Goal: Task Accomplishment & Management: Manage account settings

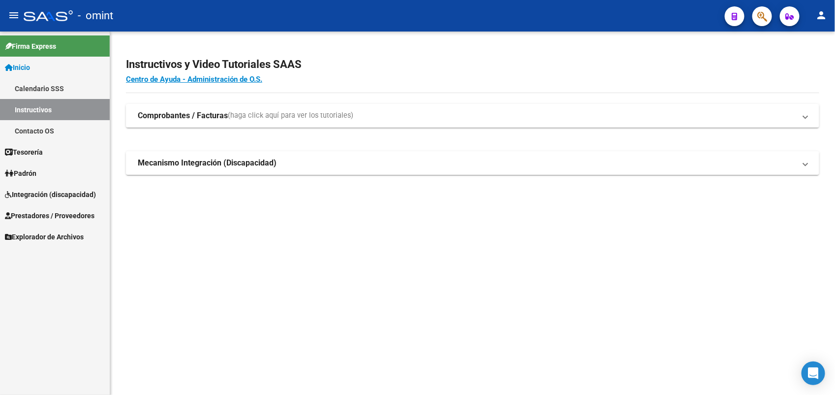
click at [55, 198] on span "Integración (discapacidad)" at bounding box center [50, 194] width 91 height 11
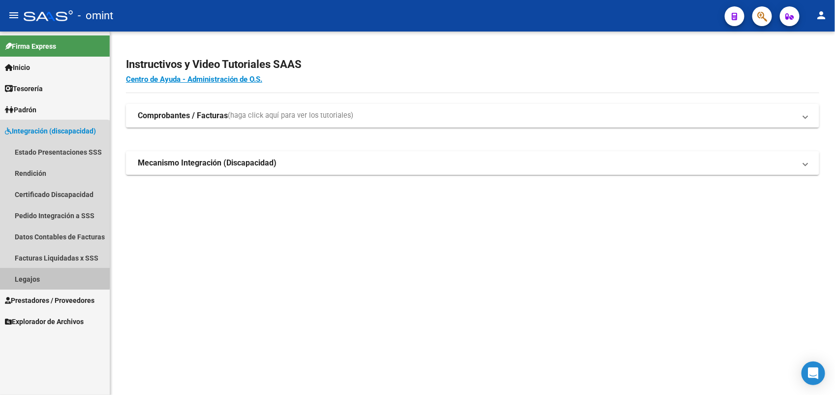
click at [54, 277] on link "Legajos" at bounding box center [55, 278] width 110 height 21
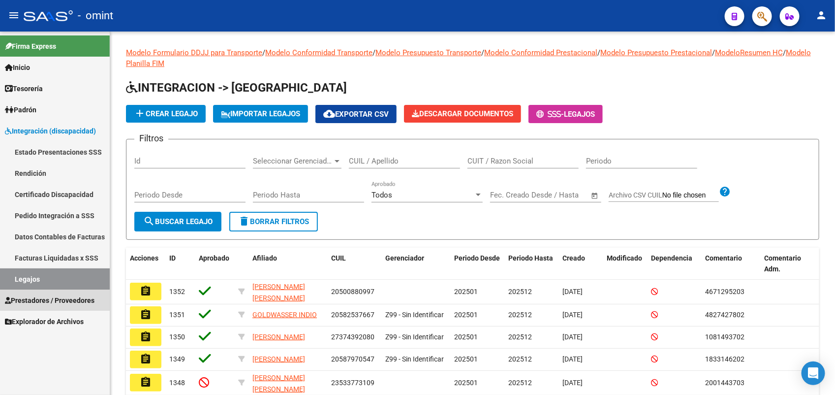
click at [82, 299] on span "Prestadores / Proveedores" at bounding box center [50, 300] width 90 height 11
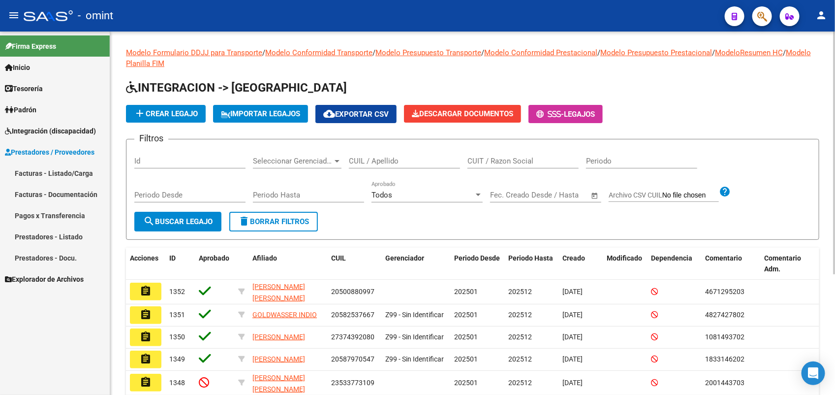
click at [181, 158] on input "Id" at bounding box center [189, 160] width 111 height 9
paste input "20668"
click at [206, 218] on span "search Buscar Legajo" at bounding box center [177, 221] width 69 height 9
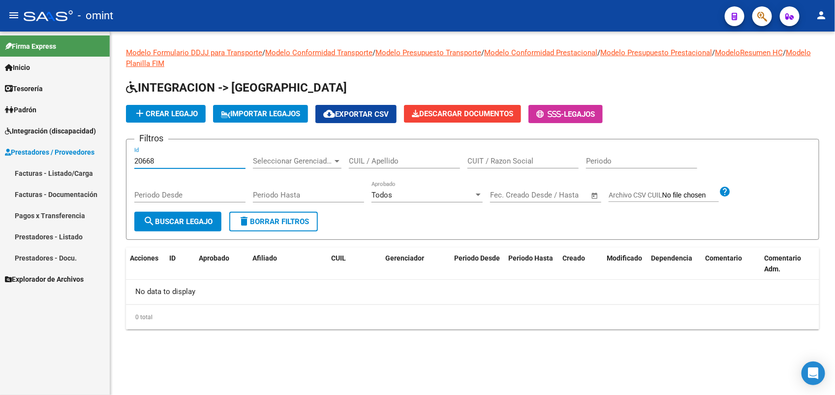
drag, startPoint x: 156, startPoint y: 159, endPoint x: 125, endPoint y: 163, distance: 31.3
click at [126, 163] on form "Filtros 20668 Id Seleccionar Gerenciador Seleccionar Gerenciador CUIL / Apellid…" at bounding box center [472, 189] width 693 height 101
paste input "19216"
click at [175, 218] on span "search Buscar Legajo" at bounding box center [177, 221] width 69 height 9
drag, startPoint x: 162, startPoint y: 163, endPoint x: 122, endPoint y: 155, distance: 41.1
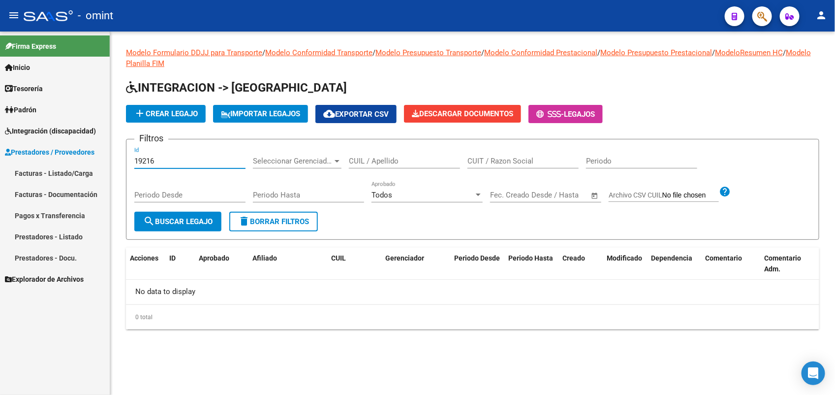
click at [126, 161] on form "Filtros 19216 Id Seleccionar Gerenciador Seleccionar Gerenciador CUIL / Apellid…" at bounding box center [472, 189] width 693 height 101
paste input "092"
click at [179, 218] on span "search Buscar Legajo" at bounding box center [177, 221] width 69 height 9
drag, startPoint x: 168, startPoint y: 161, endPoint x: 114, endPoint y: 167, distance: 54.0
click at [114, 167] on div "Modelo Formulario DDJJ para Transporte / Modelo Conformidad Transporte / Modelo…" at bounding box center [472, 195] width 725 height 329
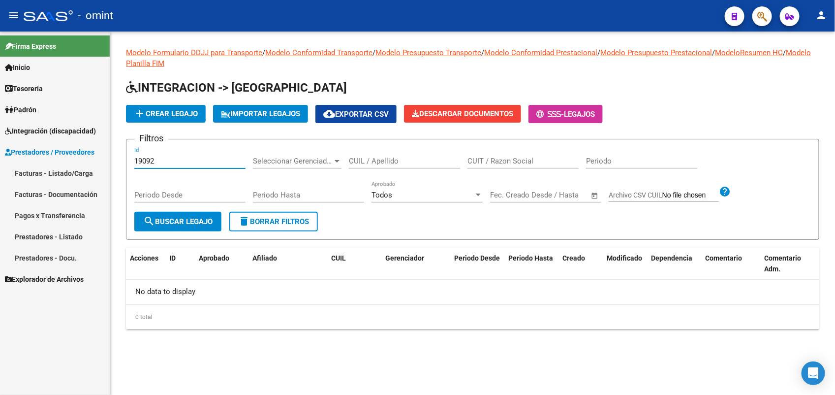
paste input "8997"
click at [172, 218] on span "search Buscar Legajo" at bounding box center [177, 221] width 69 height 9
click at [211, 224] on button "search Buscar Legajo" at bounding box center [177, 222] width 87 height 20
drag, startPoint x: 168, startPoint y: 156, endPoint x: 125, endPoint y: 156, distance: 42.3
click at [126, 156] on form "Filtros 18997 Id Seleccionar Gerenciador Seleccionar Gerenciador CUIL / Apellid…" at bounding box center [472, 189] width 693 height 101
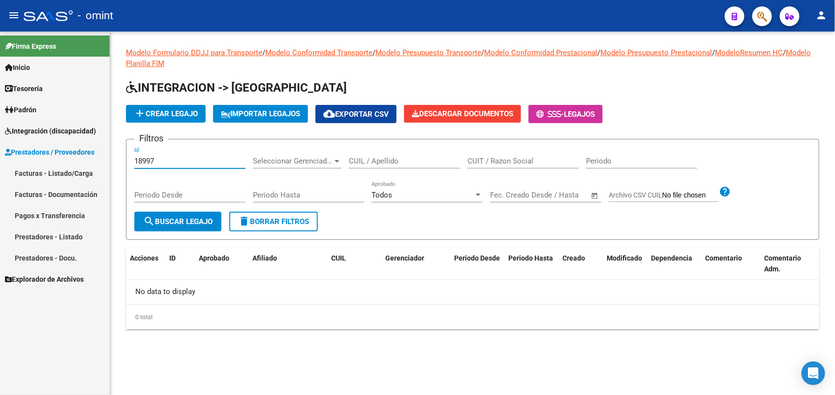
paste input "21485"
type input "21485"
click at [173, 218] on span "search Buscar Legajo" at bounding box center [177, 221] width 69 height 9
click at [525, 156] on input "CUIT / Razon Social" at bounding box center [523, 160] width 111 height 9
paste input "27273170508"
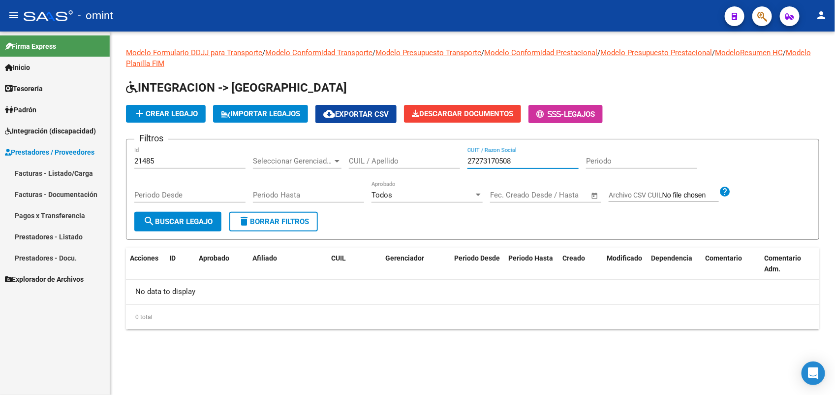
type input "27273170508"
click at [198, 217] on span "search Buscar Legajo" at bounding box center [177, 221] width 69 height 9
drag, startPoint x: 163, startPoint y: 161, endPoint x: 129, endPoint y: 161, distance: 33.5
click at [129, 161] on form "Filtros 21485 Id Seleccionar Gerenciador Seleccionar Gerenciador CUIL / Apellid…" at bounding box center [472, 189] width 693 height 101
click at [163, 224] on span "search Buscar Legajo" at bounding box center [177, 221] width 69 height 9
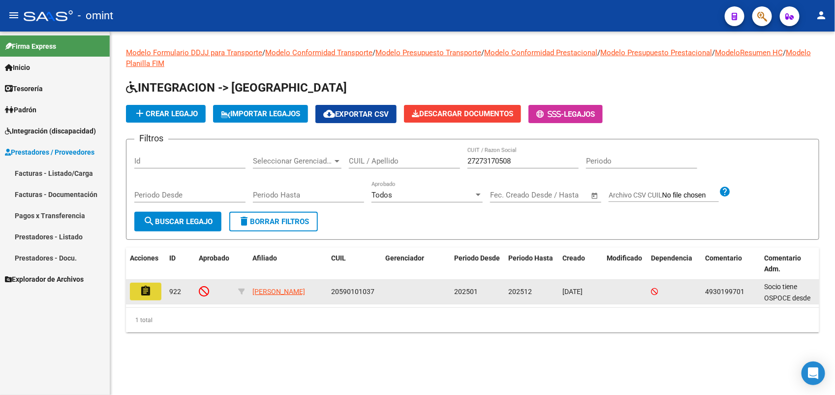
click at [149, 289] on mat-icon "assignment" at bounding box center [146, 291] width 12 height 12
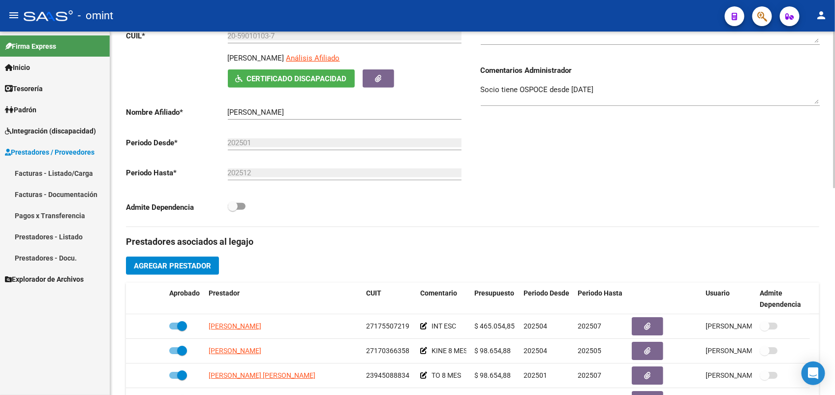
scroll to position [369, 0]
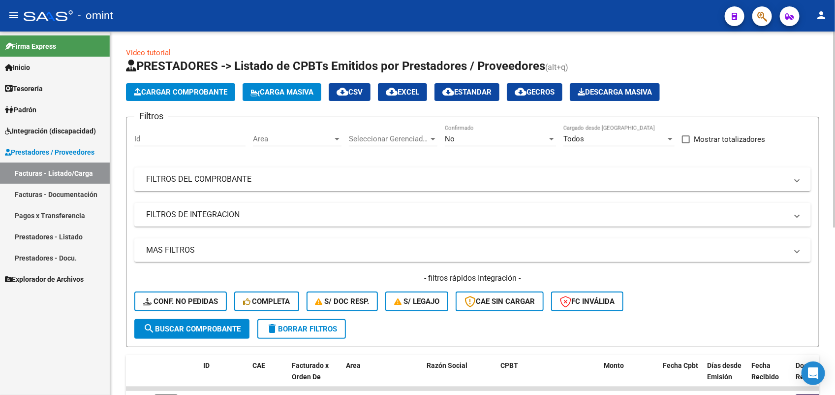
click at [180, 135] on input "Id" at bounding box center [189, 138] width 111 height 9
paste input "20668"
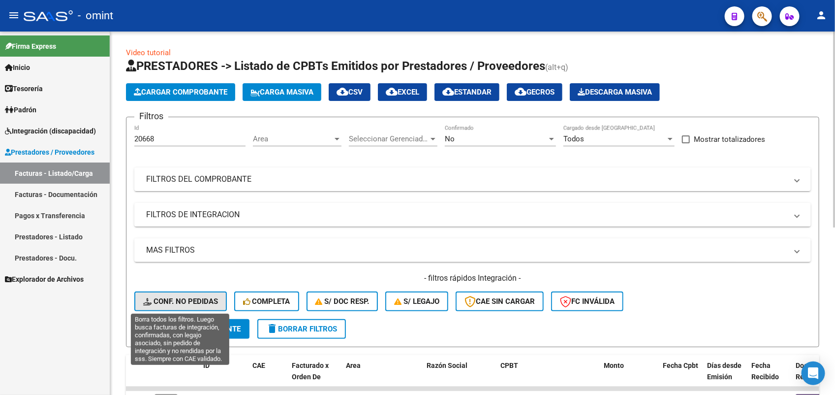
click at [193, 301] on span "Conf. no pedidas" at bounding box center [180, 301] width 75 height 9
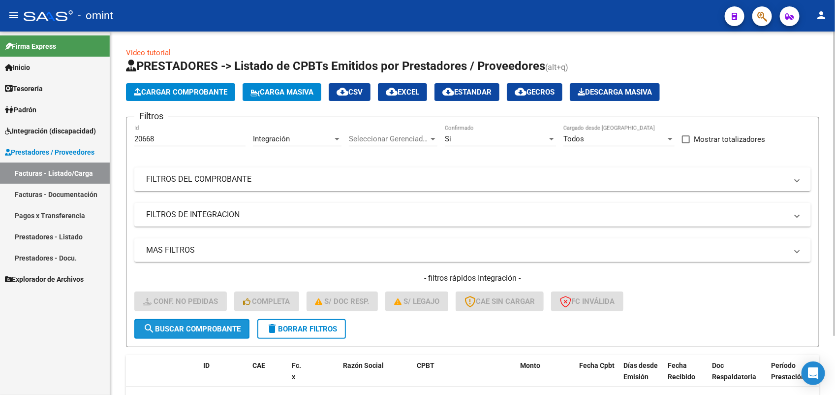
click at [193, 326] on span "search Buscar Comprobante" at bounding box center [191, 328] width 97 height 9
click at [367, 136] on span "Seleccionar Gerenciador" at bounding box center [389, 138] width 80 height 9
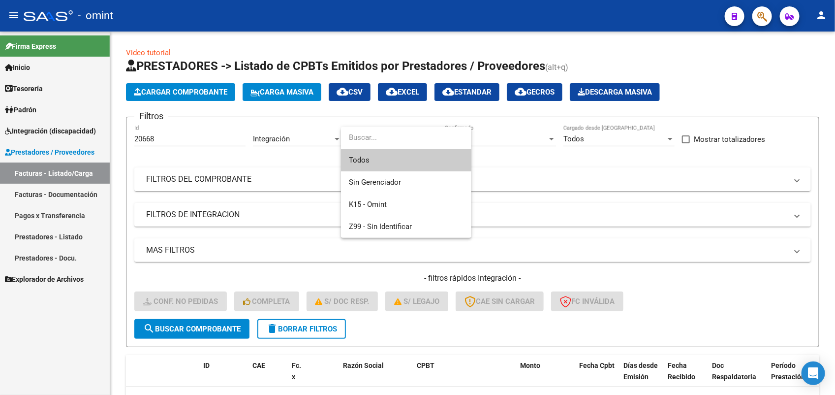
click at [367, 156] on span "Todos" at bounding box center [406, 160] width 115 height 22
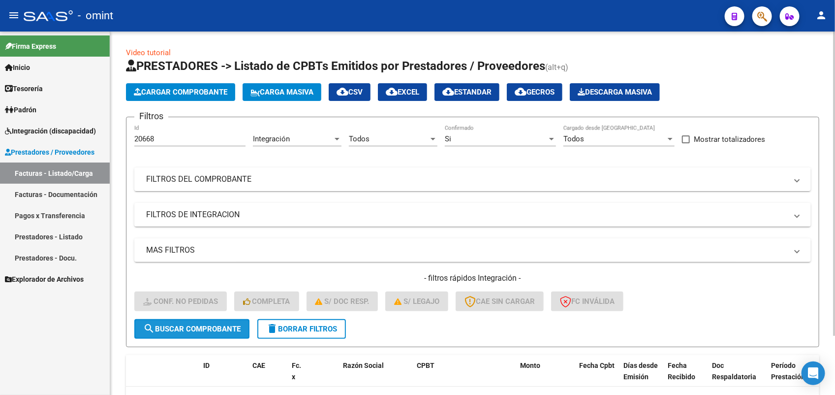
click at [214, 325] on span "search Buscar Comprobante" at bounding box center [191, 328] width 97 height 9
click at [164, 136] on input "20668" at bounding box center [189, 138] width 111 height 9
drag, startPoint x: 164, startPoint y: 136, endPoint x: 121, endPoint y: 146, distance: 44.3
click at [122, 146] on div "Video tutorial PRESTADORES -> Listado de CPBTs Emitidos por Prestadores / Prove…" at bounding box center [472, 249] width 725 height 436
paste input "18997"
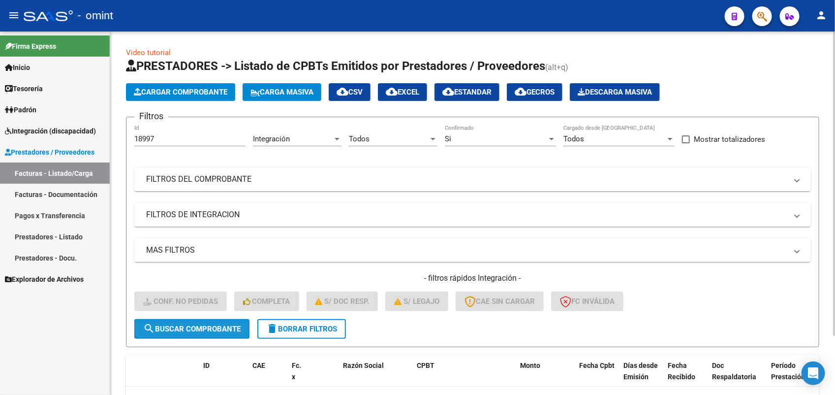
click at [175, 330] on span "search Buscar Comprobante" at bounding box center [191, 328] width 97 height 9
drag, startPoint x: 164, startPoint y: 139, endPoint x: 127, endPoint y: 143, distance: 37.1
click at [127, 143] on form "Filtros 18997 Id Integración Area Todos Seleccionar Gerenciador Si Confirmado T…" at bounding box center [472, 232] width 693 height 230
paste input "20482"
type input "20482"
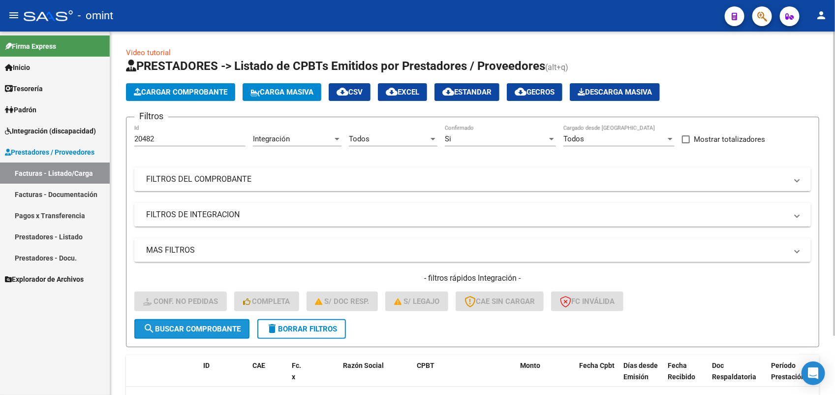
click at [186, 332] on button "search Buscar Comprobante" at bounding box center [191, 329] width 115 height 20
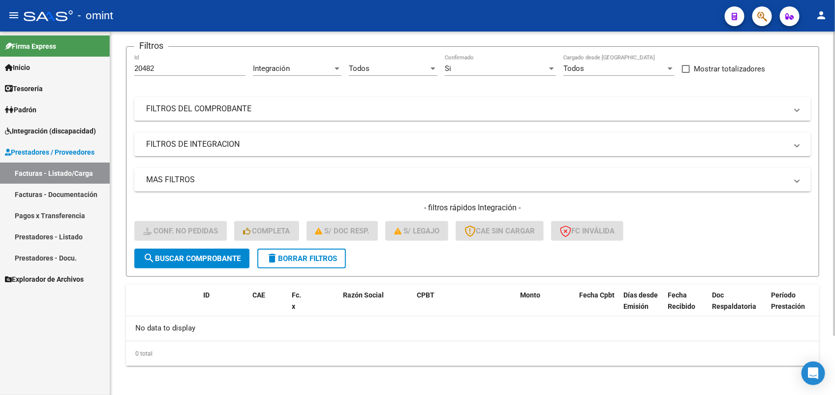
click at [289, 256] on span "delete Borrar Filtros" at bounding box center [301, 258] width 71 height 9
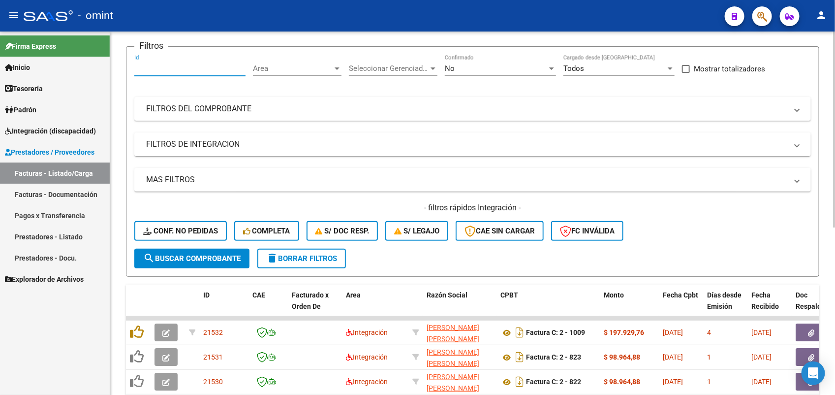
click at [149, 67] on input "Id" at bounding box center [189, 68] width 111 height 9
paste input "19216"
type input "19216"
click at [188, 256] on span "search Buscar Comprobante" at bounding box center [191, 258] width 97 height 9
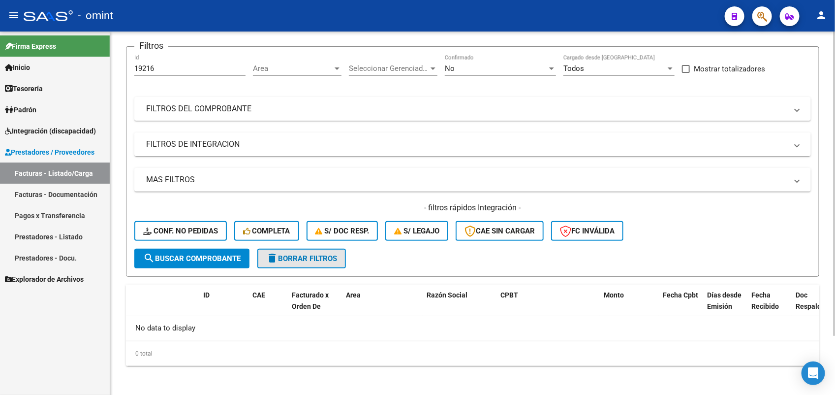
click at [324, 257] on span "delete Borrar Filtros" at bounding box center [301, 258] width 71 height 9
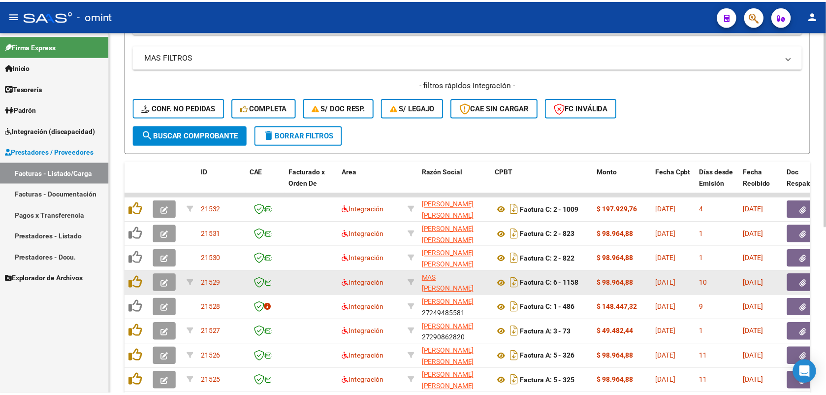
scroll to position [309, 0]
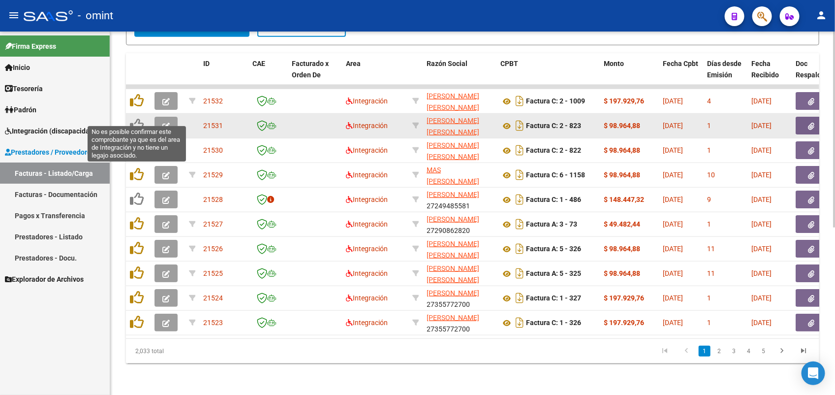
click at [135, 118] on icon at bounding box center [137, 125] width 14 height 14
click at [136, 118] on icon at bounding box center [137, 125] width 14 height 14
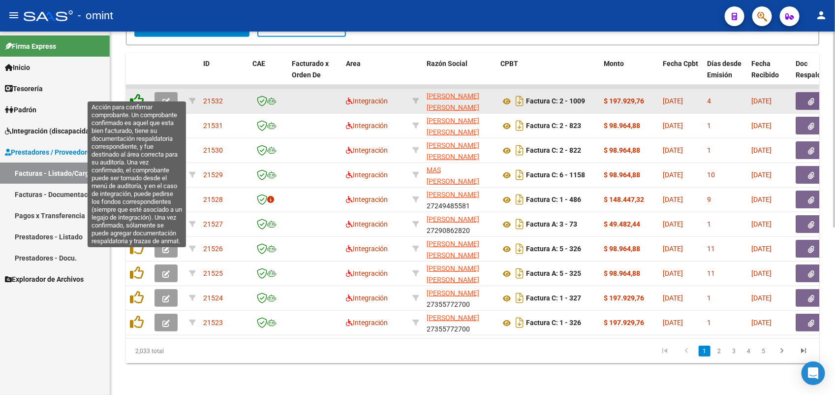
click at [133, 94] on icon at bounding box center [137, 101] width 14 height 14
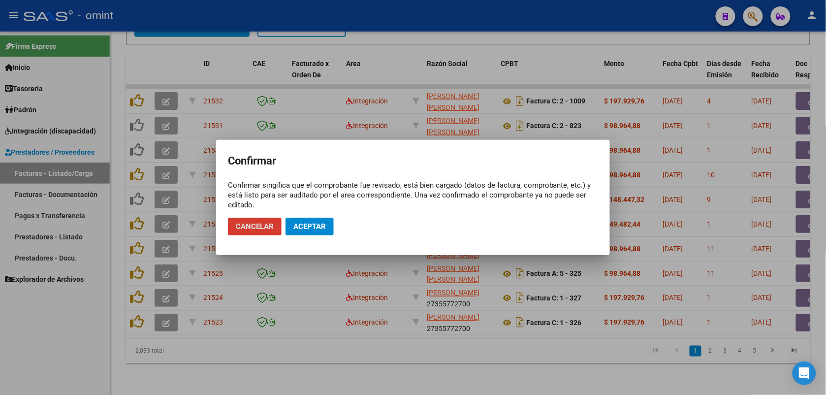
click at [253, 225] on span "Cancelar" at bounding box center [255, 226] width 38 height 9
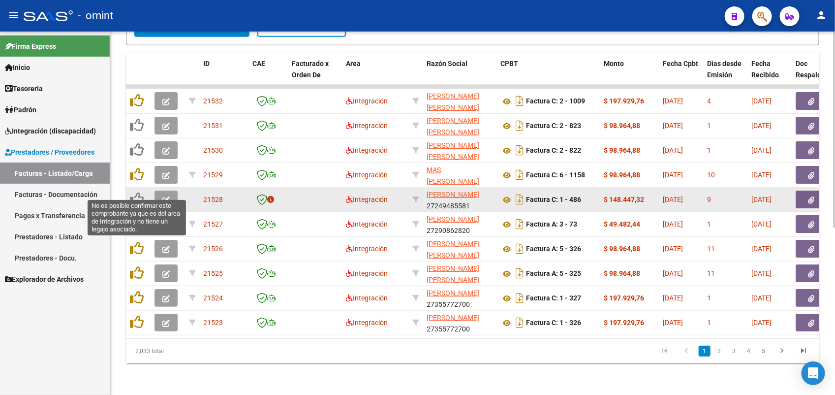
click at [140, 192] on icon at bounding box center [137, 199] width 14 height 14
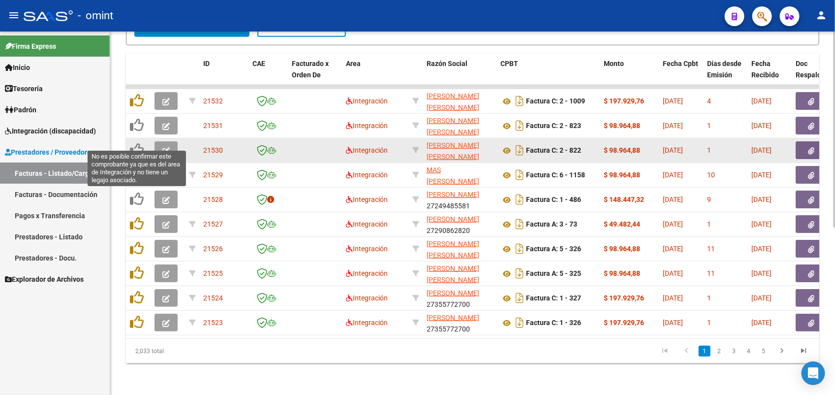
click at [136, 143] on icon at bounding box center [137, 150] width 14 height 14
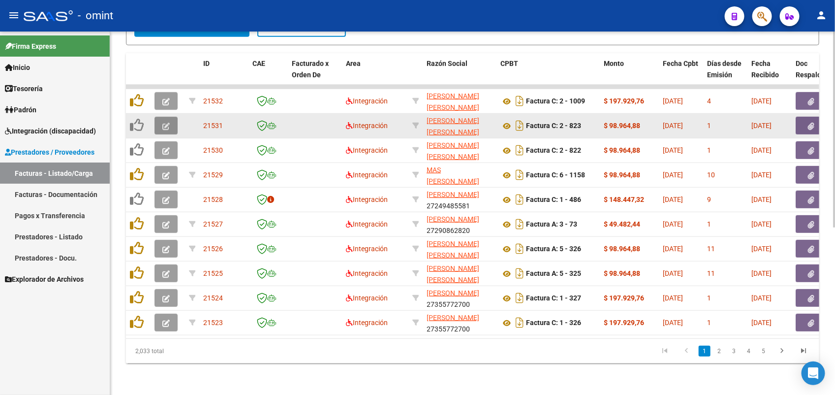
click at [165, 123] on icon "button" at bounding box center [165, 126] width 7 height 7
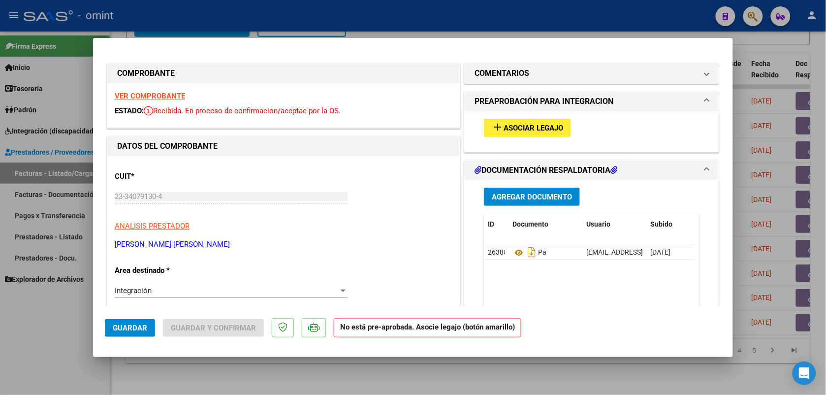
scroll to position [62, 0]
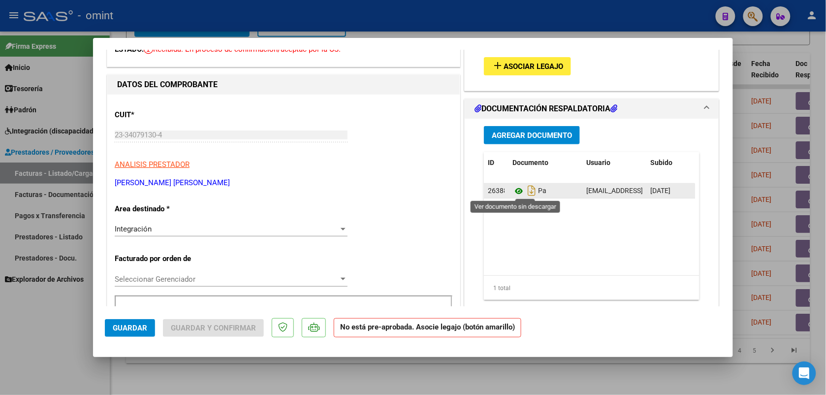
click at [512, 190] on icon at bounding box center [518, 191] width 13 height 12
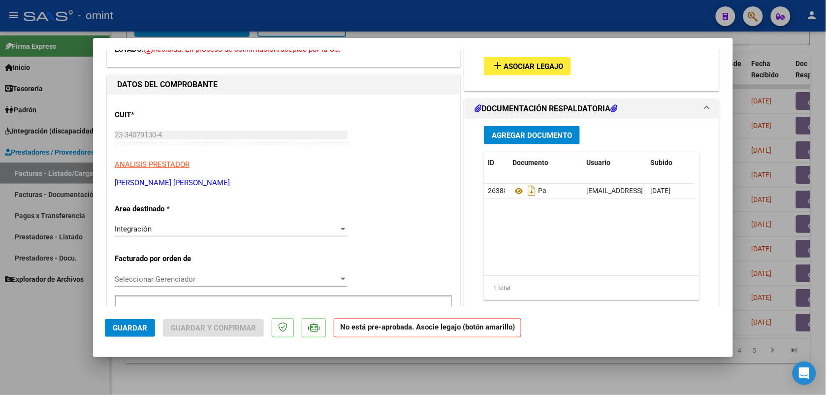
drag, startPoint x: 225, startPoint y: 20, endPoint x: 237, endPoint y: 18, distance: 11.9
click at [226, 20] on div at bounding box center [413, 197] width 826 height 395
type input "$ 0,00"
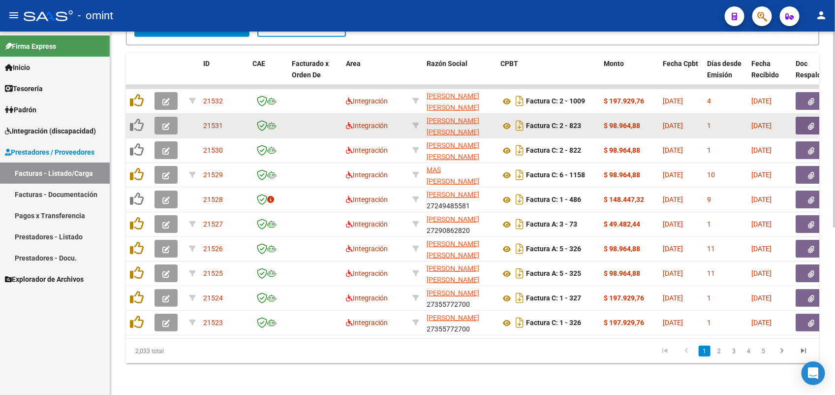
click at [167, 123] on icon "button" at bounding box center [165, 126] width 7 height 7
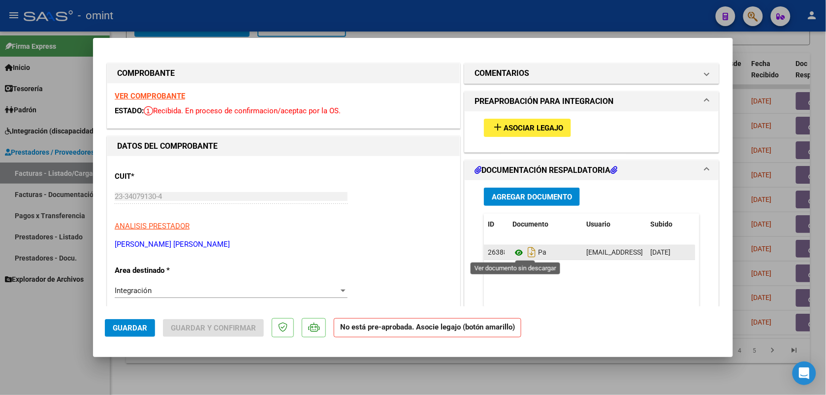
click at [512, 251] on icon at bounding box center [518, 253] width 13 height 12
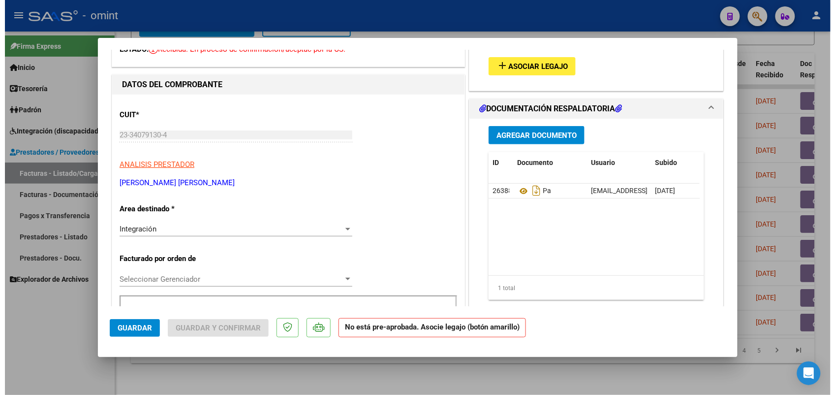
scroll to position [0, 0]
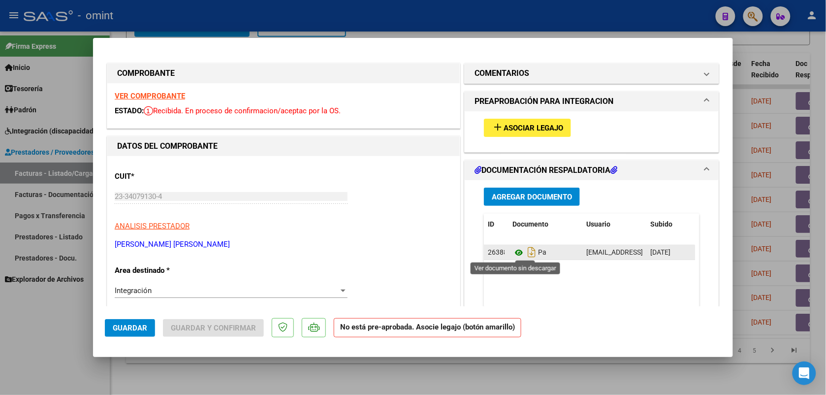
click at [512, 250] on icon at bounding box center [518, 253] width 13 height 12
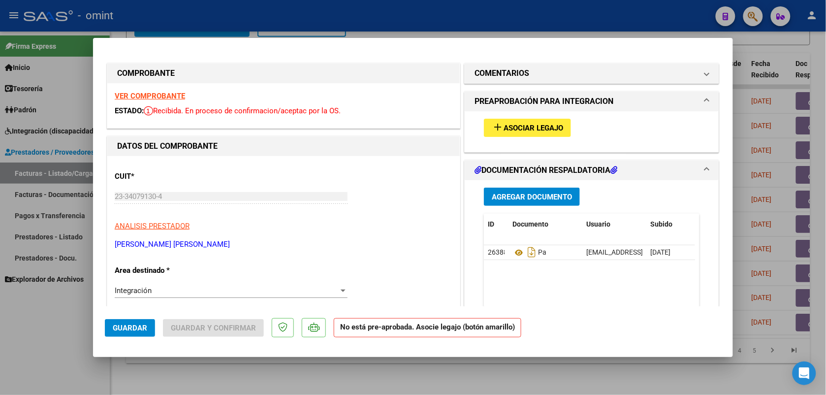
click at [377, 10] on div at bounding box center [413, 197] width 826 height 395
type input "$ 0,00"
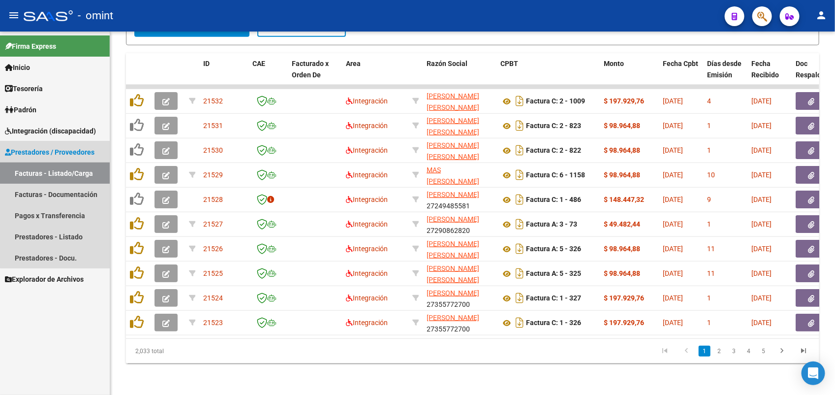
click at [81, 168] on link "Facturas - Listado/Carga" at bounding box center [55, 172] width 110 height 21
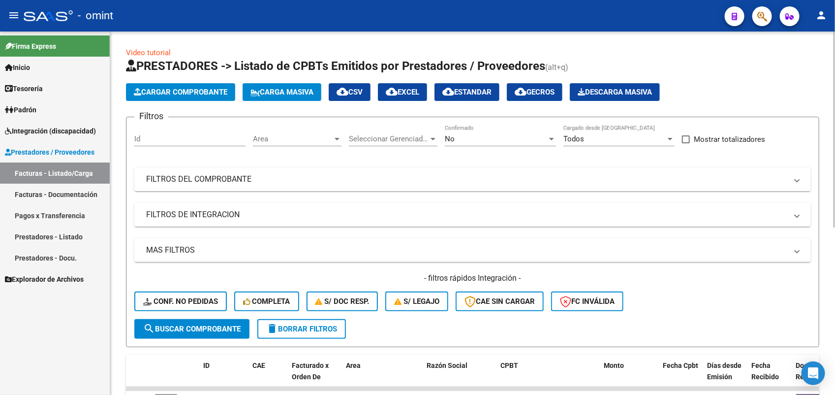
click at [328, 326] on span "delete Borrar Filtros" at bounding box center [301, 328] width 71 height 9
click at [407, 136] on span "Seleccionar Gerenciador" at bounding box center [389, 138] width 80 height 9
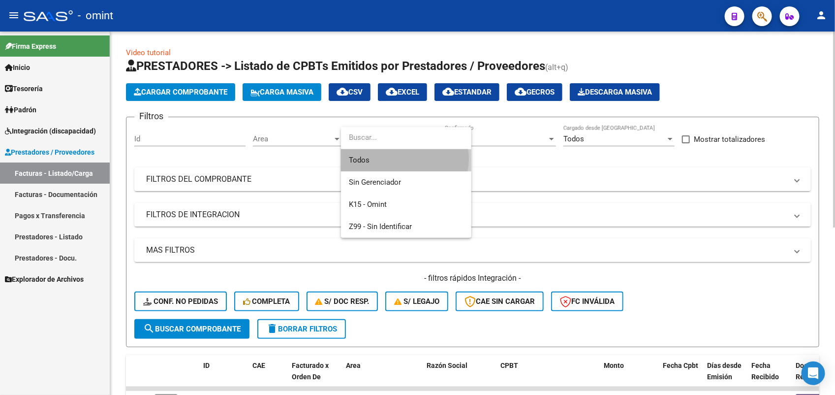
drag, startPoint x: 402, startPoint y: 158, endPoint x: 341, endPoint y: 240, distance: 101.6
click at [402, 160] on span "Todos" at bounding box center [406, 160] width 115 height 22
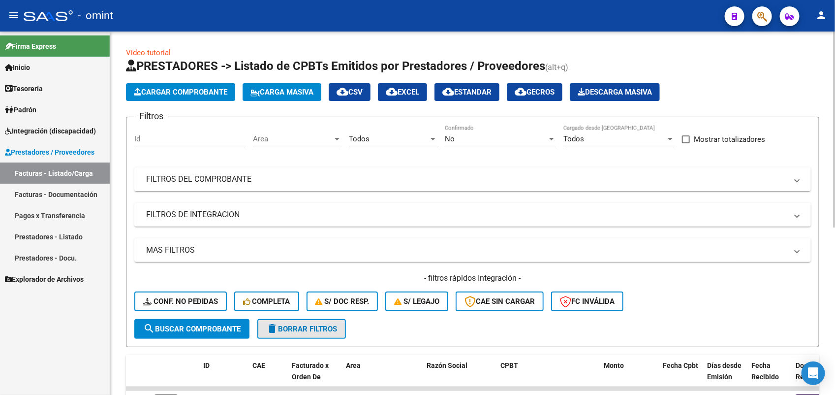
click at [298, 329] on span "delete Borrar Filtros" at bounding box center [301, 328] width 71 height 9
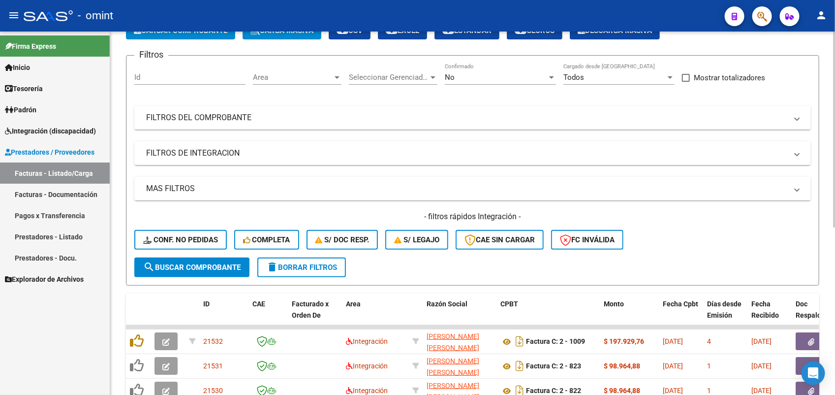
click at [142, 81] on div "Id" at bounding box center [189, 73] width 111 height 21
click at [146, 73] on input "Id" at bounding box center [189, 77] width 111 height 9
paste input "19216"
type input "19216"
click at [185, 270] on button "search Buscar Comprobante" at bounding box center [191, 267] width 115 height 20
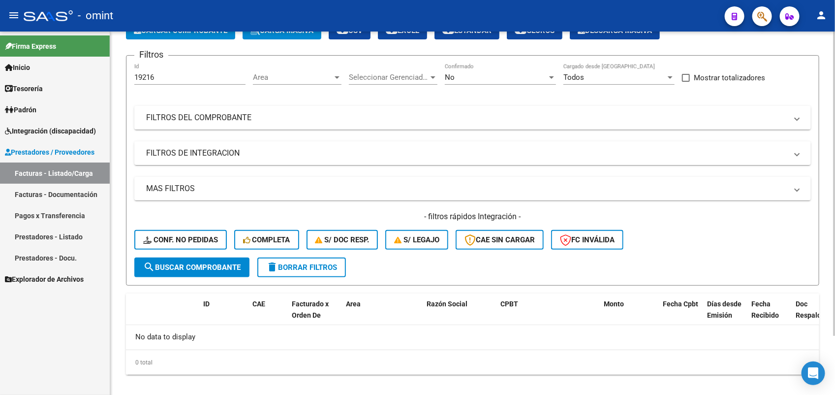
scroll to position [70, 0]
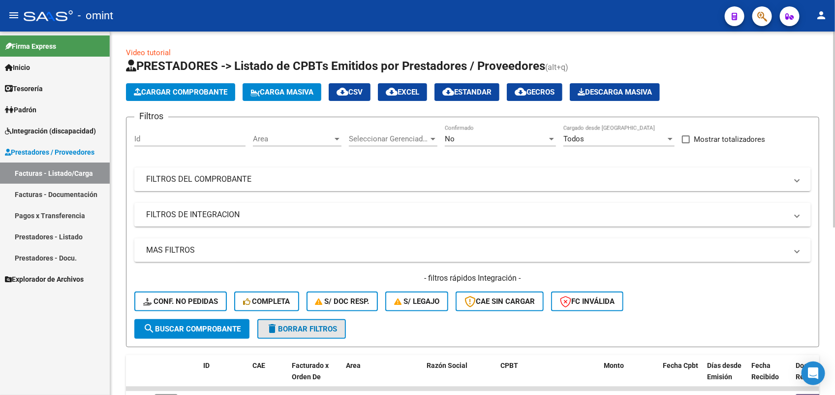
click at [306, 329] on span "delete Borrar Filtros" at bounding box center [301, 328] width 71 height 9
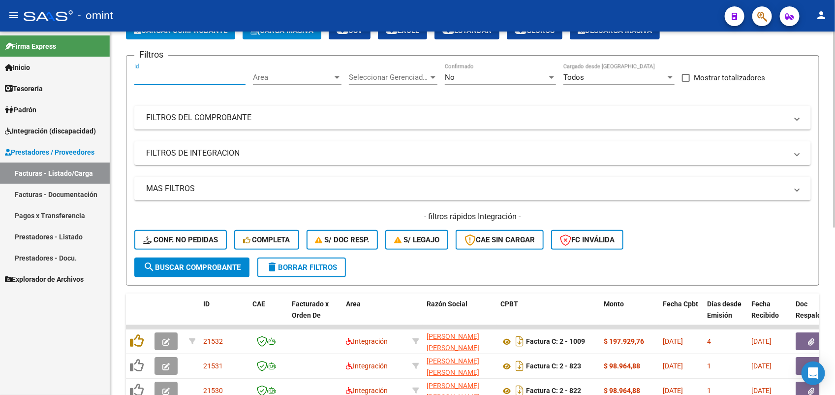
click at [185, 77] on input "Id" at bounding box center [189, 77] width 111 height 9
paste input "19216"
type input "19216"
click at [223, 263] on span "search Buscar Comprobante" at bounding box center [191, 267] width 97 height 9
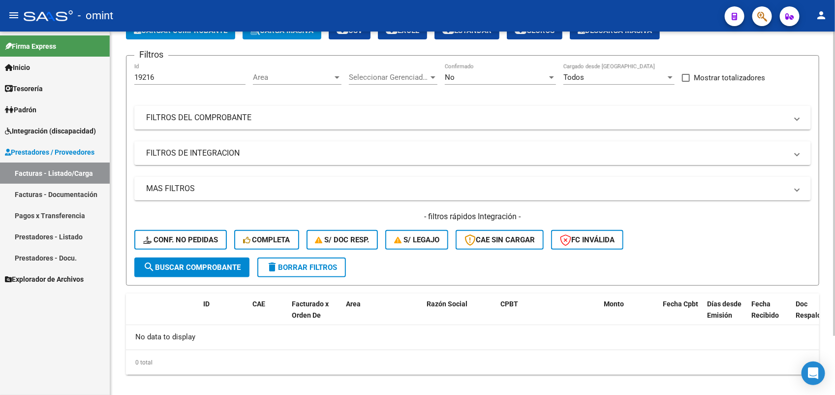
click at [396, 74] on span "Seleccionar Gerenciador" at bounding box center [389, 77] width 80 height 9
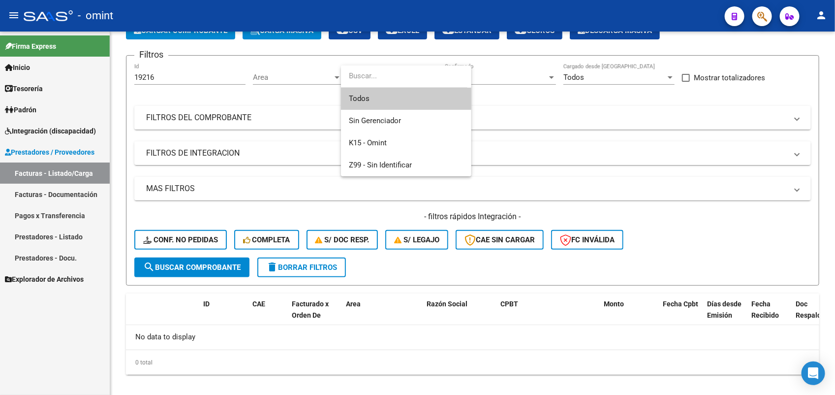
click at [391, 99] on span "Todos" at bounding box center [406, 99] width 115 height 22
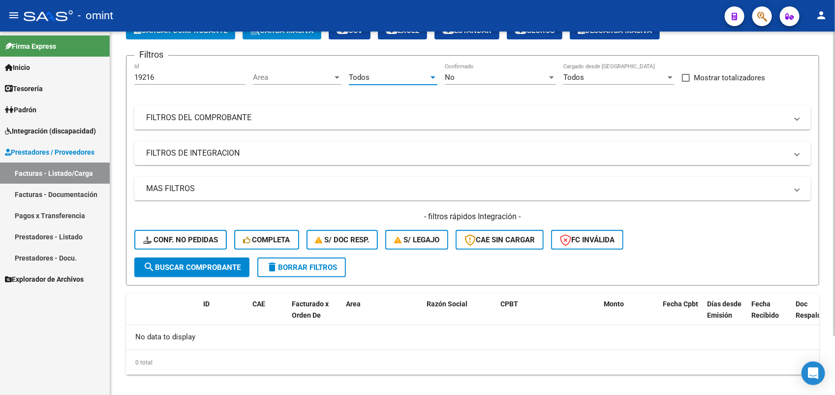
click at [223, 258] on button "search Buscar Comprobante" at bounding box center [191, 267] width 115 height 20
click at [458, 79] on div "No" at bounding box center [496, 77] width 102 height 9
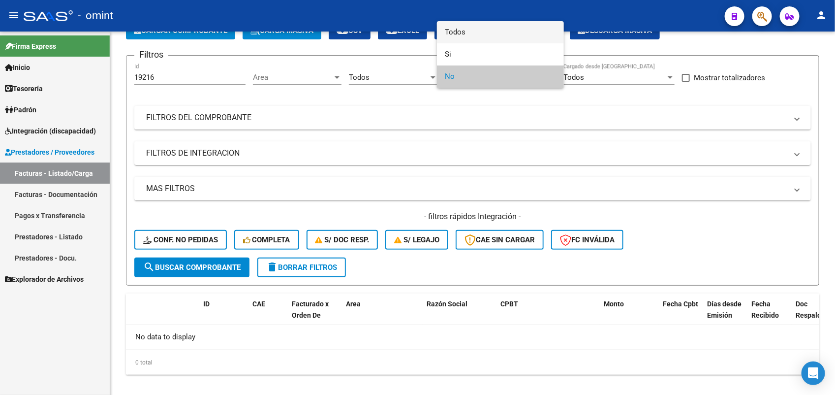
click at [454, 34] on span "Todos" at bounding box center [500, 32] width 111 height 22
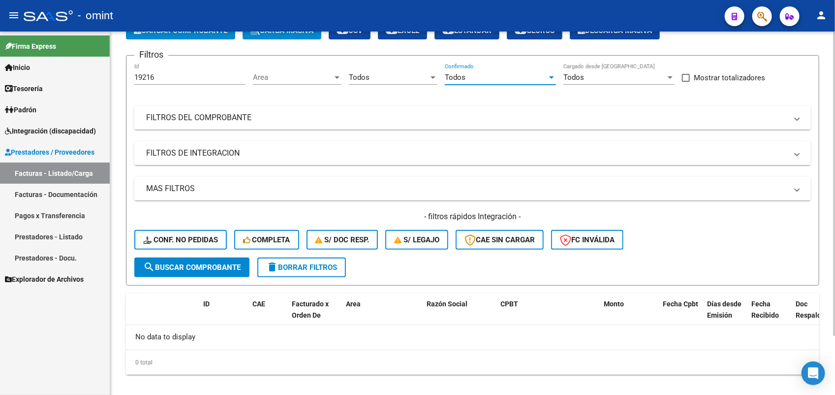
click at [199, 263] on span "search Buscar Comprobante" at bounding box center [191, 267] width 97 height 9
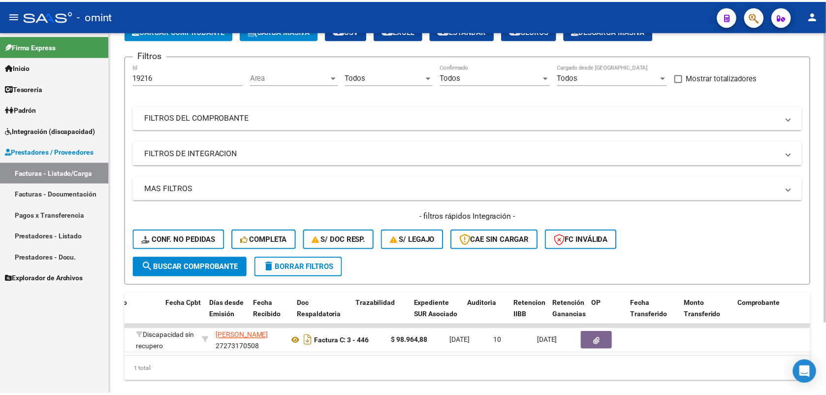
scroll to position [0, 0]
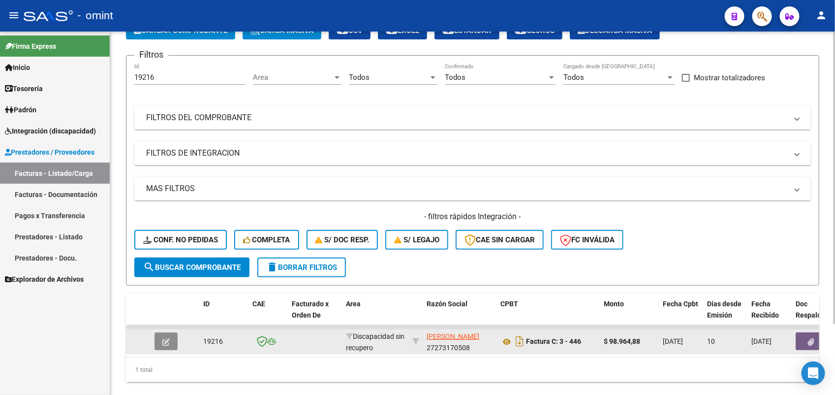
click at [166, 338] on icon "button" at bounding box center [165, 341] width 7 height 7
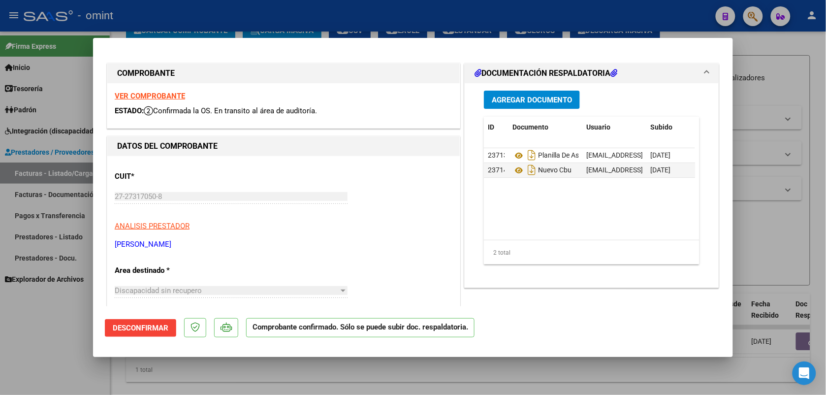
click at [119, 94] on strong "VER COMPROBANTE" at bounding box center [150, 96] width 70 height 9
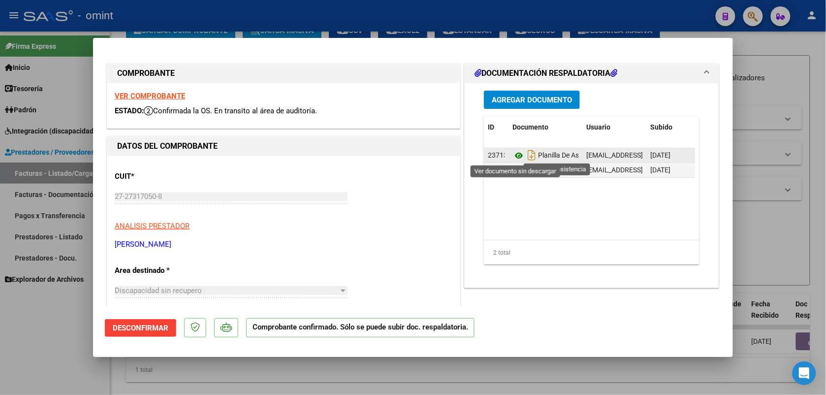
click at [512, 154] on icon at bounding box center [518, 156] width 13 height 12
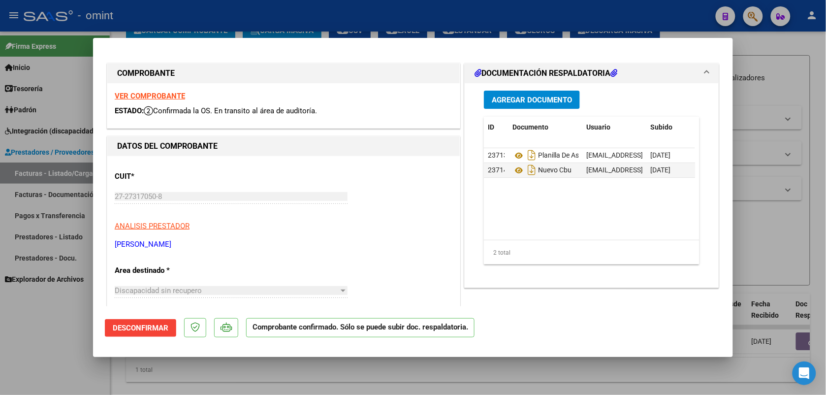
click at [348, 12] on div at bounding box center [413, 197] width 826 height 395
type input "$ 0,00"
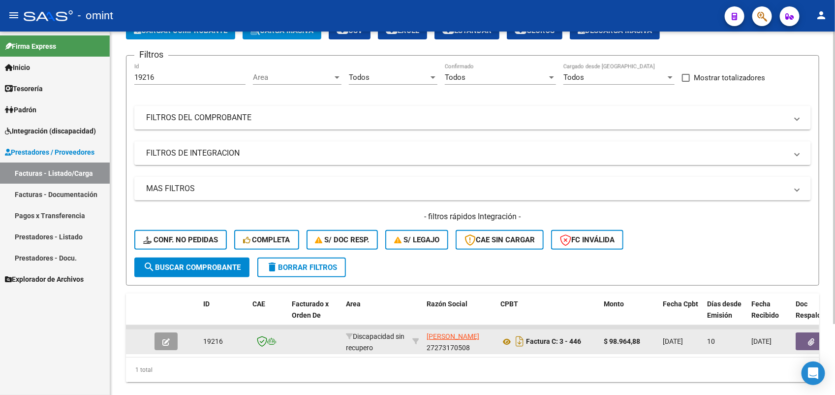
click at [163, 343] on span "button" at bounding box center [165, 341] width 7 height 9
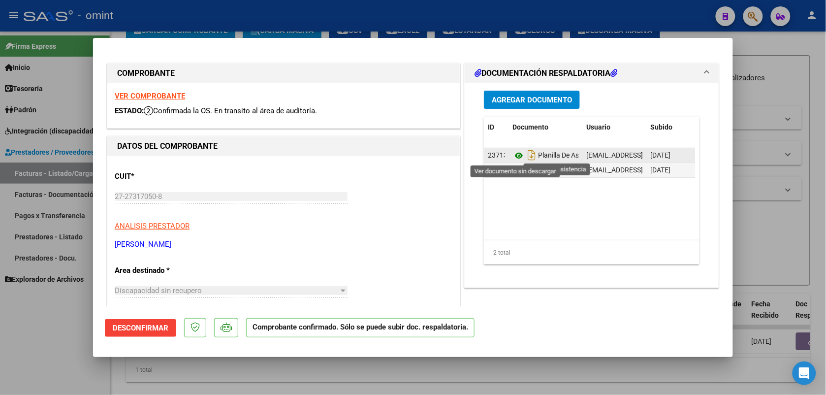
click at [512, 156] on icon at bounding box center [518, 156] width 13 height 12
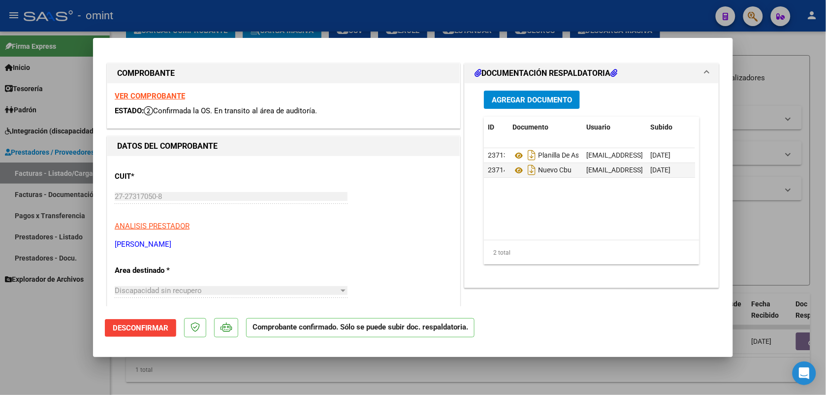
click at [156, 94] on strong "VER COMPROBANTE" at bounding box center [150, 96] width 70 height 9
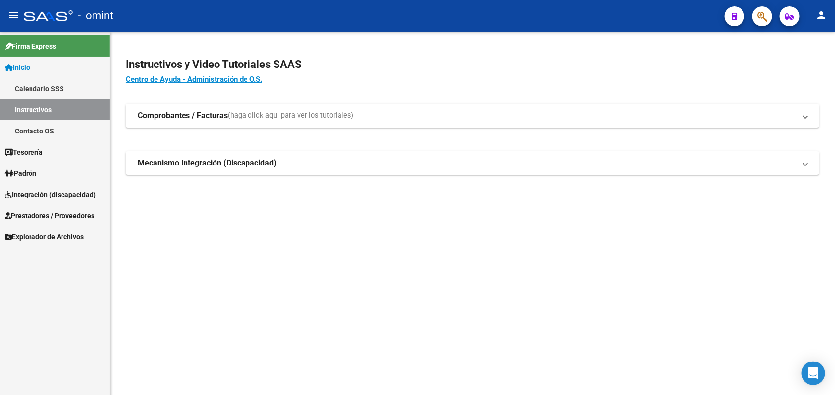
click at [35, 192] on span "Integración (discapacidad)" at bounding box center [50, 194] width 91 height 11
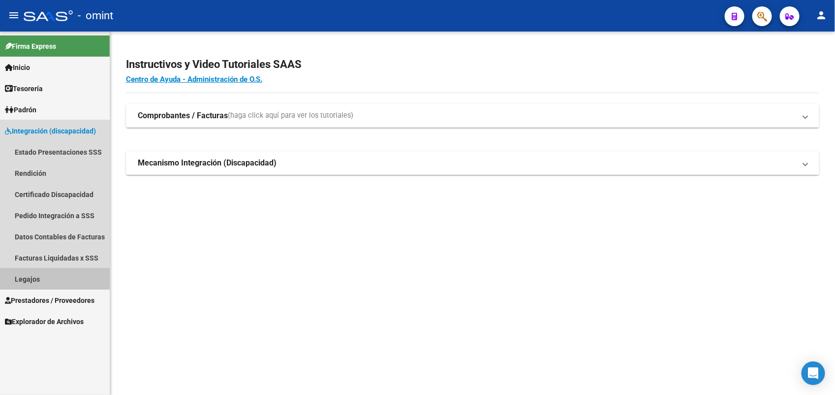
click at [33, 281] on link "Legajos" at bounding box center [55, 278] width 110 height 21
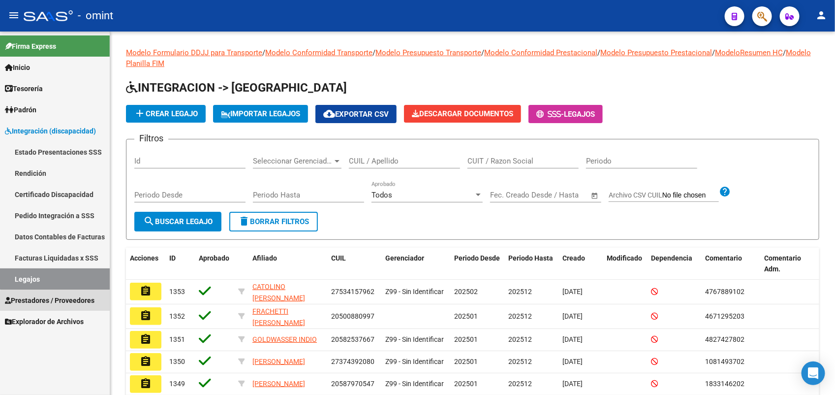
click at [58, 301] on span "Prestadores / Proveedores" at bounding box center [50, 300] width 90 height 11
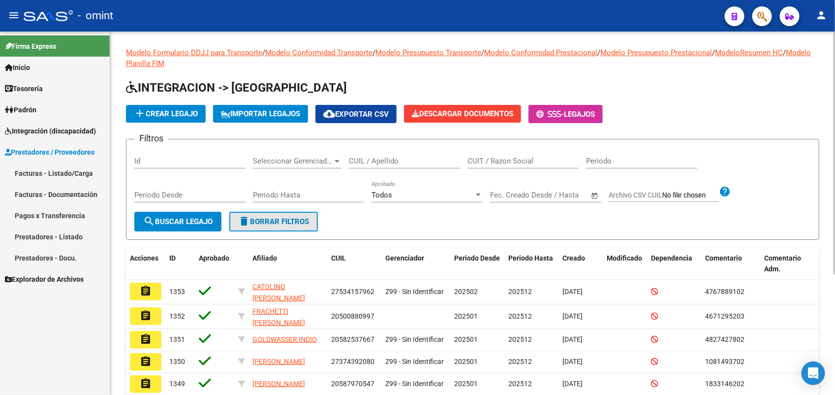
click at [266, 217] on span "delete Borrar Filtros" at bounding box center [273, 221] width 71 height 9
click at [175, 156] on input "Id" at bounding box center [189, 160] width 111 height 9
paste input "19092"
type input "19092"
click at [197, 219] on span "search Buscar Legajo" at bounding box center [177, 221] width 69 height 9
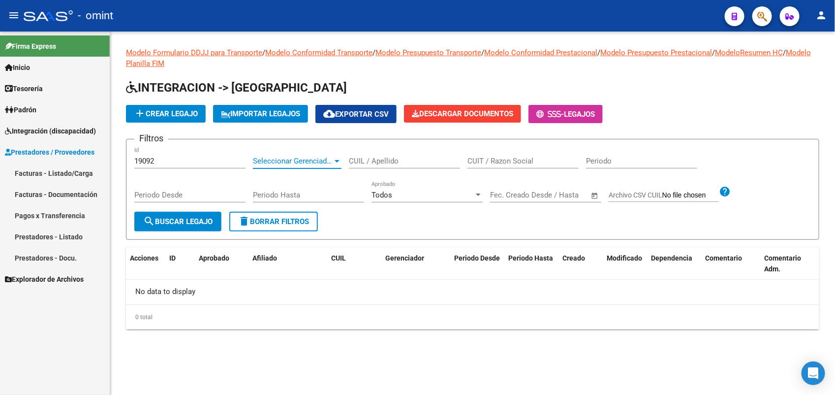
click at [321, 162] on span "Seleccionar Gerenciador" at bounding box center [293, 160] width 80 height 9
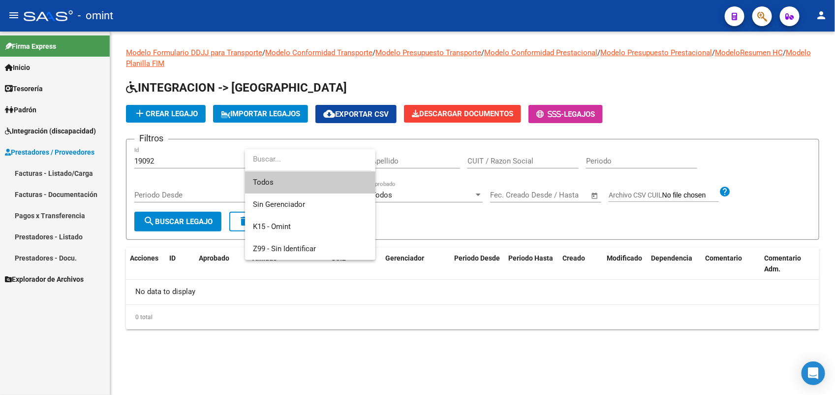
click at [297, 175] on span "Todos" at bounding box center [310, 182] width 115 height 22
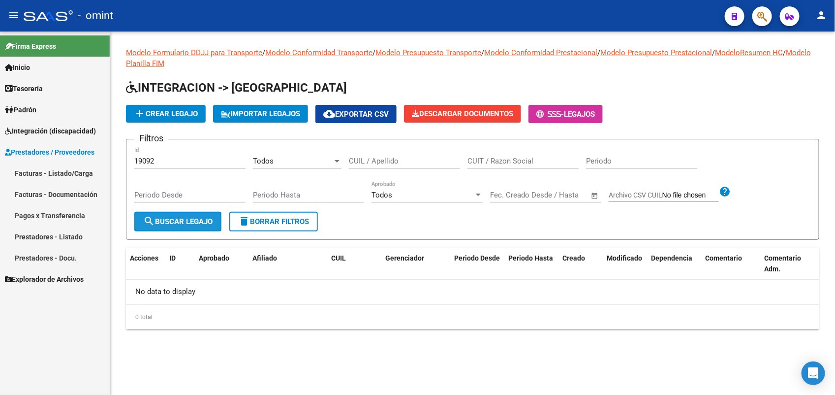
click at [185, 217] on span "search Buscar Legajo" at bounding box center [177, 221] width 69 height 9
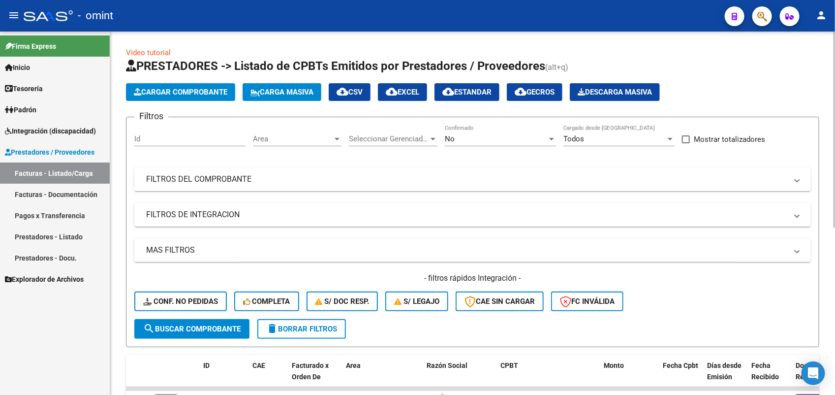
click at [286, 326] on span "delete Borrar Filtros" at bounding box center [301, 328] width 71 height 9
click at [468, 141] on div "No" at bounding box center [496, 138] width 102 height 9
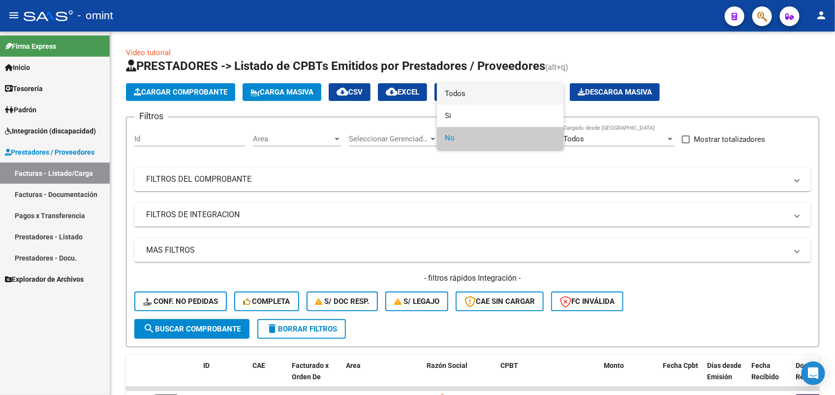
click at [455, 94] on span "Todos" at bounding box center [500, 94] width 111 height 22
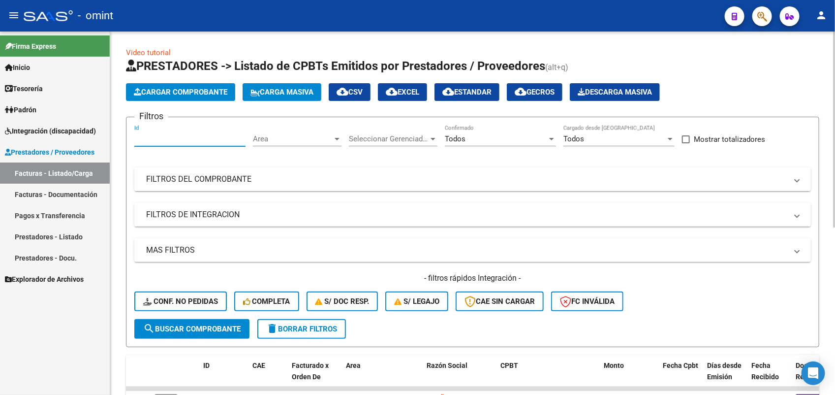
click at [161, 137] on input "Id" at bounding box center [189, 138] width 111 height 9
paste input "19092"
type input "19092"
click at [232, 328] on span "search Buscar Comprobante" at bounding box center [191, 328] width 97 height 9
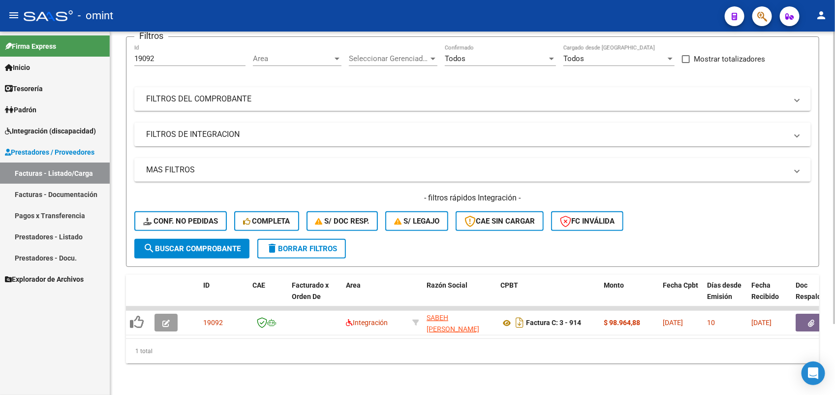
scroll to position [88, 0]
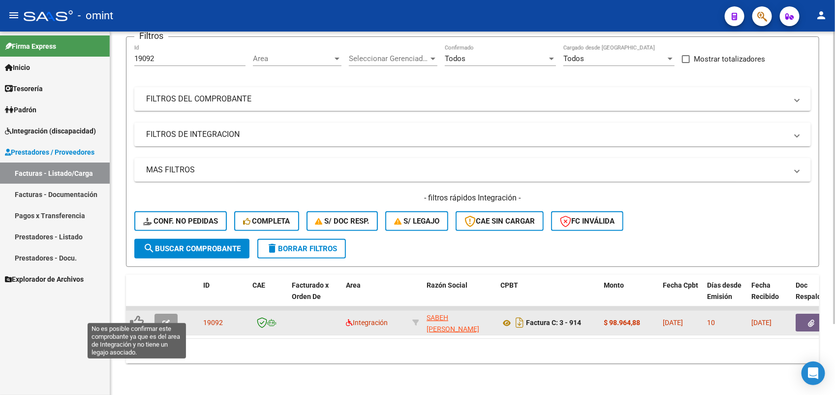
click at [139, 315] on icon at bounding box center [137, 322] width 14 height 14
click at [166, 319] on icon "button" at bounding box center [165, 322] width 7 height 7
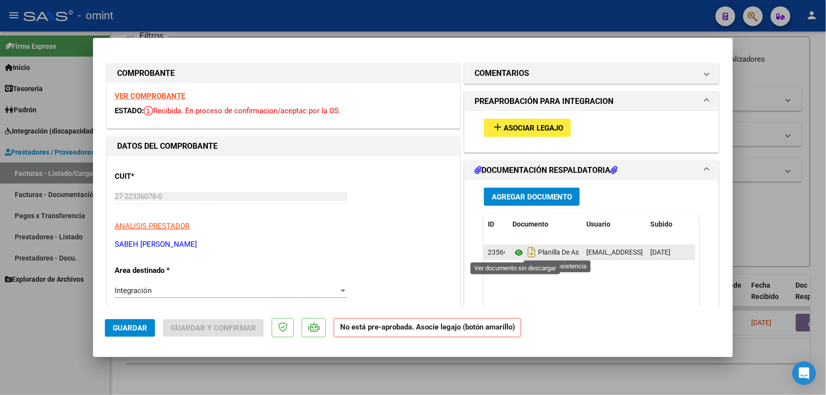
click at [516, 250] on icon at bounding box center [518, 253] width 13 height 12
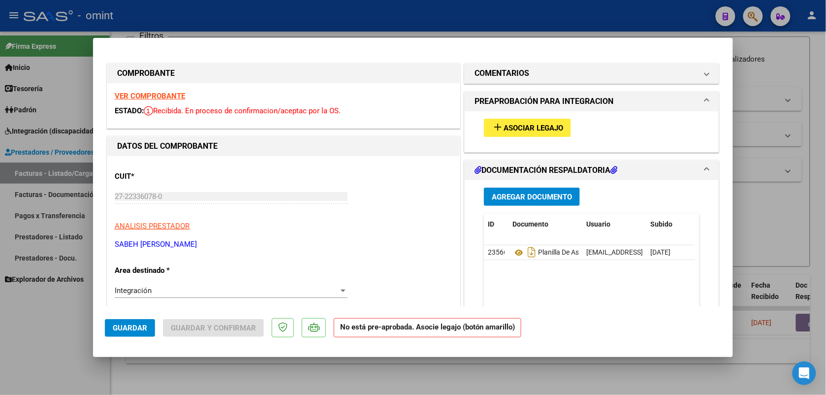
click at [332, 24] on div at bounding box center [413, 197] width 826 height 395
type input "$ 0,00"
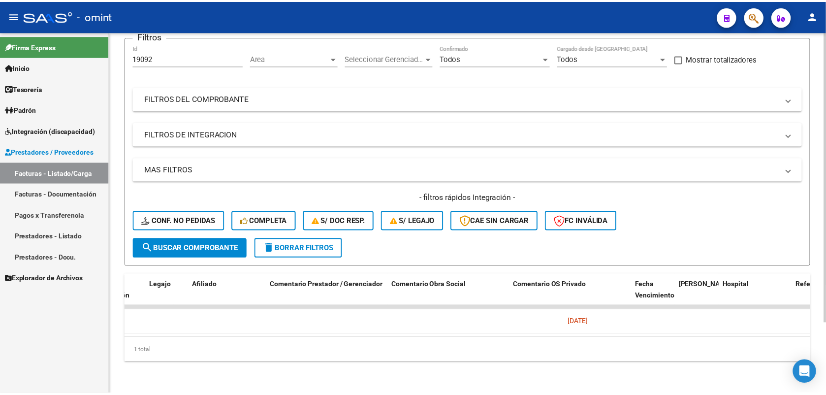
scroll to position [0, 0]
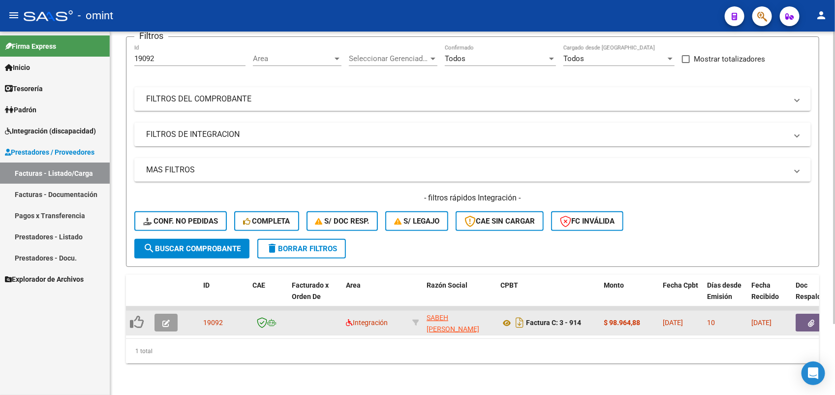
click at [170, 316] on button "button" at bounding box center [166, 322] width 23 height 18
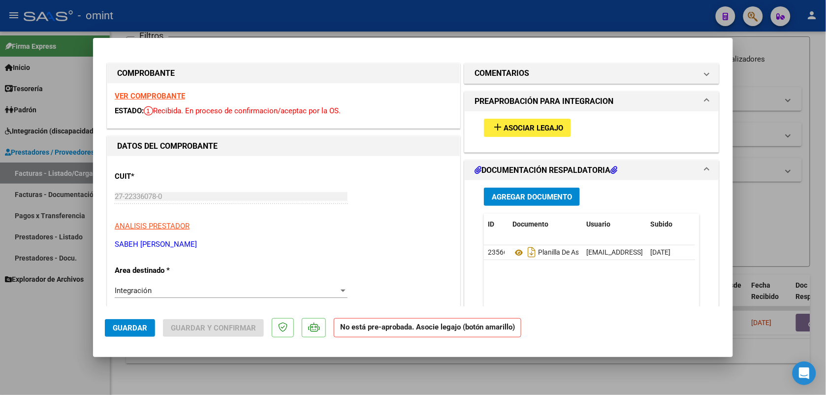
click at [180, 96] on strong "VER COMPROBANTE" at bounding box center [150, 96] width 70 height 9
click at [46, 337] on div at bounding box center [413, 197] width 826 height 395
type input "$ 0,00"
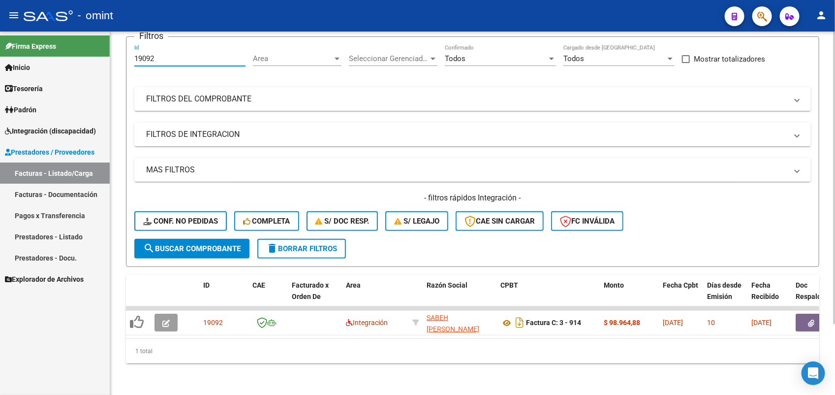
drag, startPoint x: 168, startPoint y: 50, endPoint x: 128, endPoint y: 54, distance: 39.6
click at [128, 54] on form "Filtros 19092 Id Area Area Seleccionar Gerenciador Seleccionar Gerenciador Todo…" at bounding box center [472, 151] width 693 height 230
paste input "216"
type input "19216"
click at [184, 244] on span "search Buscar Comprobante" at bounding box center [191, 248] width 97 height 9
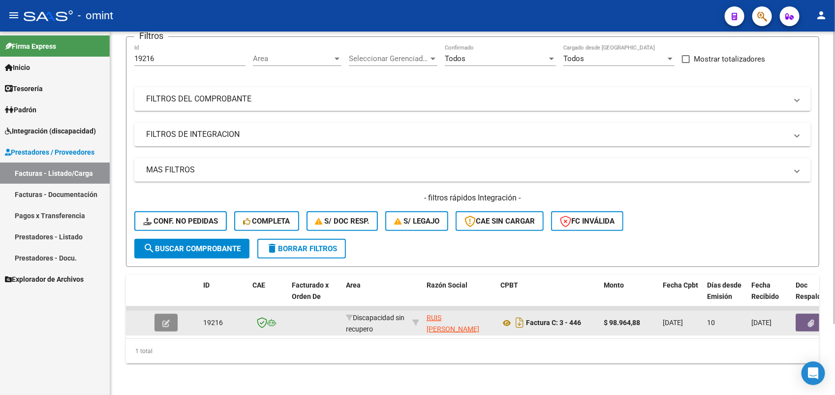
click at [162, 319] on icon "button" at bounding box center [165, 322] width 7 height 7
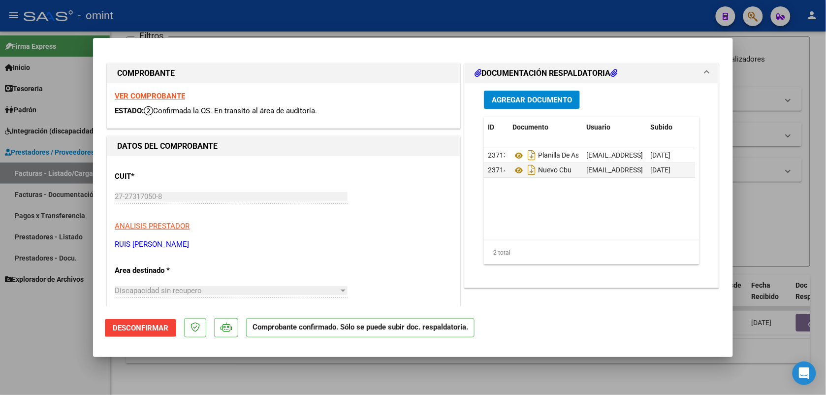
click at [169, 97] on strong "VER COMPROBANTE" at bounding box center [150, 96] width 70 height 9
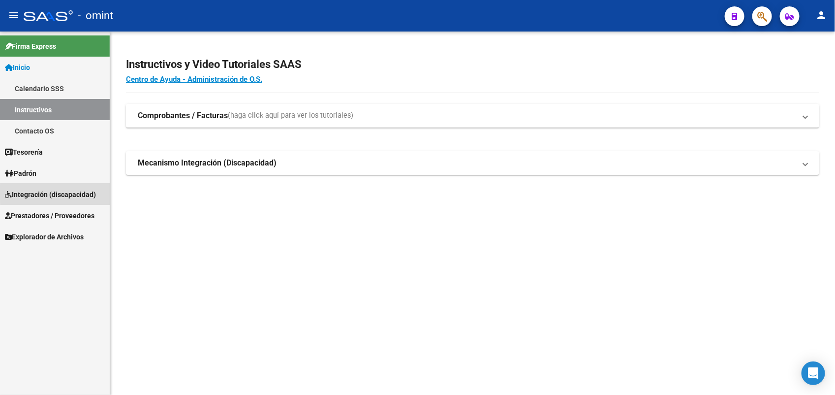
click at [67, 193] on span "Integración (discapacidad)" at bounding box center [50, 194] width 91 height 11
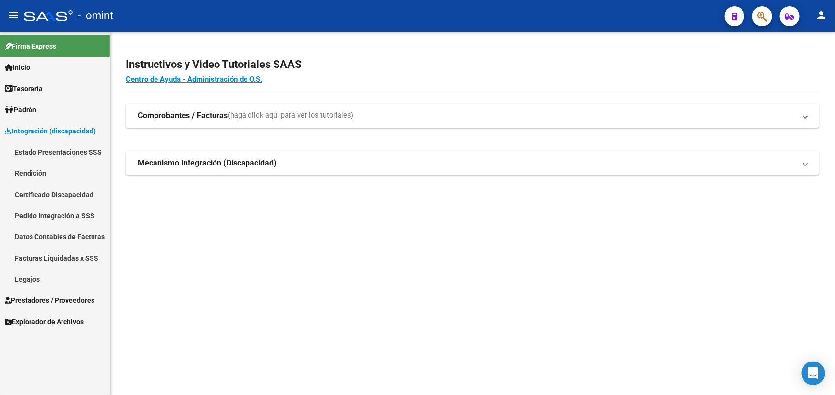
click at [64, 276] on link "Legajos" at bounding box center [55, 278] width 110 height 21
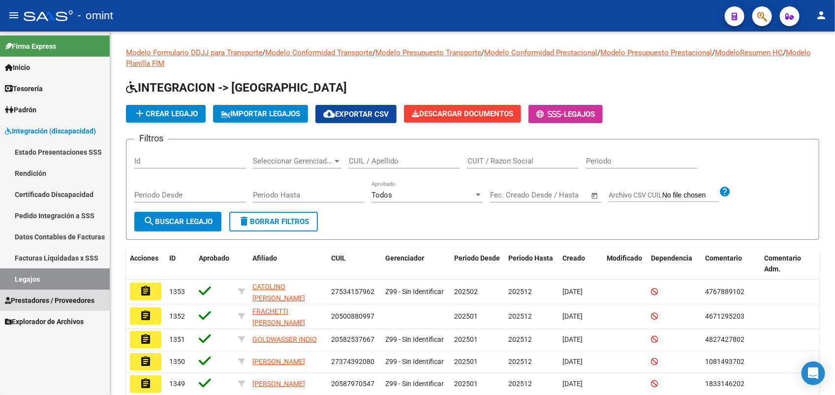
click at [77, 296] on span "Prestadores / Proveedores" at bounding box center [50, 300] width 90 height 11
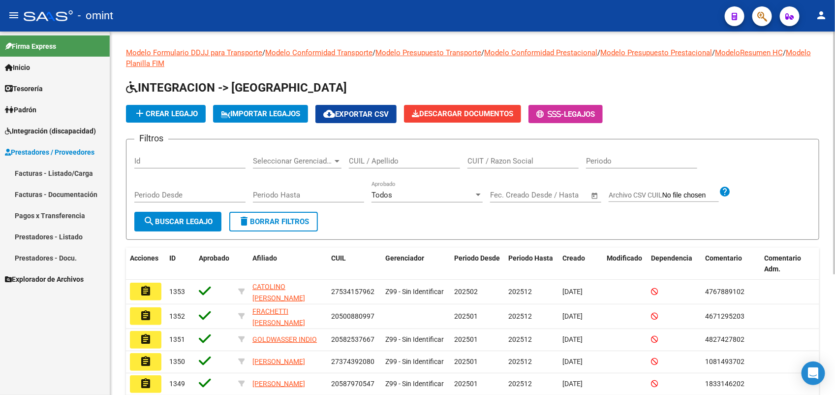
click at [277, 218] on span "delete Borrar Filtros" at bounding box center [273, 221] width 71 height 9
click at [362, 158] on input "CUIL / Apellido" at bounding box center [404, 160] width 111 height 9
paste input "20520990411"
type input "20520990411"
drag, startPoint x: 198, startPoint y: 220, endPoint x: 188, endPoint y: 210, distance: 14.3
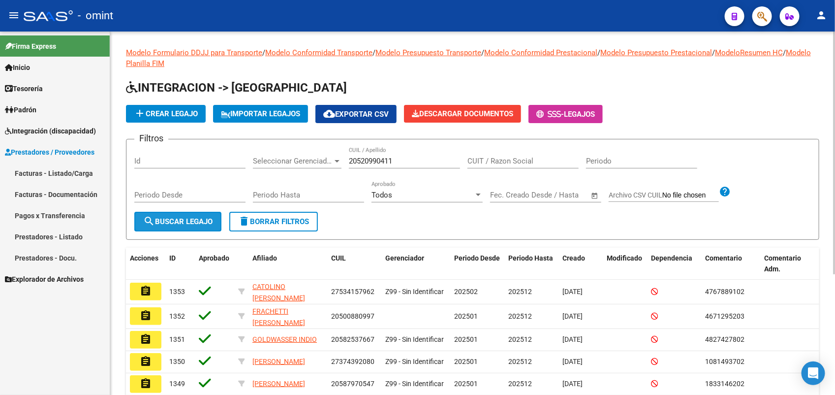
click at [197, 220] on span "search Buscar Legajo" at bounding box center [177, 221] width 69 height 9
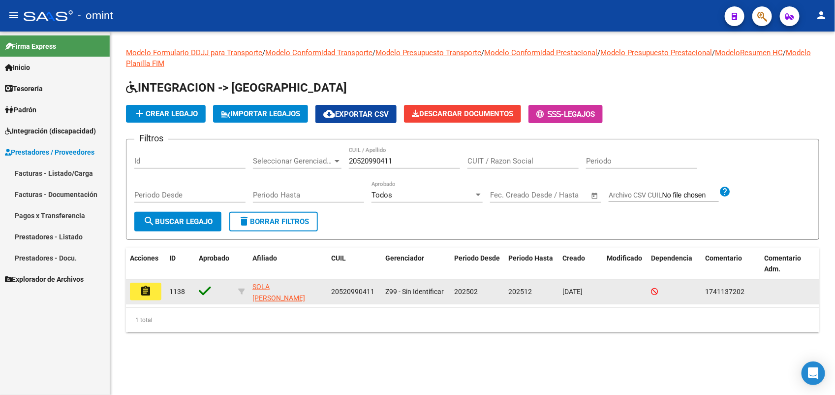
click at [144, 292] on mat-icon "assignment" at bounding box center [146, 291] width 12 height 12
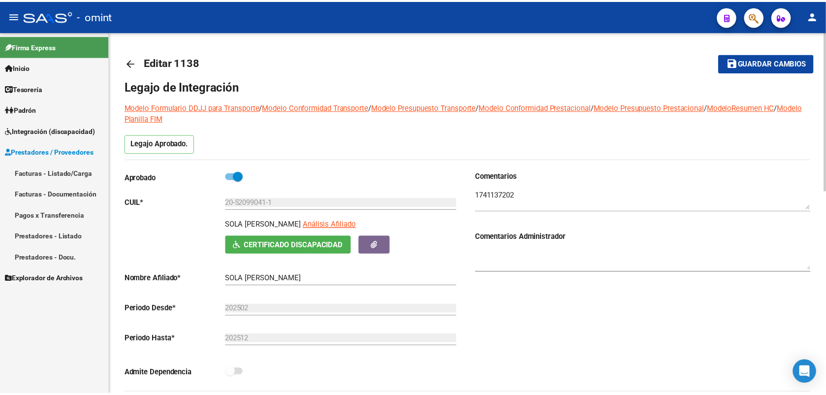
scroll to position [308, 0]
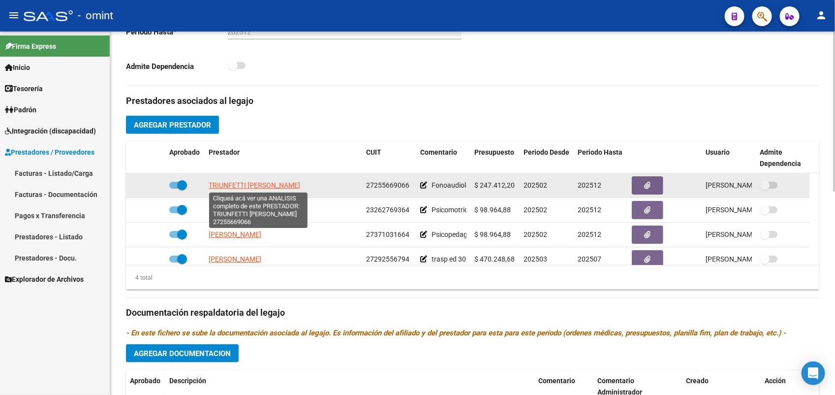
click at [239, 181] on span "[PERSON_NAME]" at bounding box center [255, 185] width 92 height 8
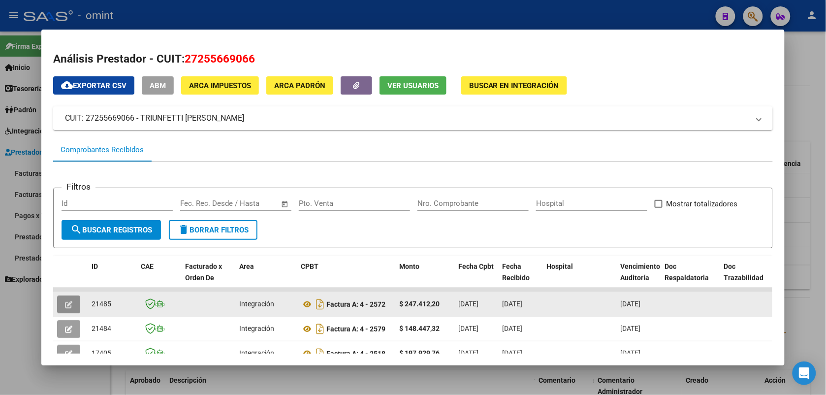
click at [65, 302] on icon "button" at bounding box center [68, 304] width 7 height 7
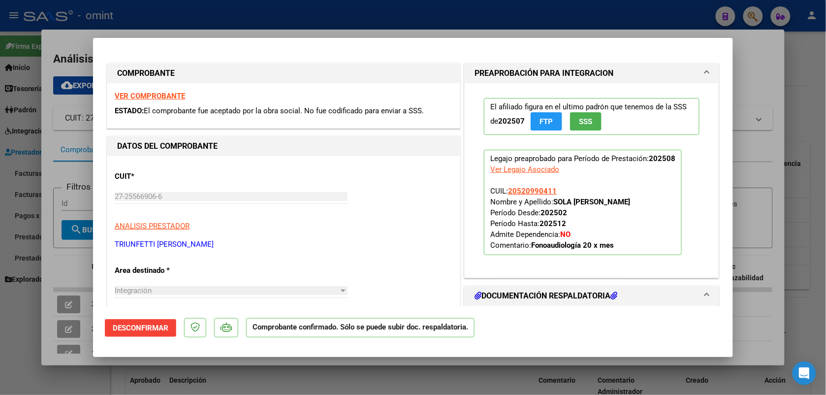
click at [203, 25] on div at bounding box center [413, 197] width 826 height 395
type input "$ 0,00"
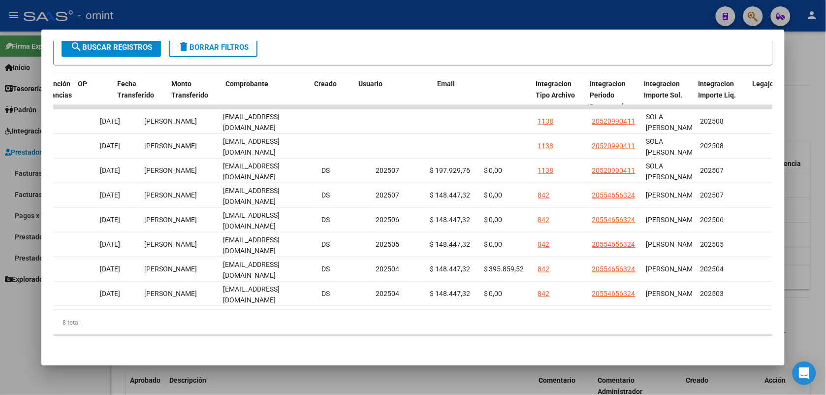
scroll to position [0, 0]
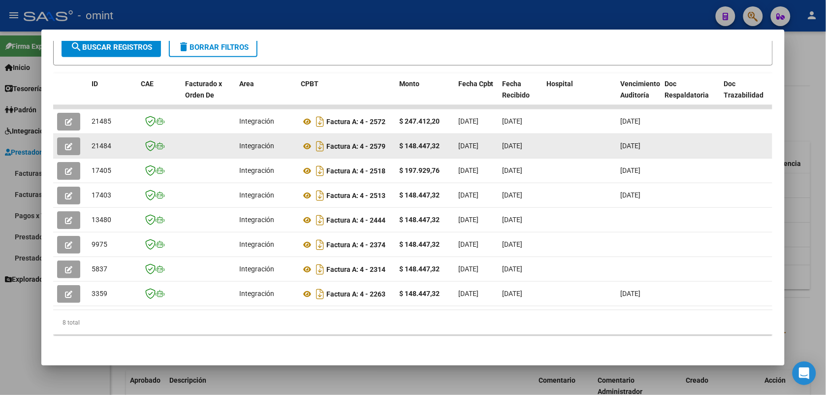
click at [68, 144] on button "button" at bounding box center [68, 146] width 23 height 18
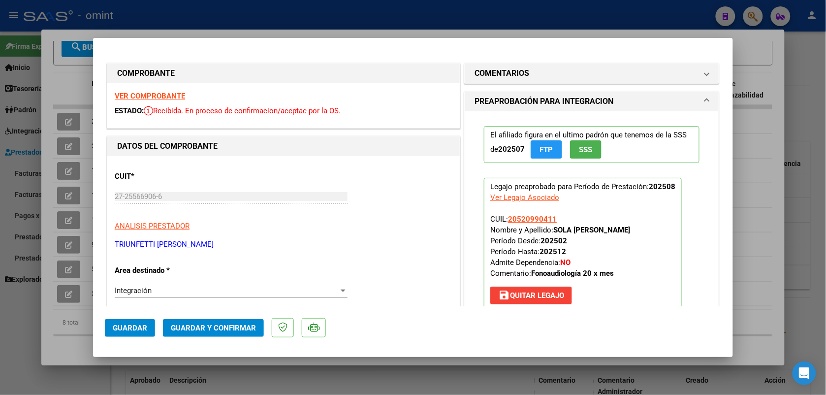
click at [125, 27] on div at bounding box center [413, 197] width 826 height 395
type input "$ 0,00"
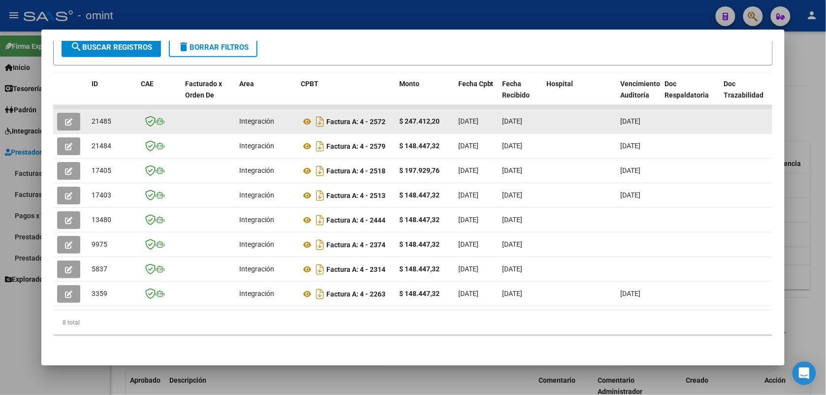
click at [65, 119] on icon "button" at bounding box center [68, 121] width 7 height 7
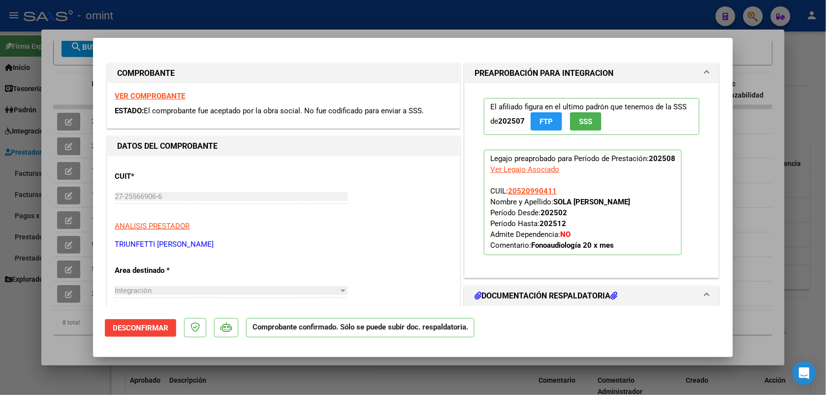
click at [154, 96] on strong "VER COMPROBANTE" at bounding box center [150, 96] width 70 height 9
click at [151, 97] on strong "VER COMPROBANTE" at bounding box center [150, 96] width 70 height 9
click at [347, 16] on div at bounding box center [413, 197] width 826 height 395
type input "$ 0,00"
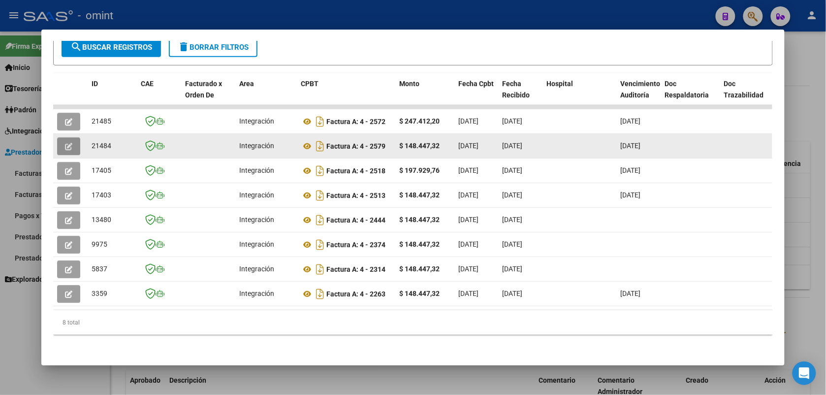
click at [73, 141] on button "button" at bounding box center [68, 146] width 23 height 18
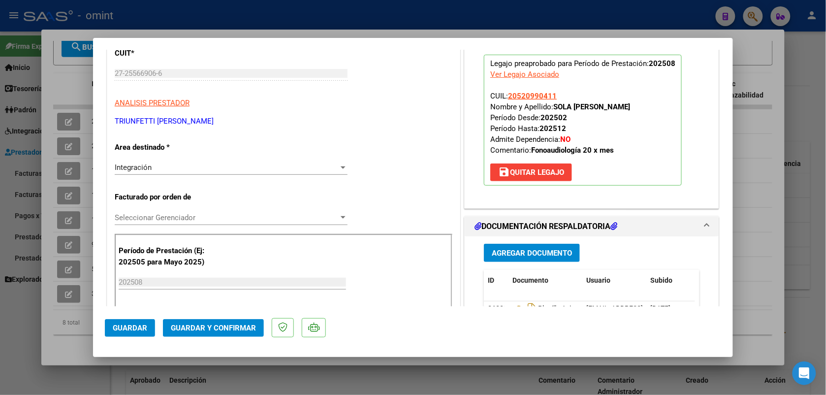
scroll to position [246, 0]
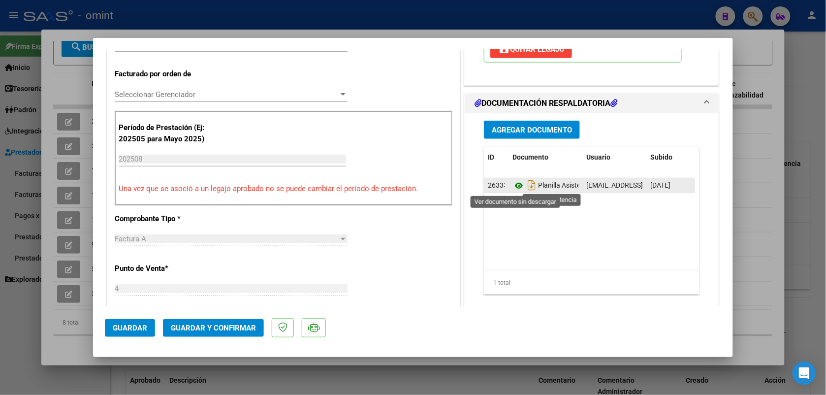
click at [512, 187] on icon at bounding box center [518, 186] width 13 height 12
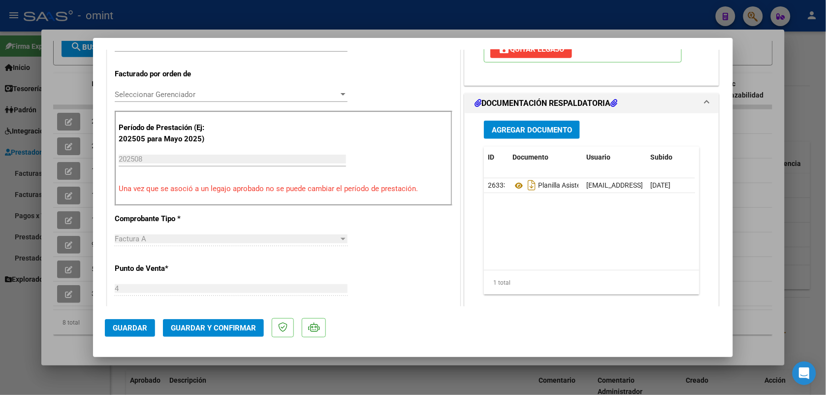
click at [276, 21] on div at bounding box center [413, 197] width 826 height 395
type input "$ 0,00"
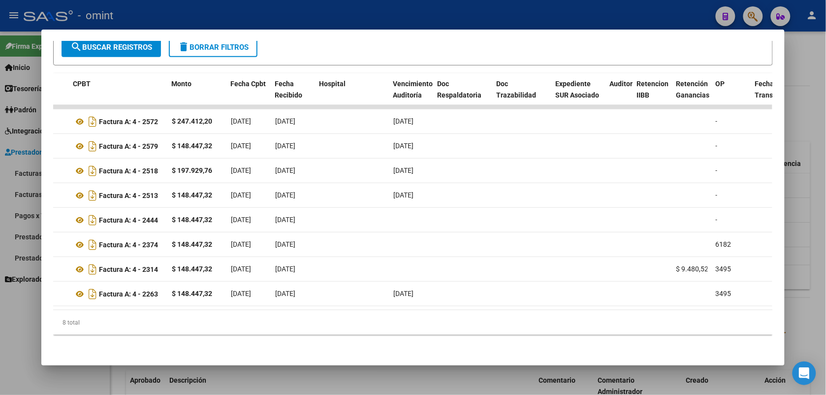
scroll to position [0, 0]
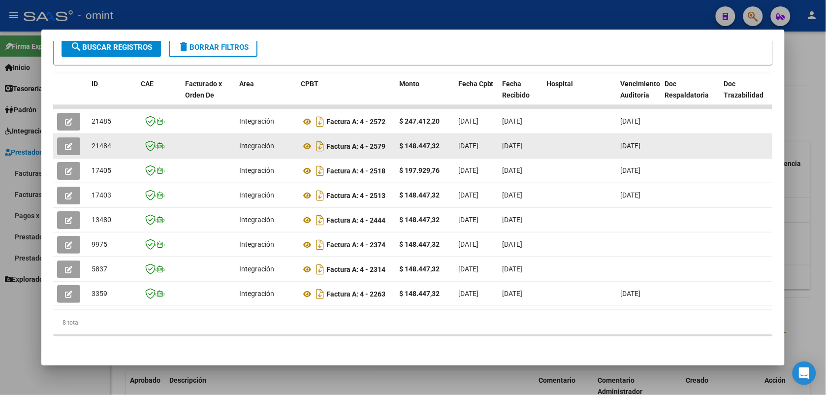
click at [53, 140] on datatable-body-cell at bounding box center [70, 146] width 34 height 24
click at [66, 143] on icon "button" at bounding box center [68, 146] width 7 height 7
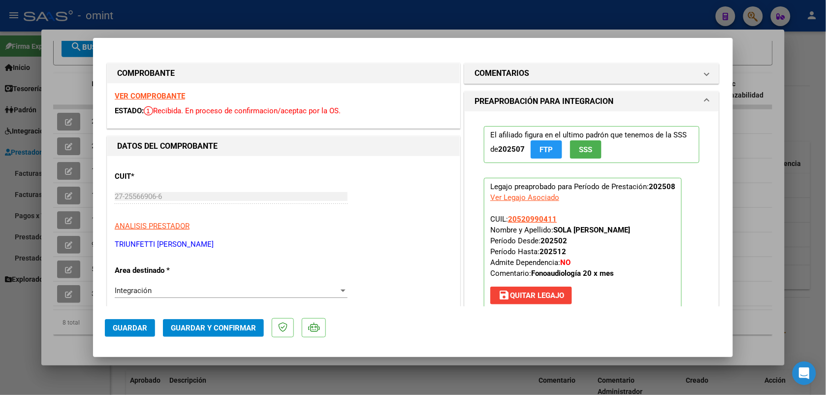
click at [169, 94] on strong "VER COMPROBANTE" at bounding box center [150, 96] width 70 height 9
click at [282, 16] on div at bounding box center [413, 197] width 826 height 395
type input "$ 0,00"
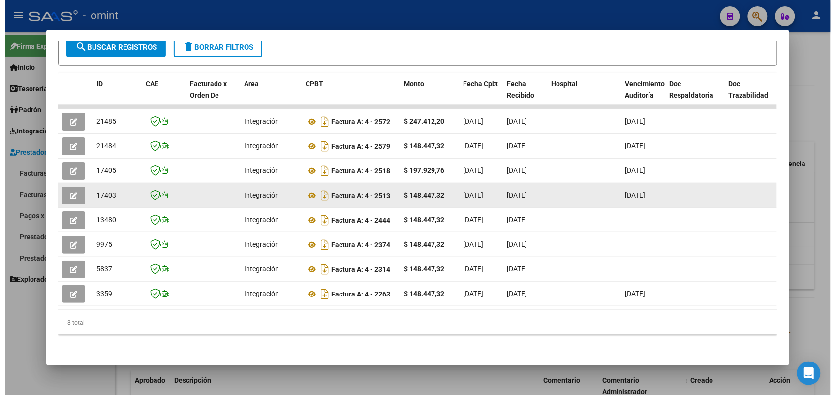
scroll to position [123, 0]
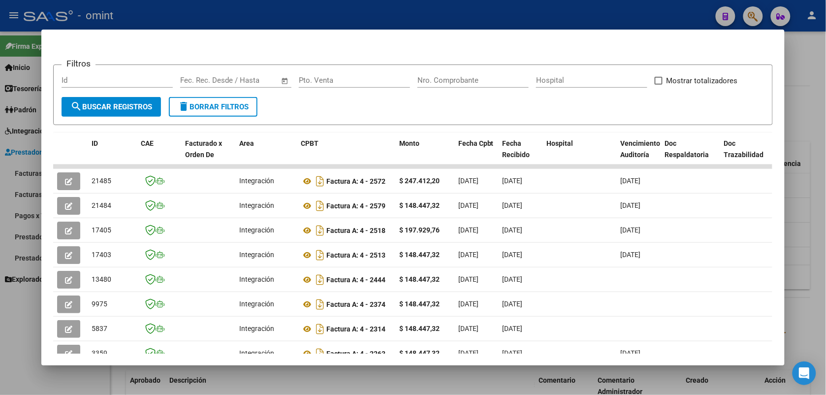
click at [213, 6] on div at bounding box center [413, 197] width 826 height 395
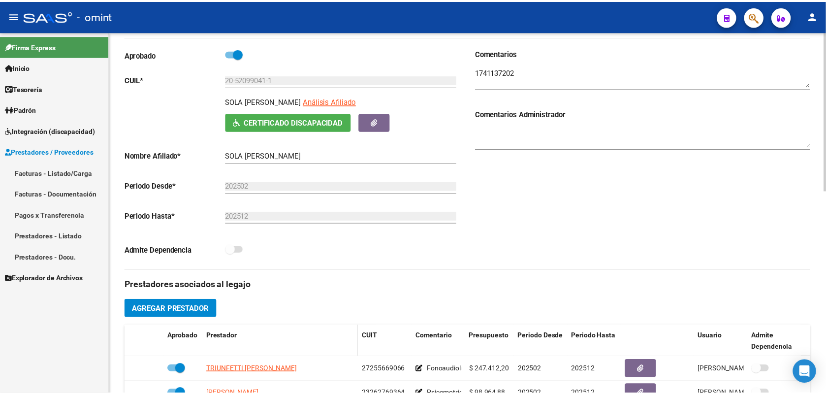
scroll to position [185, 0]
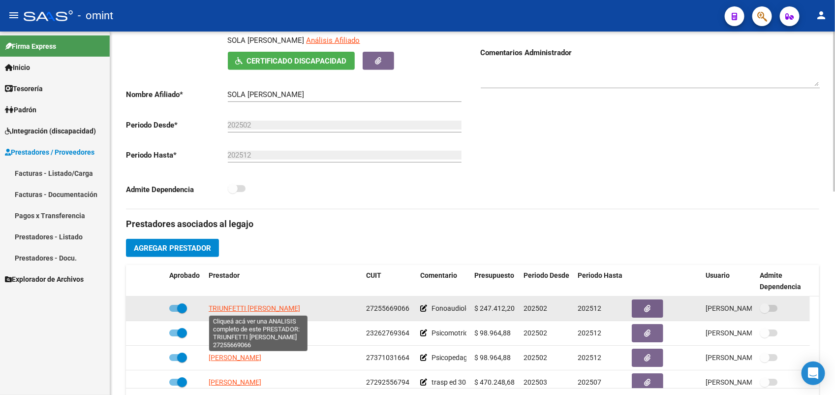
click at [244, 308] on span "[PERSON_NAME]" at bounding box center [255, 308] width 92 height 8
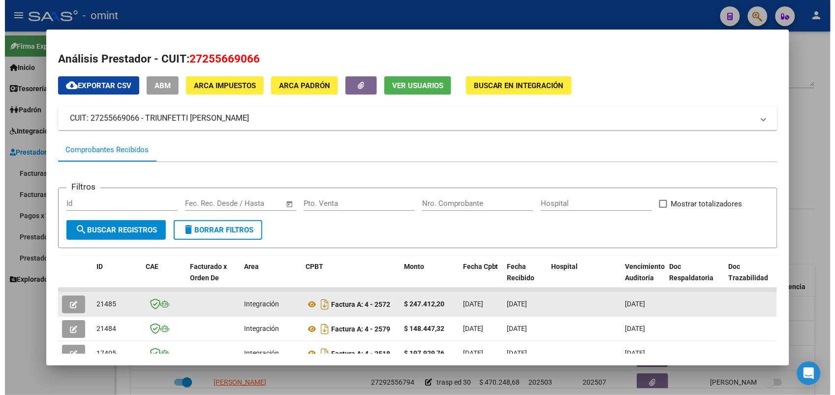
scroll to position [62, 0]
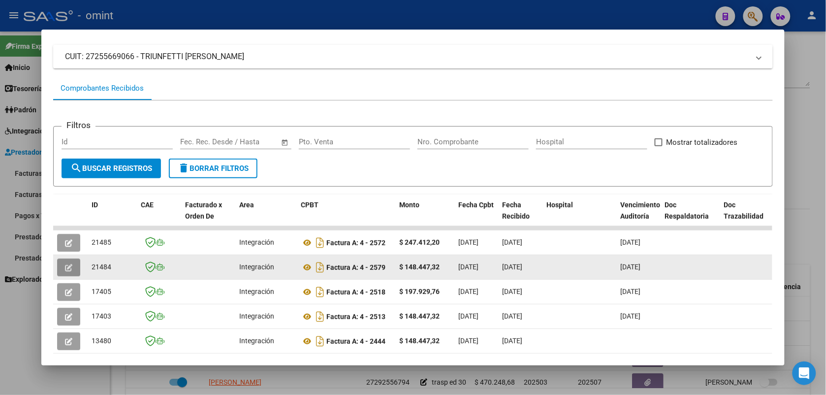
click at [65, 264] on icon "button" at bounding box center [68, 267] width 7 height 7
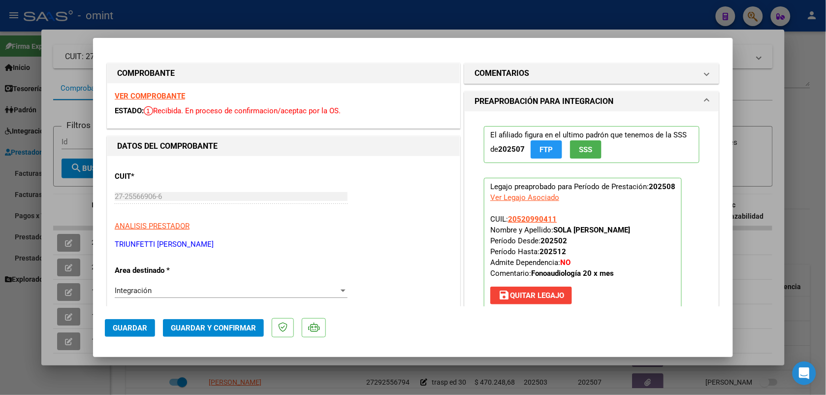
click at [175, 94] on strong "VER COMPROBANTE" at bounding box center [150, 96] width 70 height 9
click at [520, 294] on span "save Quitar Legajo" at bounding box center [531, 295] width 66 height 9
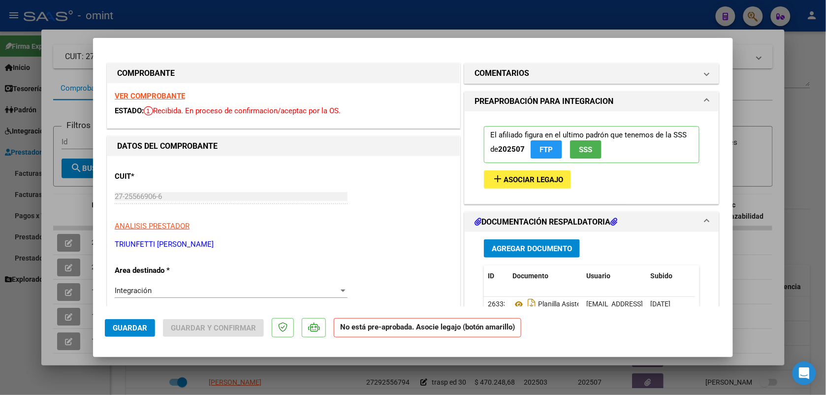
click at [547, 179] on span "Asociar Legajo" at bounding box center [533, 179] width 60 height 9
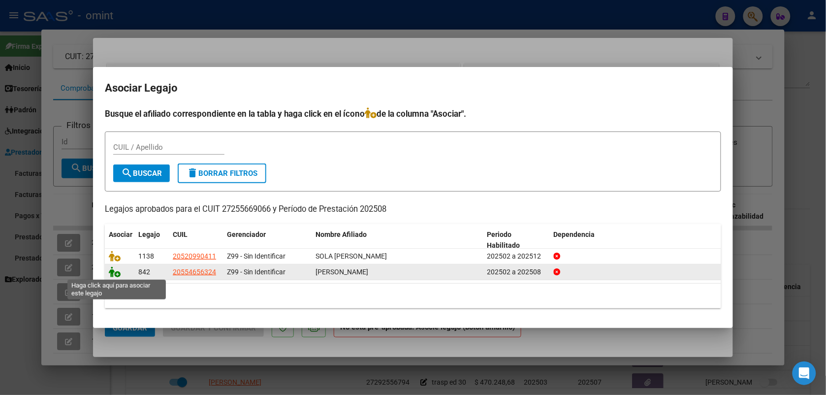
click at [115, 272] on icon at bounding box center [115, 271] width 12 height 11
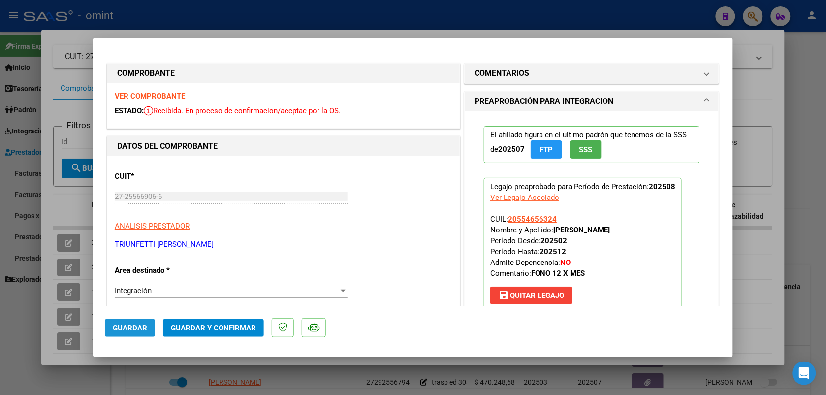
click at [131, 324] on span "Guardar" at bounding box center [130, 327] width 34 height 9
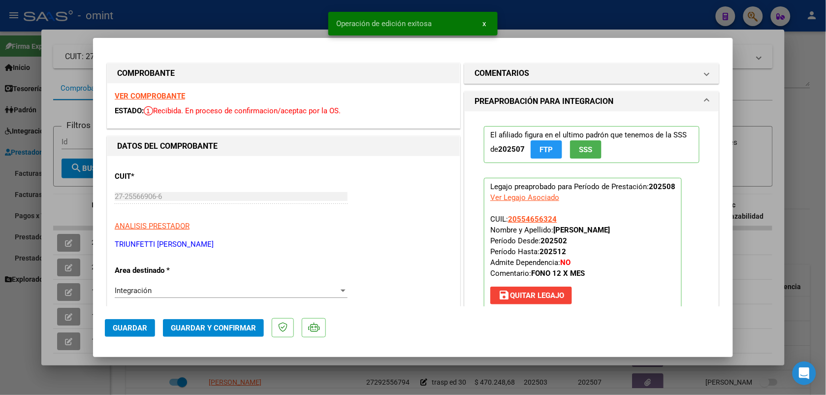
click at [283, 16] on div at bounding box center [413, 197] width 826 height 395
type input "$ 0,00"
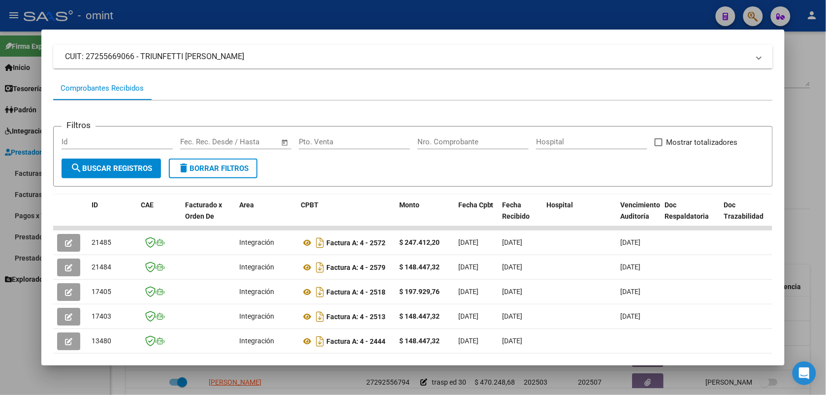
click at [283, 17] on div at bounding box center [413, 197] width 826 height 395
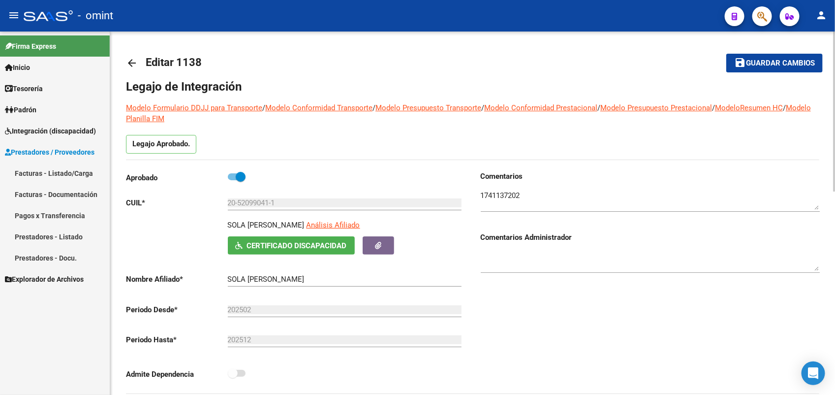
scroll to position [308, 0]
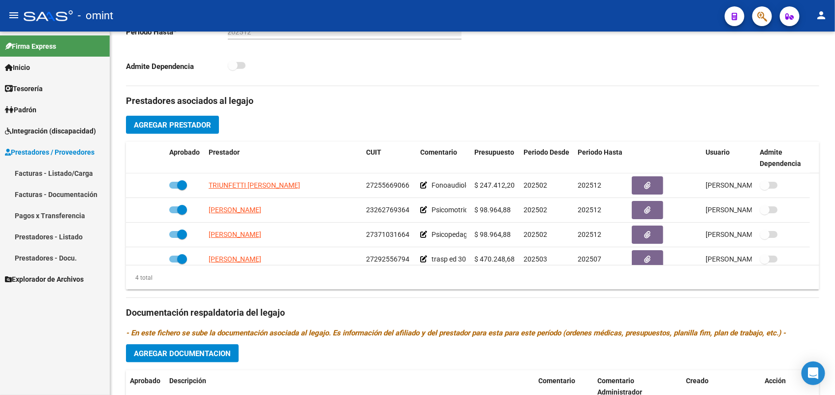
click at [39, 129] on span "Integración (discapacidad)" at bounding box center [50, 130] width 91 height 11
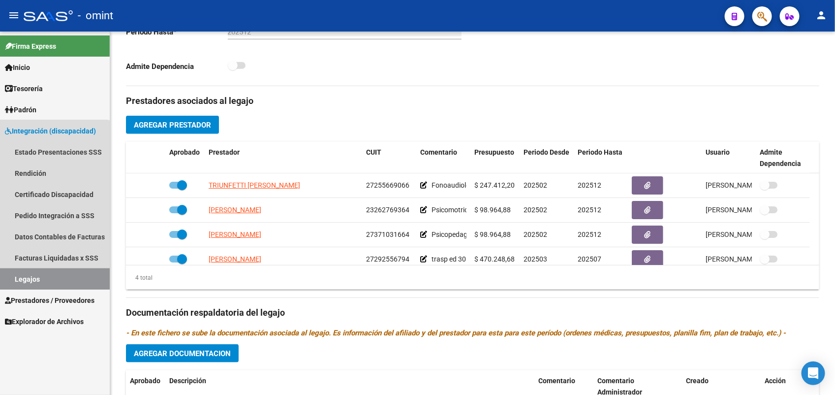
click at [48, 278] on link "Legajos" at bounding box center [55, 278] width 110 height 21
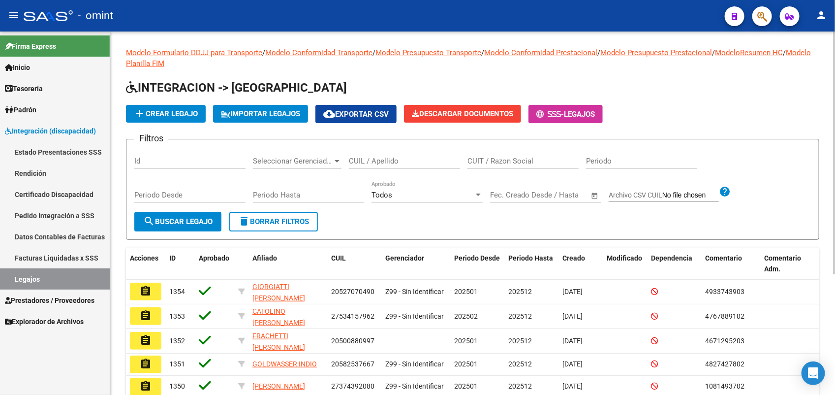
click at [367, 162] on input "CUIL / Apellido" at bounding box center [404, 160] width 111 height 9
type input "v"
paste input "20573216793"
type input "20573216793"
click at [210, 217] on span "search Buscar Legajo" at bounding box center [177, 221] width 69 height 9
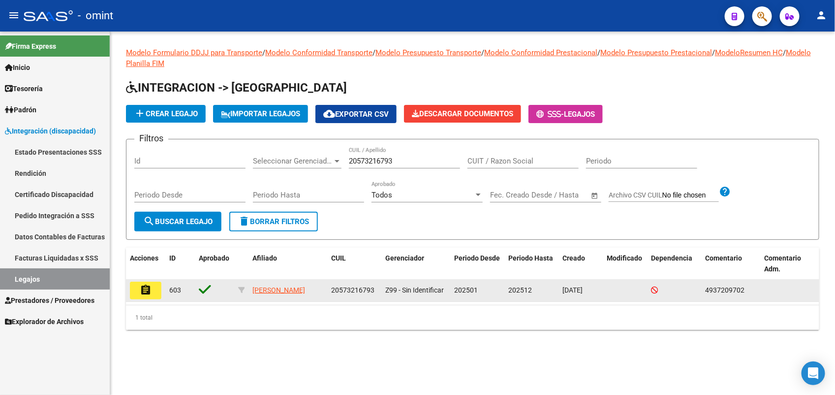
click at [142, 291] on mat-icon "assignment" at bounding box center [146, 290] width 12 height 12
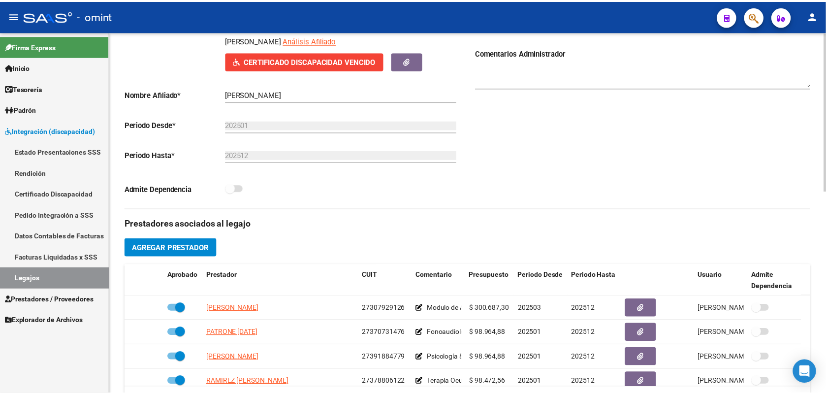
scroll to position [246, 0]
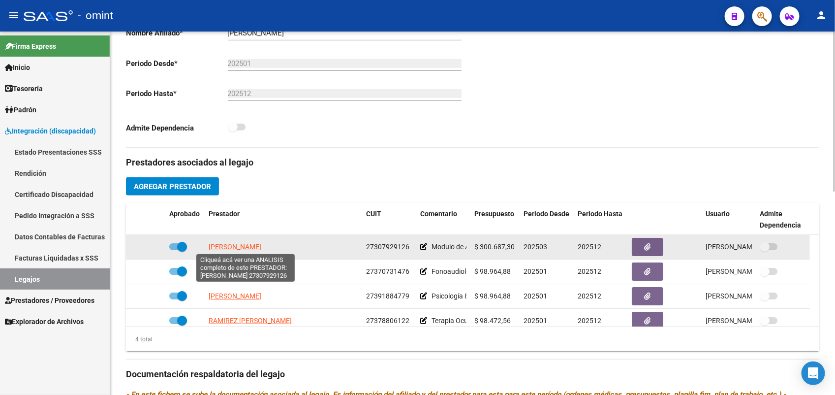
click at [250, 245] on span "[PERSON_NAME] [PERSON_NAME]" at bounding box center [235, 247] width 53 height 8
type textarea "27307929126"
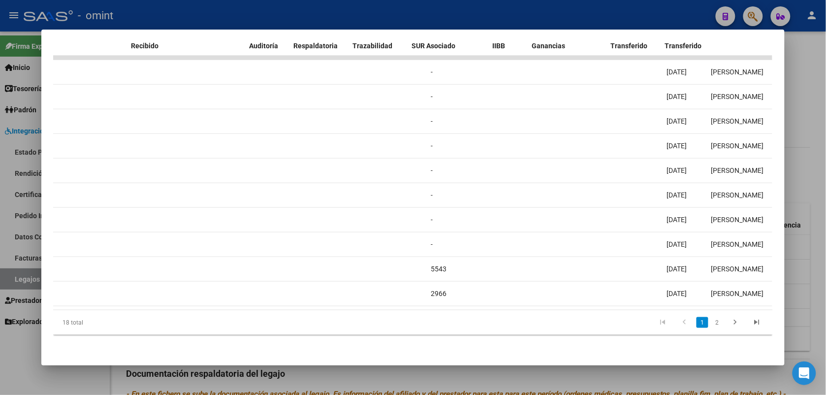
scroll to position [0, 0]
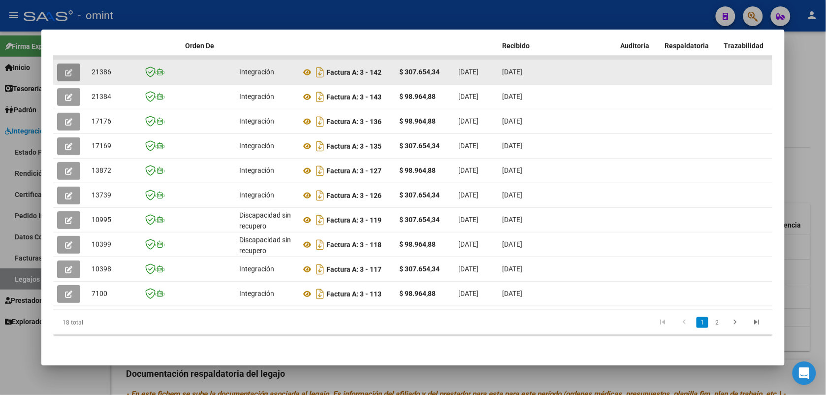
click at [71, 63] on button "button" at bounding box center [68, 72] width 23 height 18
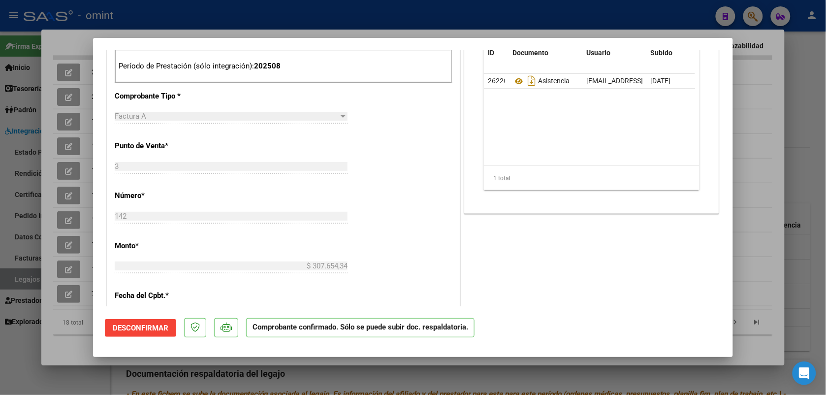
scroll to position [492, 0]
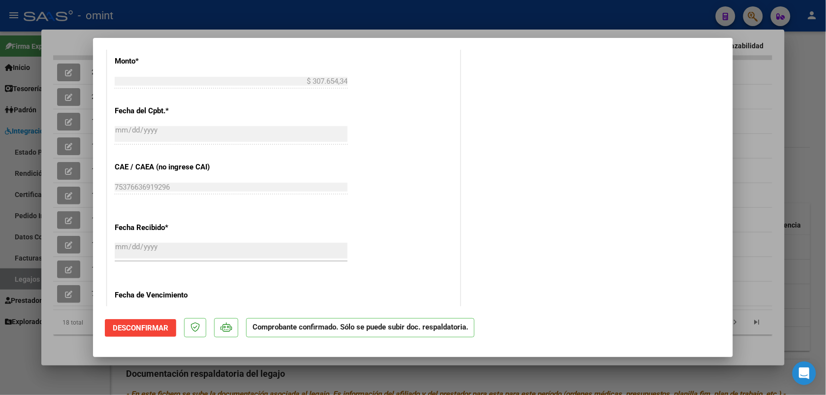
click at [171, 15] on div at bounding box center [413, 197] width 826 height 395
type input "$ 0,00"
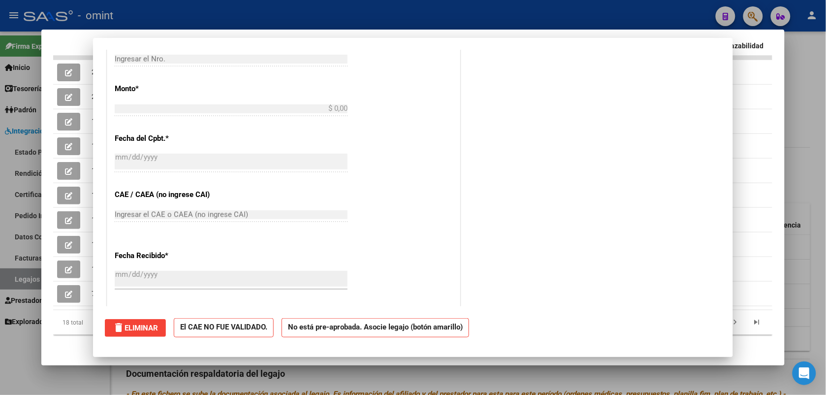
scroll to position [0, 0]
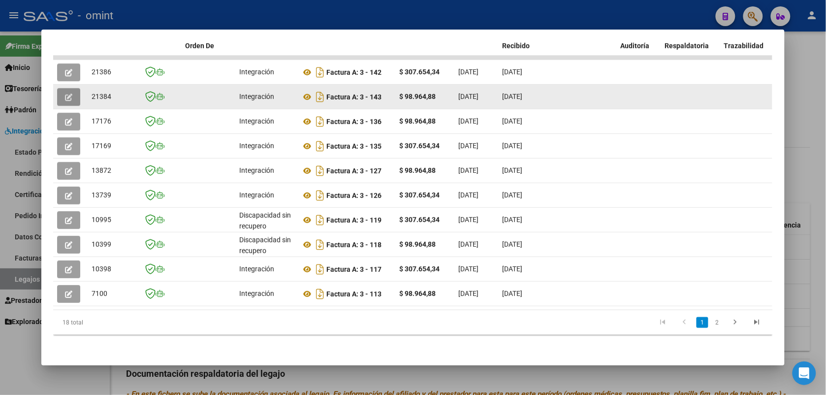
click at [69, 88] on button "button" at bounding box center [68, 97] width 23 height 18
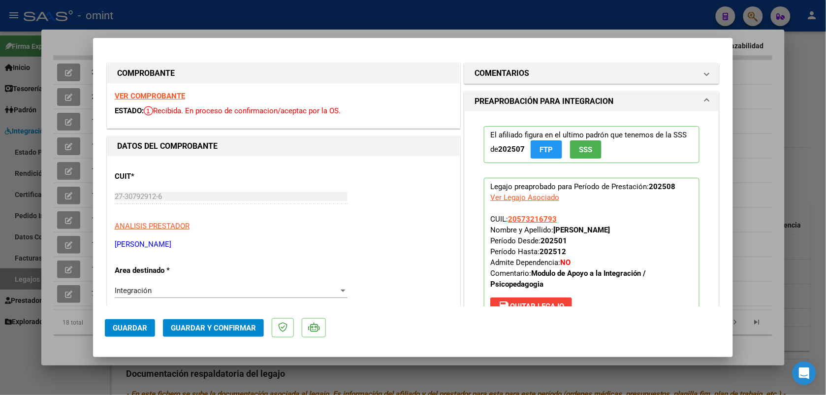
click at [153, 97] on strong "VER COMPROBANTE" at bounding box center [150, 96] width 70 height 9
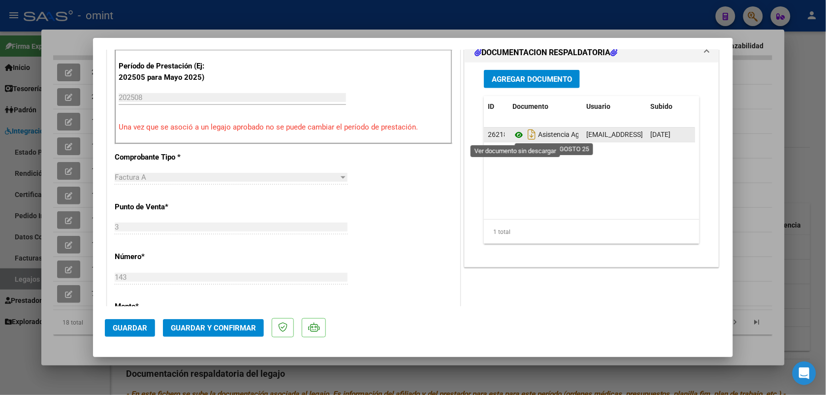
click at [513, 136] on icon at bounding box center [518, 135] width 13 height 12
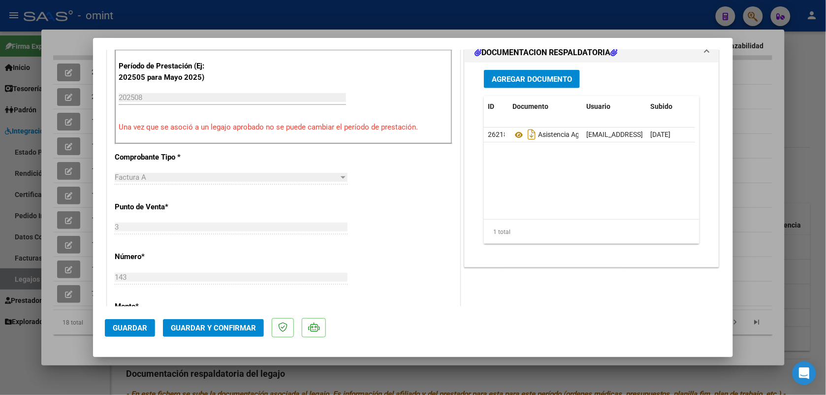
click at [286, 42] on mat-dialog-container "COMPROBANTE VER COMPROBANTE ESTADO: Recibida. En proceso de confirmacion/acepta…" at bounding box center [413, 197] width 640 height 319
click at [276, 19] on div at bounding box center [413, 197] width 826 height 395
type input "$ 0,00"
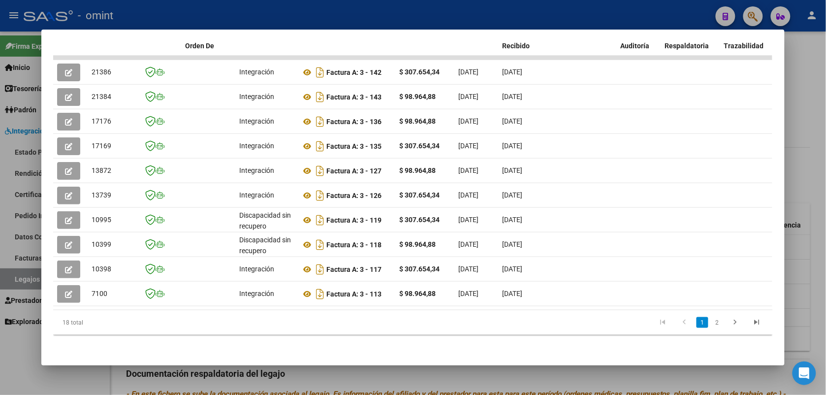
click at [169, 11] on div at bounding box center [413, 197] width 826 height 395
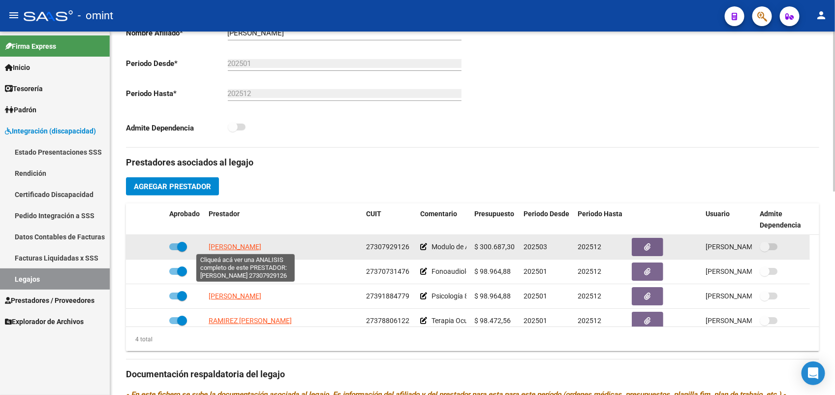
click at [258, 250] on span "[PERSON_NAME] [PERSON_NAME]" at bounding box center [235, 247] width 53 height 8
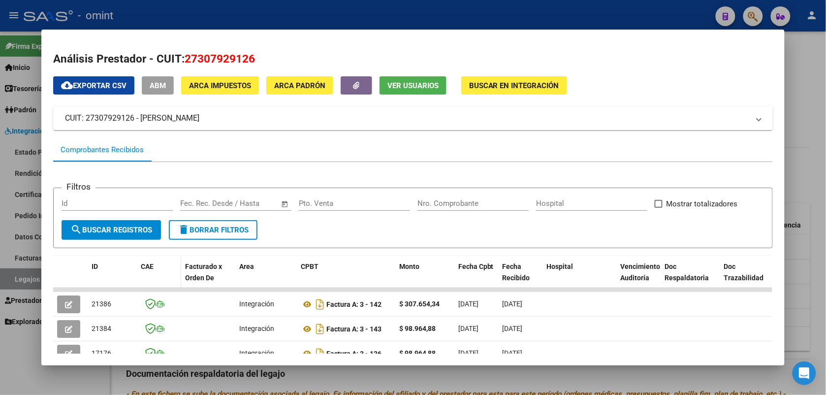
scroll to position [62, 0]
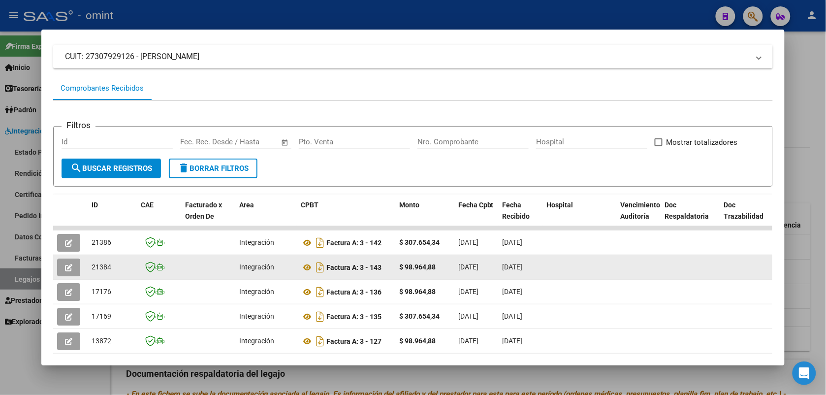
click at [76, 264] on div at bounding box center [70, 267] width 27 height 18
click at [69, 266] on button "button" at bounding box center [68, 267] width 23 height 18
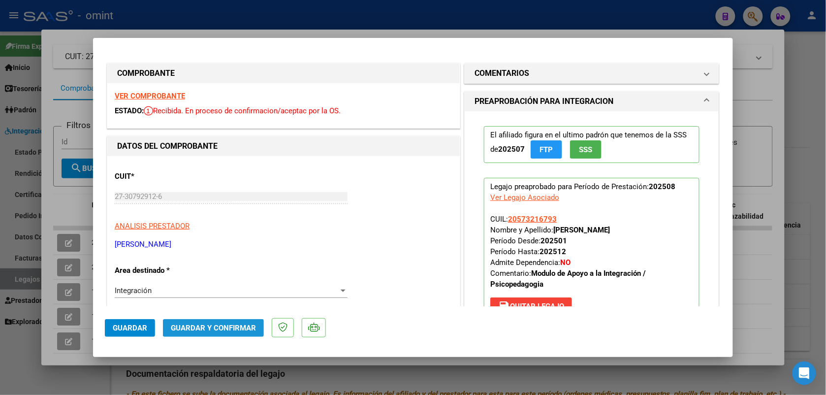
click at [207, 328] on span "Guardar y Confirmar" at bounding box center [213, 327] width 85 height 9
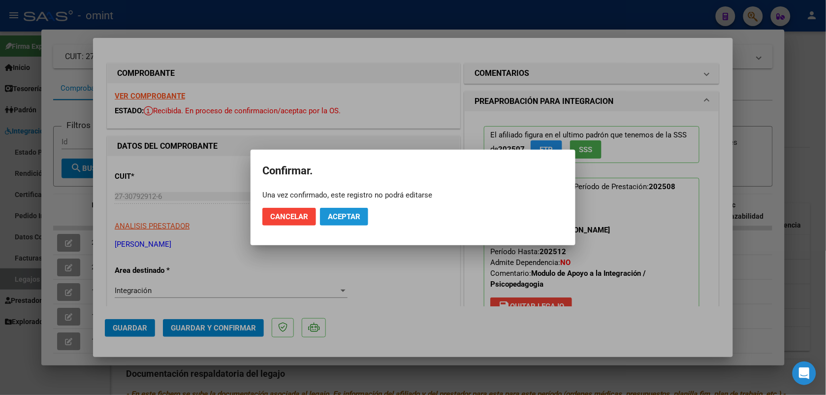
click at [338, 217] on span "Aceptar" at bounding box center [344, 216] width 32 height 9
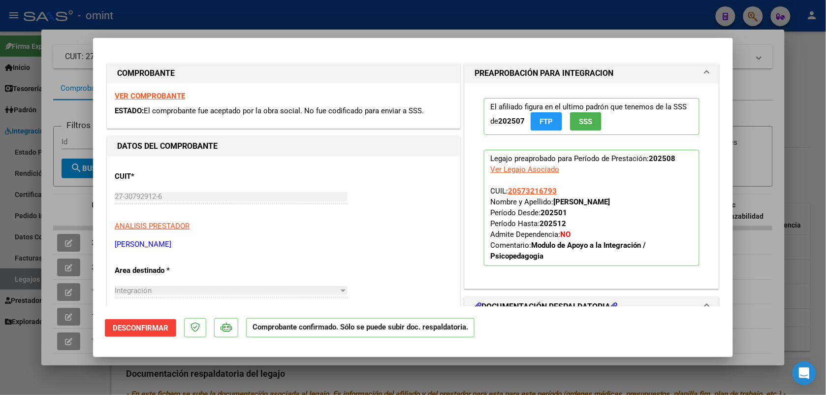
click at [274, 23] on div at bounding box center [413, 197] width 826 height 395
type input "$ 0,00"
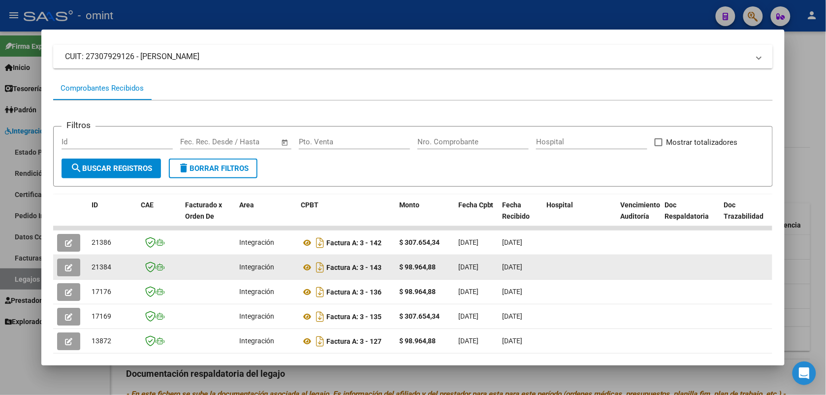
drag, startPoint x: 108, startPoint y: 264, endPoint x: 85, endPoint y: 267, distance: 23.3
click at [88, 267] on datatable-body-cell "21384" at bounding box center [112, 267] width 49 height 24
drag, startPoint x: 85, startPoint y: 267, endPoint x: 102, endPoint y: 265, distance: 16.8
copy span "21384"
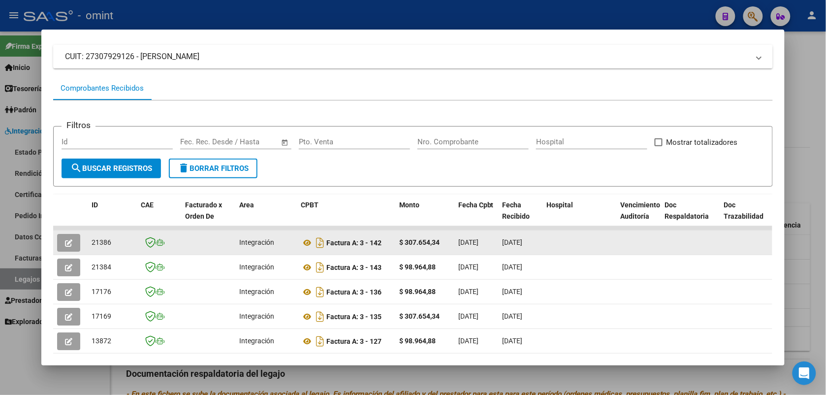
drag, startPoint x: 117, startPoint y: 242, endPoint x: 84, endPoint y: 243, distance: 33.0
click at [88, 243] on datatable-body-cell "21386" at bounding box center [112, 242] width 49 height 24
drag, startPoint x: 84, startPoint y: 243, endPoint x: 99, endPoint y: 243, distance: 15.3
copy span "21386"
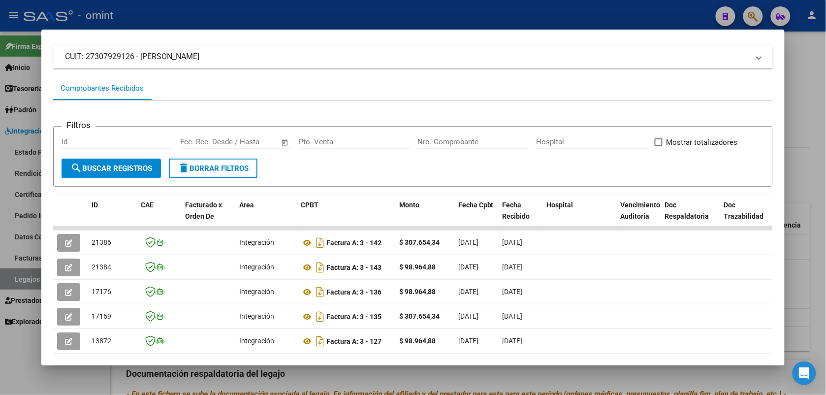
click at [311, 13] on div at bounding box center [413, 197] width 826 height 395
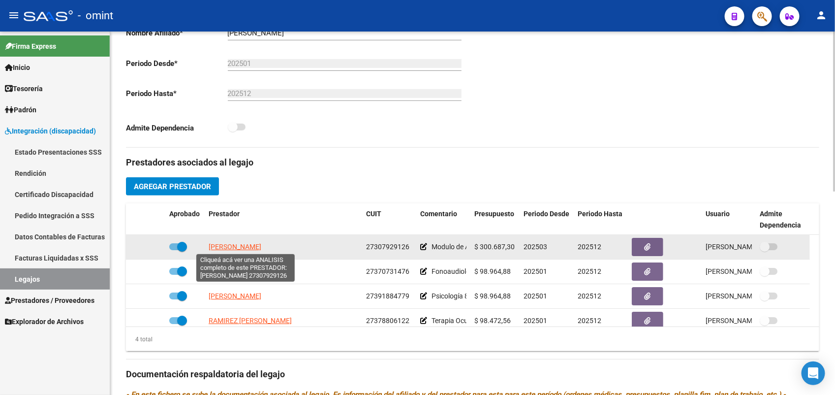
click at [254, 246] on span "[PERSON_NAME] [PERSON_NAME]" at bounding box center [235, 247] width 53 height 8
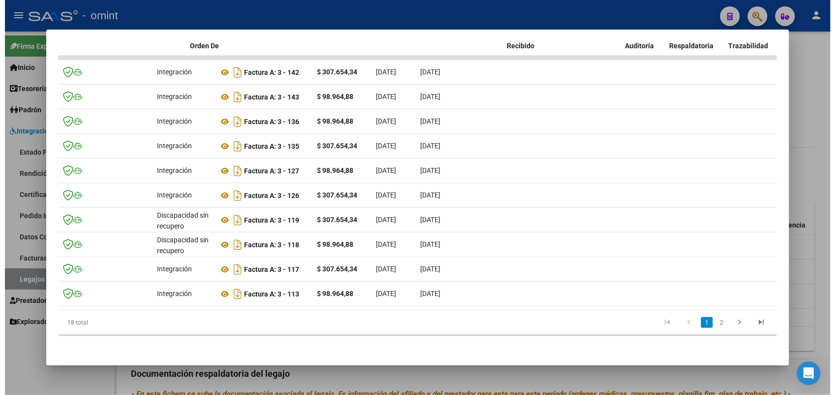
scroll to position [0, 0]
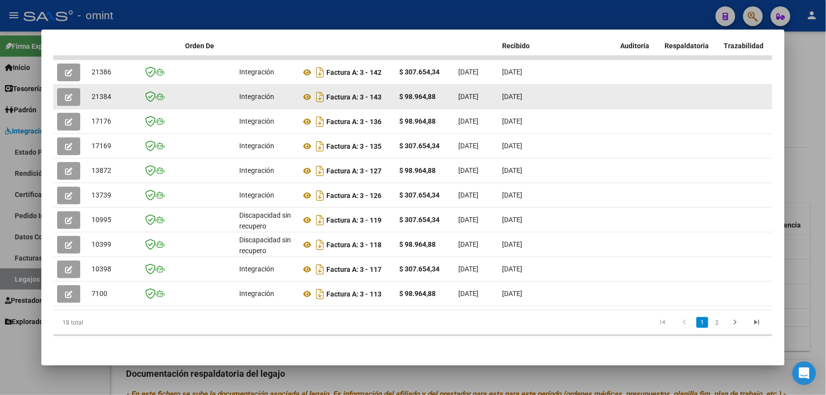
drag, startPoint x: 109, startPoint y: 87, endPoint x: 84, endPoint y: 87, distance: 25.6
click at [88, 87] on datatable-body-cell "21384" at bounding box center [112, 97] width 49 height 24
drag, startPoint x: 84, startPoint y: 87, endPoint x: 99, endPoint y: 89, distance: 15.3
copy span "21384"
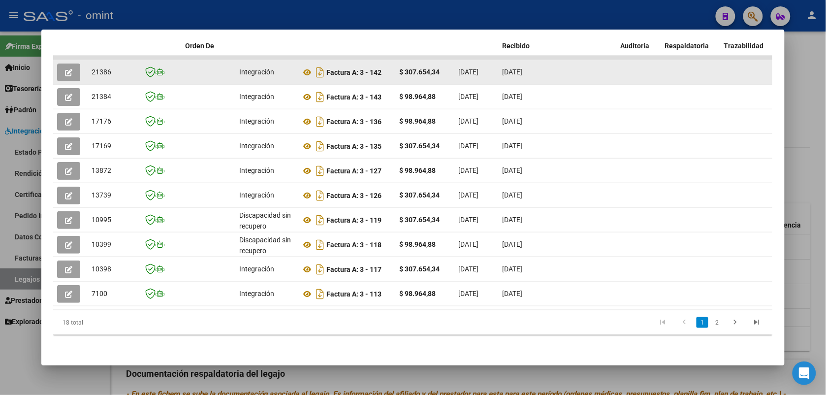
drag, startPoint x: 112, startPoint y: 62, endPoint x: 84, endPoint y: 62, distance: 28.1
click at [88, 62] on datatable-body-cell "21386" at bounding box center [112, 72] width 49 height 24
drag, startPoint x: 84, startPoint y: 62, endPoint x: 91, endPoint y: 63, distance: 6.9
copy span "21386"
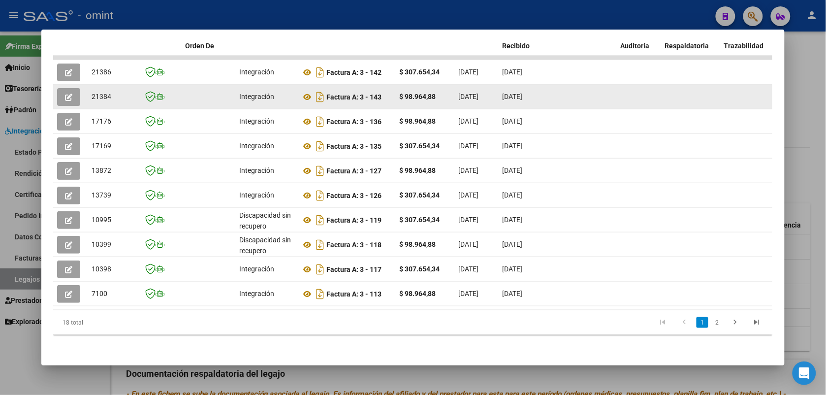
drag, startPoint x: 109, startPoint y: 84, endPoint x: 81, endPoint y: 85, distance: 27.6
drag, startPoint x: 81, startPoint y: 85, endPoint x: 94, endPoint y: 90, distance: 13.4
copy span "21384"
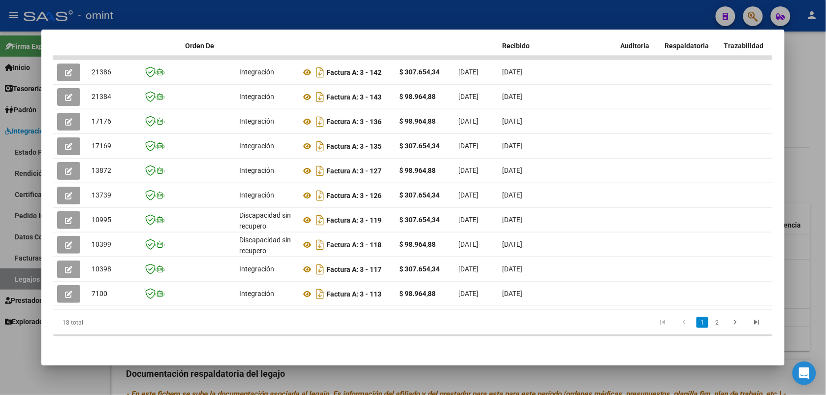
click at [219, 7] on div at bounding box center [413, 197] width 826 height 395
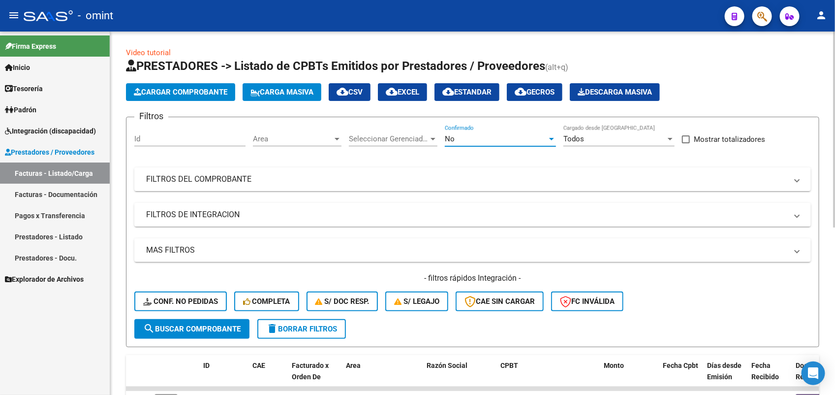
click at [483, 141] on div "No" at bounding box center [496, 138] width 102 height 9
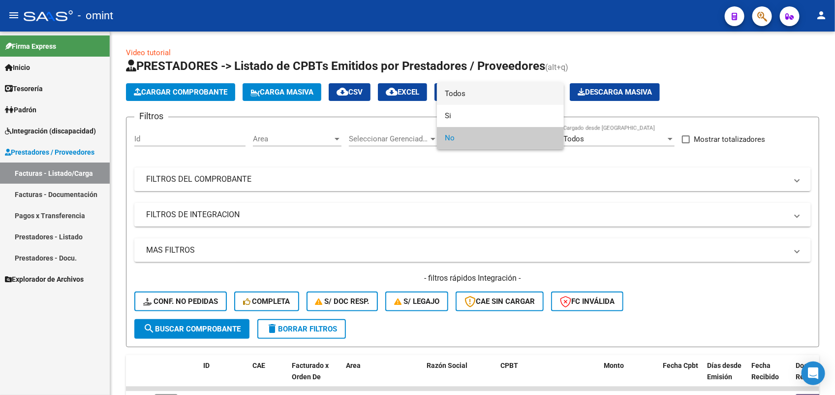
click at [465, 94] on span "Todos" at bounding box center [500, 94] width 111 height 22
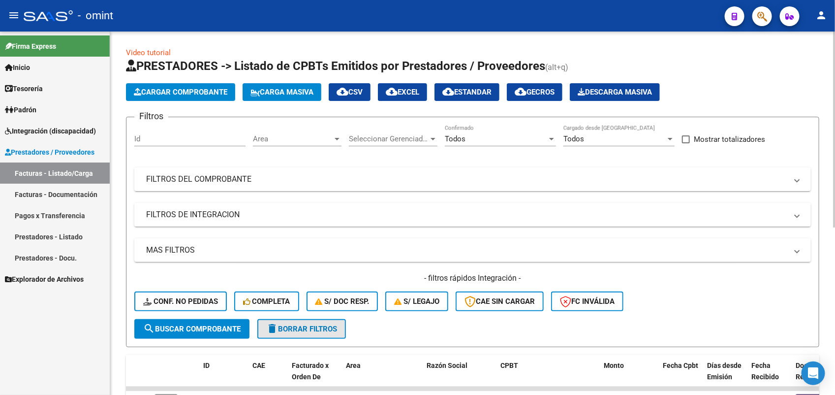
click at [337, 324] on span "delete Borrar Filtros" at bounding box center [301, 328] width 71 height 9
click at [148, 136] on input "Id" at bounding box center [189, 138] width 111 height 9
paste input "18997"
type input "18997"
click at [198, 324] on span "search Buscar Comprobante" at bounding box center [191, 328] width 97 height 9
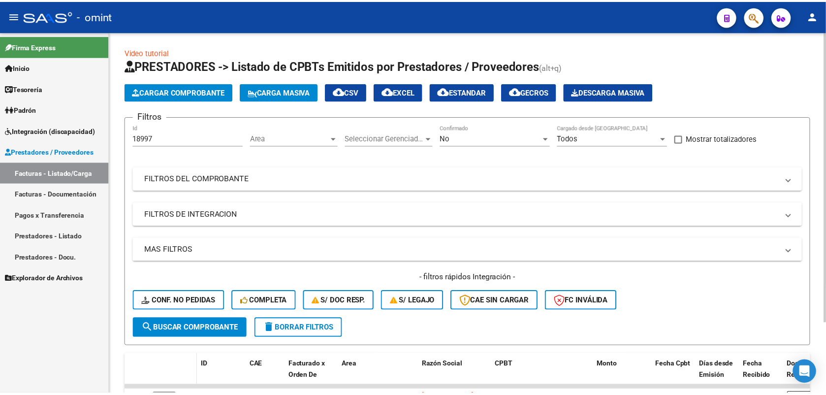
scroll to position [88, 0]
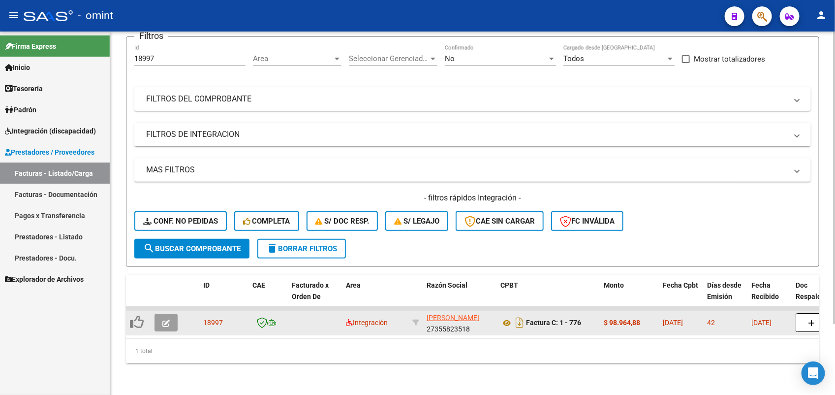
click at [163, 313] on button "button" at bounding box center [166, 322] width 23 height 18
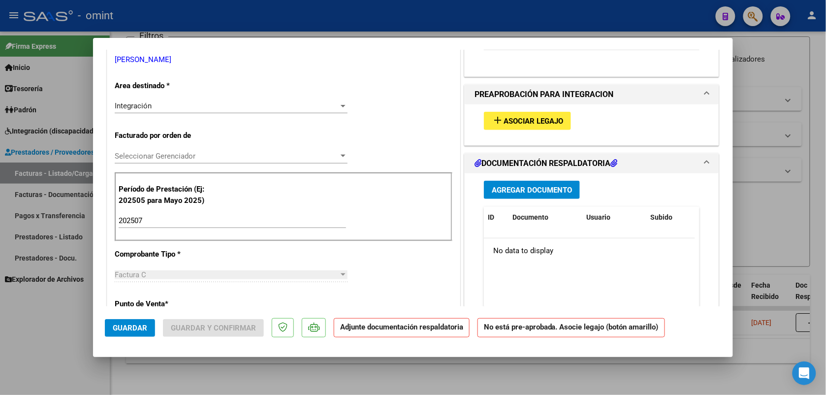
scroll to position [0, 0]
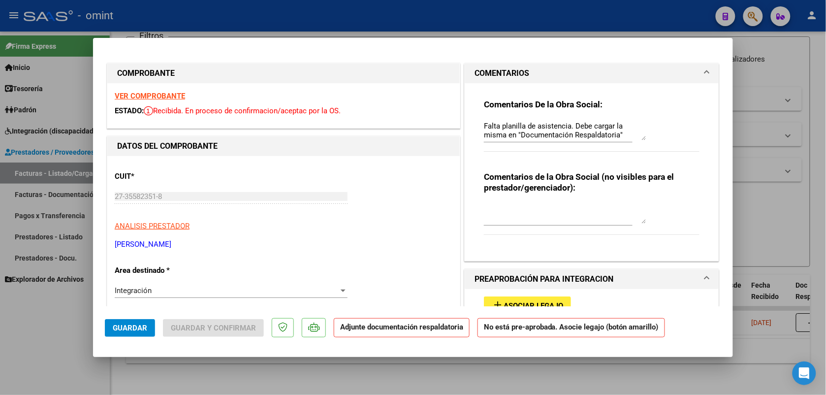
click at [130, 97] on strong "VER COMPROBANTE" at bounding box center [150, 96] width 70 height 9
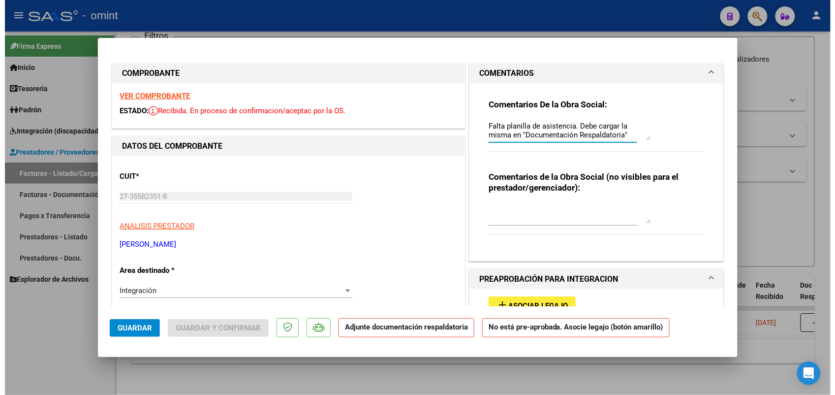
scroll to position [8, 0]
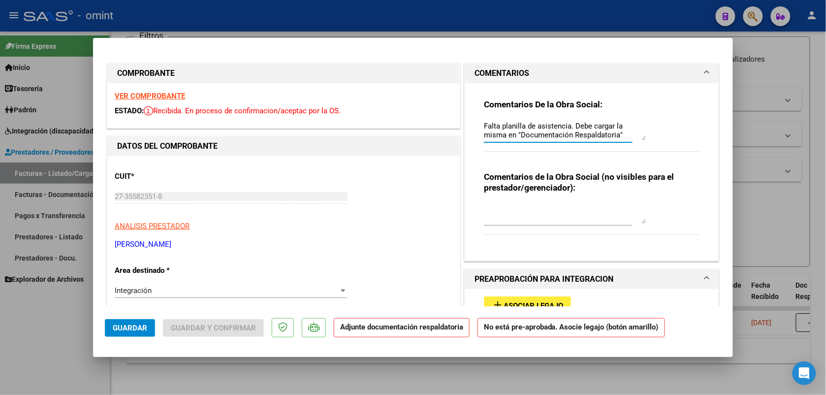
click at [149, 96] on strong "VER COMPROBANTE" at bounding box center [150, 96] width 70 height 9
click at [443, 18] on div at bounding box center [413, 197] width 826 height 395
type input "$ 0,00"
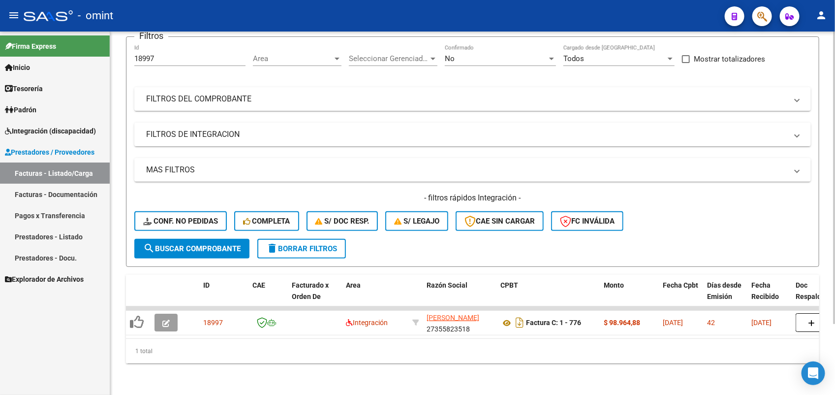
scroll to position [0, 0]
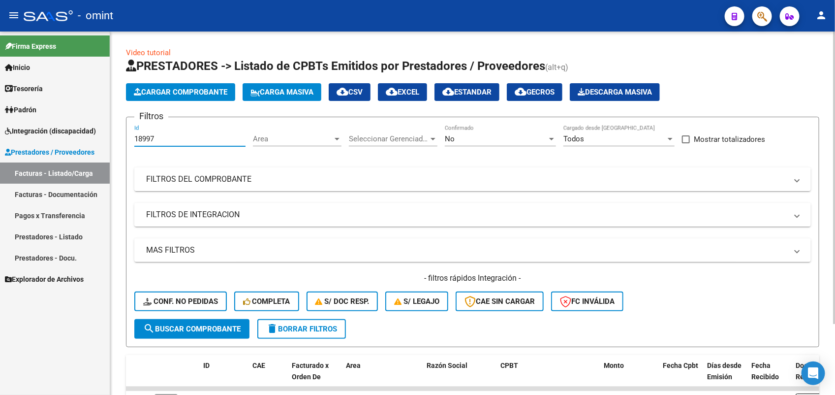
drag, startPoint x: 162, startPoint y: 140, endPoint x: 124, endPoint y: 137, distance: 38.5
click at [124, 137] on div "Video tutorial PRESTADORES -> Listado de CPBTs Emitidos por Prestadores / Prove…" at bounding box center [472, 252] width 725 height 443
paste input "20482"
type input "20482"
click at [208, 324] on span "search Buscar Comprobante" at bounding box center [191, 328] width 97 height 9
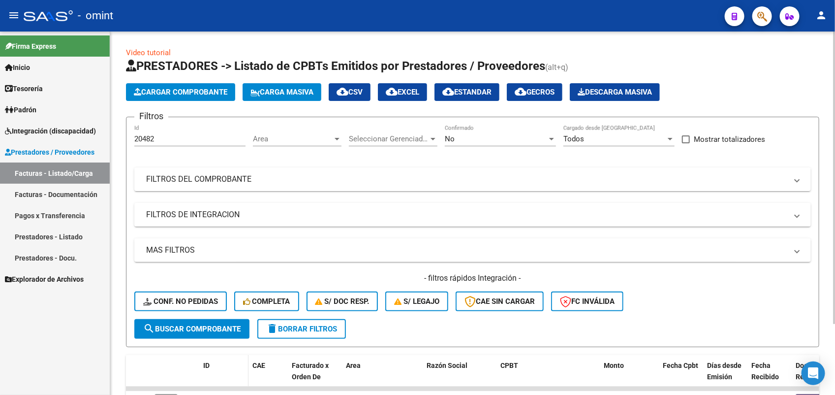
scroll to position [88, 0]
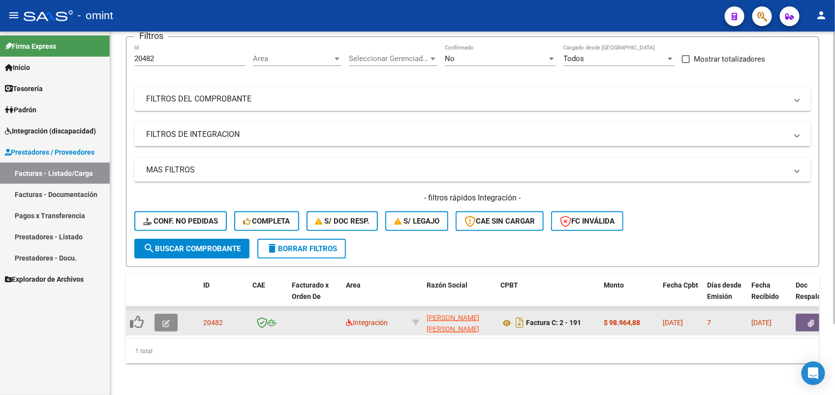
click at [164, 319] on icon "button" at bounding box center [165, 322] width 7 height 7
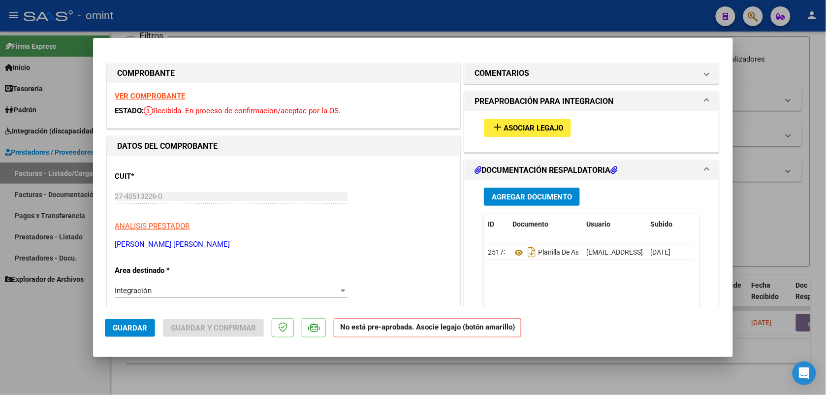
click at [139, 95] on strong "VER COMPROBANTE" at bounding box center [150, 96] width 70 height 9
click at [264, 10] on div at bounding box center [413, 197] width 826 height 395
type input "$ 0,00"
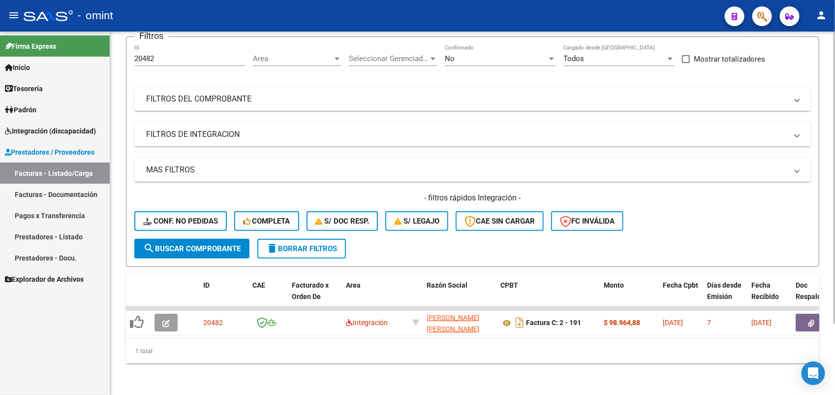
scroll to position [0, 0]
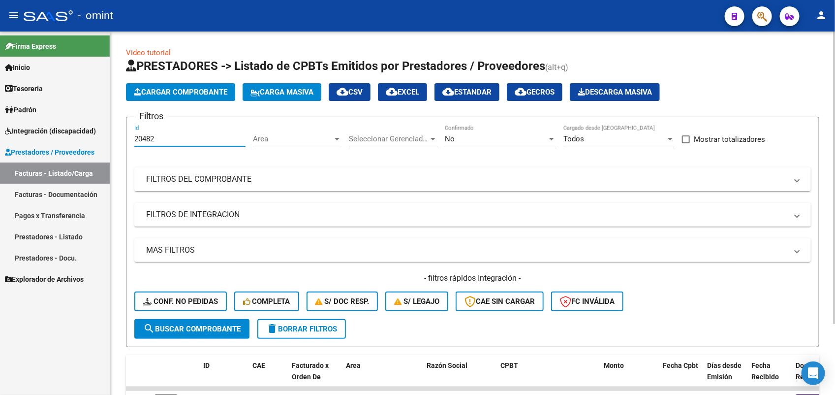
drag, startPoint x: 159, startPoint y: 137, endPoint x: 120, endPoint y: 138, distance: 39.4
click at [120, 138] on div "Video tutorial PRESTADORES -> Listado de CPBTs Emitidos por Prestadores / Prove…" at bounding box center [472, 252] width 725 height 443
paste input "19891"
type input "19891"
click at [200, 326] on span "search Buscar Comprobante" at bounding box center [191, 328] width 97 height 9
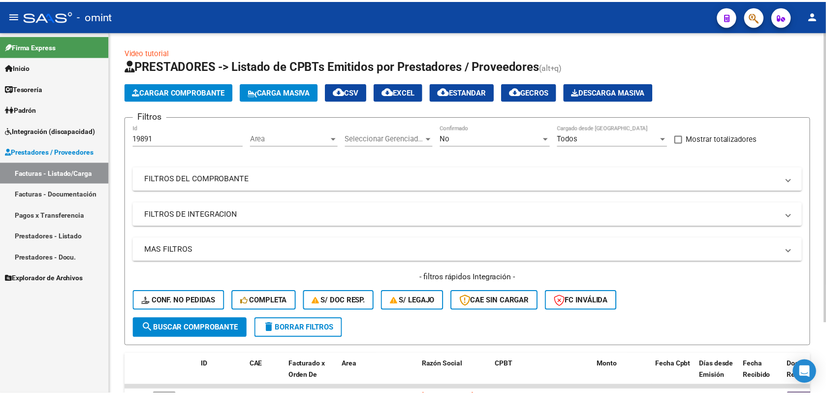
scroll to position [88, 0]
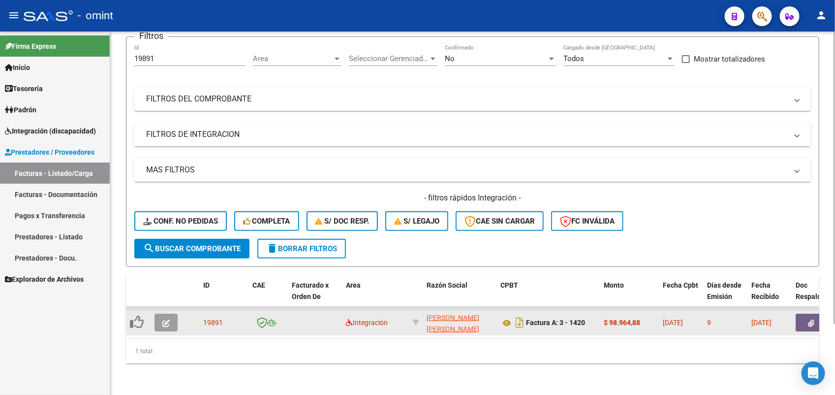
click at [170, 313] on button "button" at bounding box center [166, 322] width 23 height 18
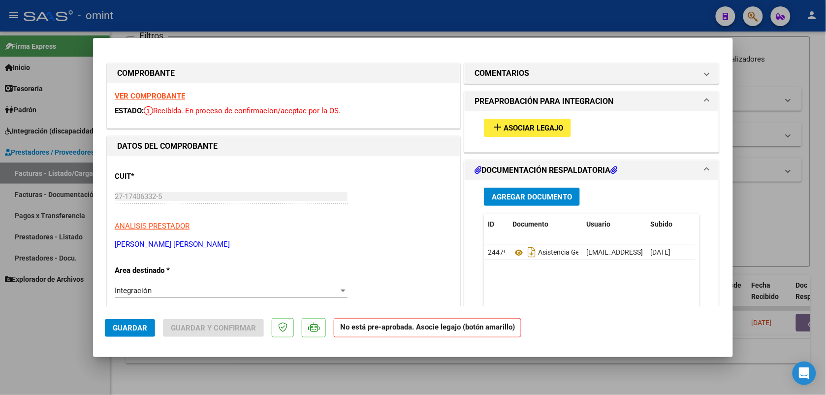
click at [175, 93] on strong "VER COMPROBANTE" at bounding box center [150, 96] width 70 height 9
click at [322, 11] on div at bounding box center [413, 197] width 826 height 395
type input "$ 0,00"
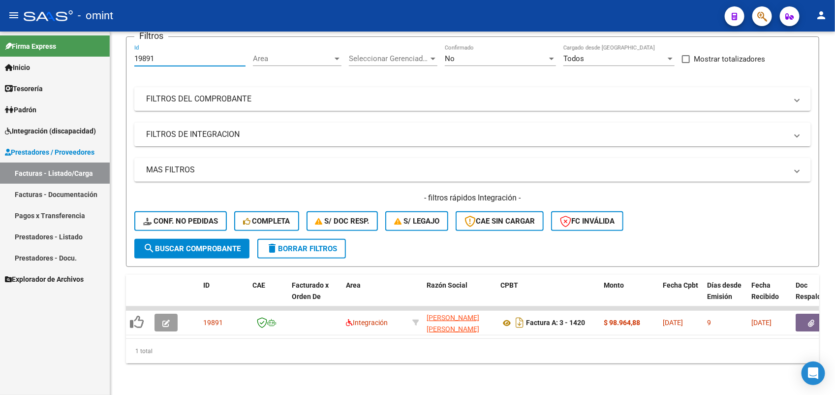
drag, startPoint x: 166, startPoint y: 52, endPoint x: 108, endPoint y: 51, distance: 58.1
click at [108, 51] on mat-sidenav-container "Firma Express Inicio Calendario SSS Instructivos Contacto OS Tesorería Extracto…" at bounding box center [417, 212] width 835 height 363
paste input "21485"
type input "21485"
click at [197, 244] on span "search Buscar Comprobante" at bounding box center [191, 248] width 97 height 9
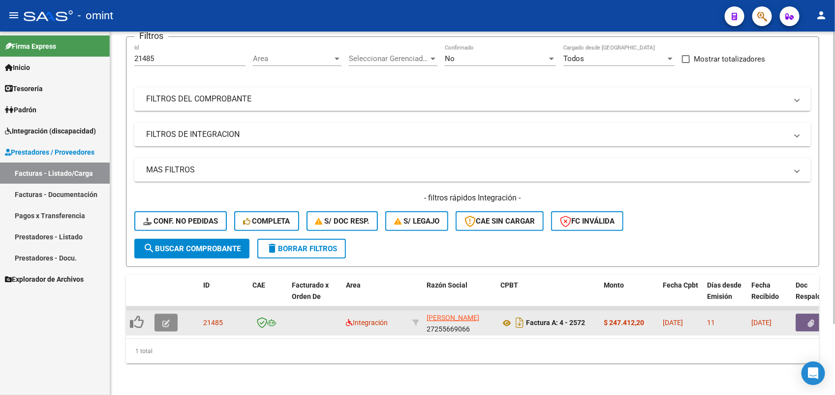
click at [162, 319] on icon "button" at bounding box center [165, 322] width 7 height 7
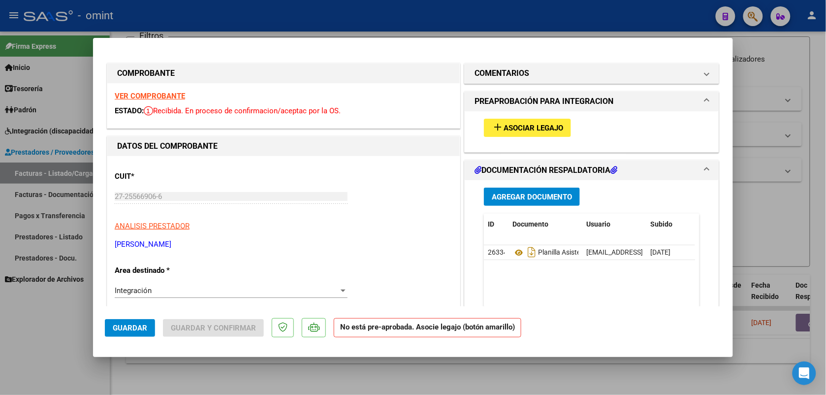
click at [166, 98] on strong "VER COMPROBANTE" at bounding box center [150, 96] width 70 height 9
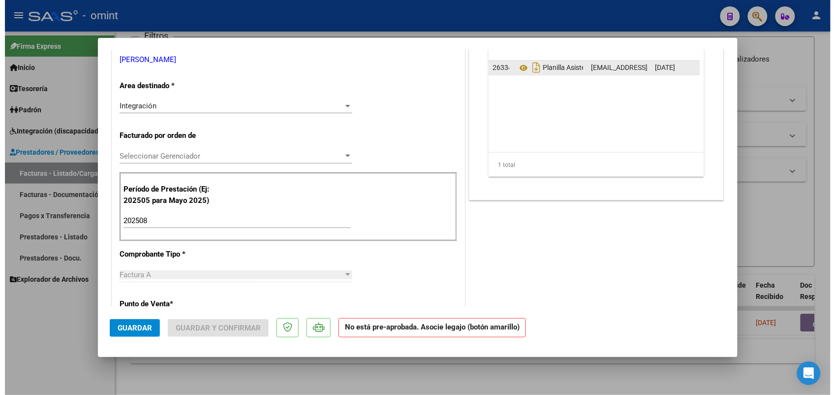
scroll to position [0, 0]
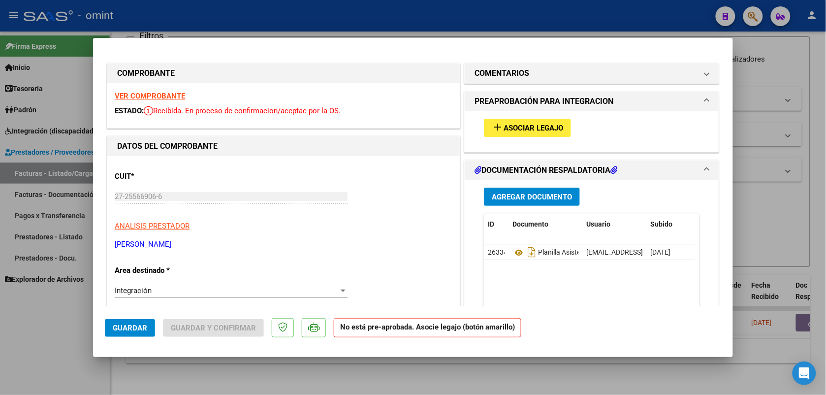
click at [503, 125] on span "Asociar Legajo" at bounding box center [533, 128] width 60 height 9
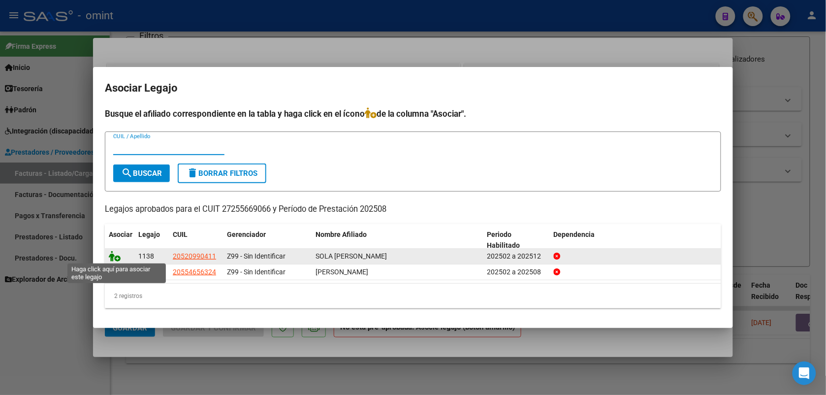
click at [111, 252] on icon at bounding box center [115, 255] width 12 height 11
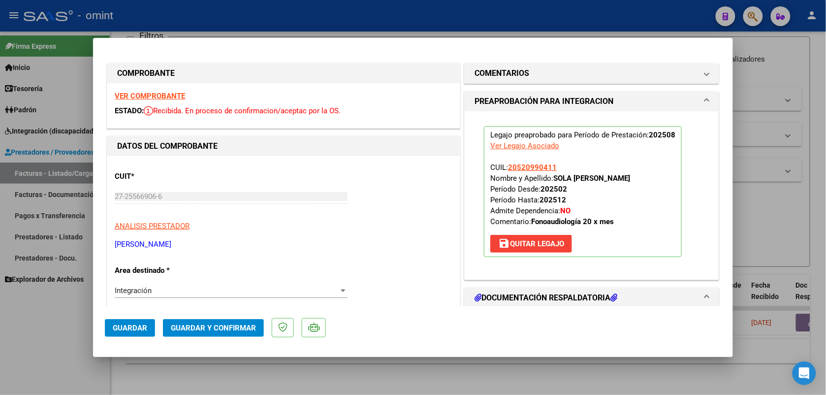
click at [160, 94] on strong "VER COMPROBANTE" at bounding box center [150, 96] width 70 height 9
click at [230, 329] on span "Guardar y Confirmar" at bounding box center [213, 327] width 85 height 9
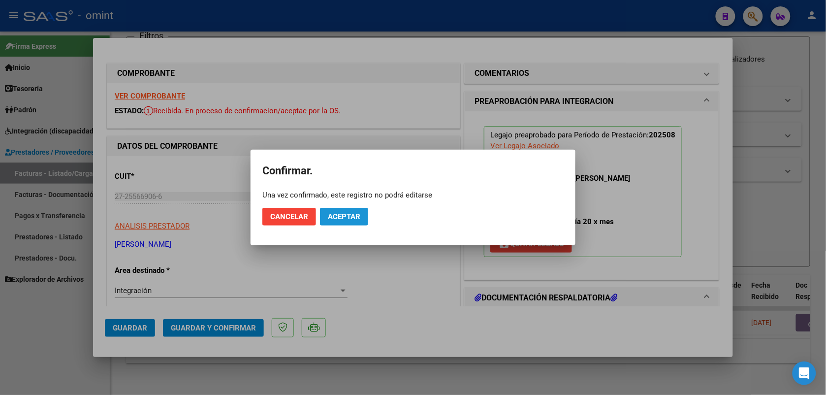
click at [343, 216] on span "Aceptar" at bounding box center [344, 216] width 32 height 9
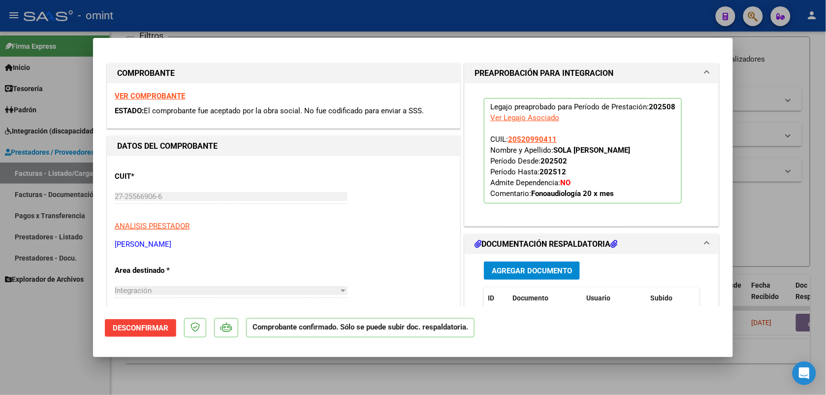
click at [243, 16] on div at bounding box center [413, 197] width 826 height 395
type input "$ 0,00"
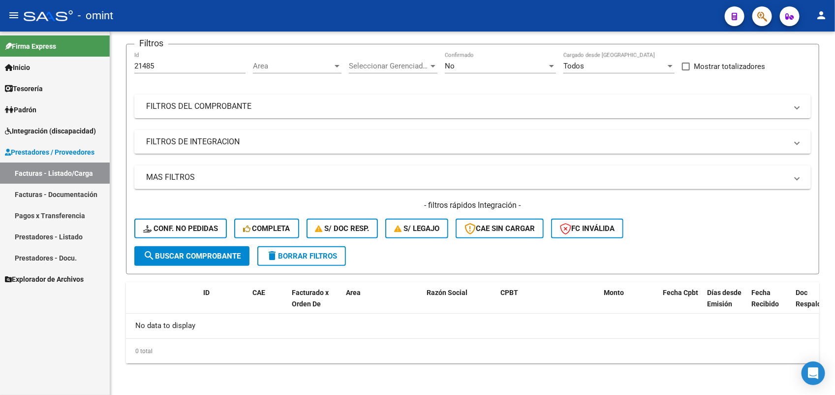
scroll to position [70, 0]
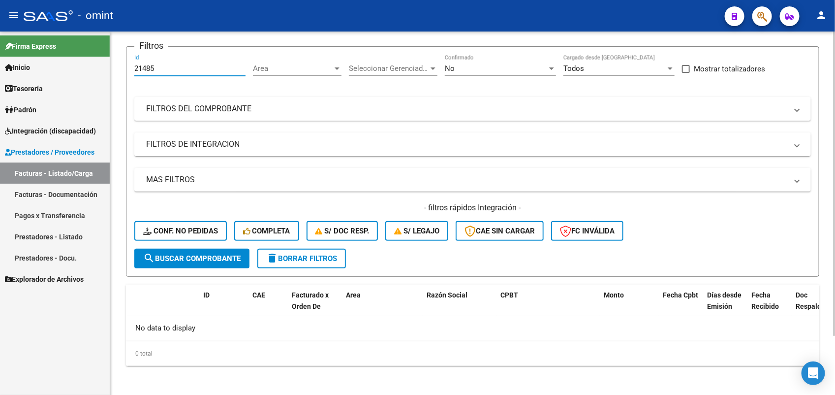
drag, startPoint x: 187, startPoint y: 66, endPoint x: 128, endPoint y: 69, distance: 59.1
click at [129, 69] on form "Filtros 21485 Id Area Area Seleccionar Gerenciador Seleccionar Gerenciador No C…" at bounding box center [472, 161] width 693 height 230
paste input "19216"
type input "19216"
click at [199, 256] on span "search Buscar Comprobante" at bounding box center [191, 258] width 97 height 9
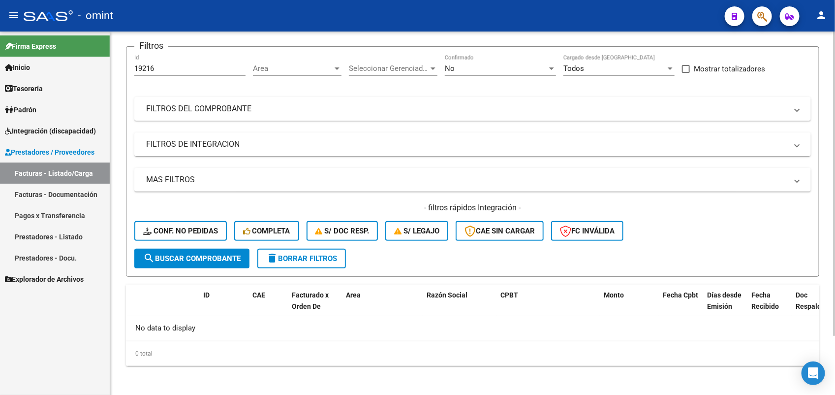
click at [219, 257] on span "search Buscar Comprobante" at bounding box center [191, 258] width 97 height 9
click at [457, 66] on div "No" at bounding box center [496, 68] width 102 height 9
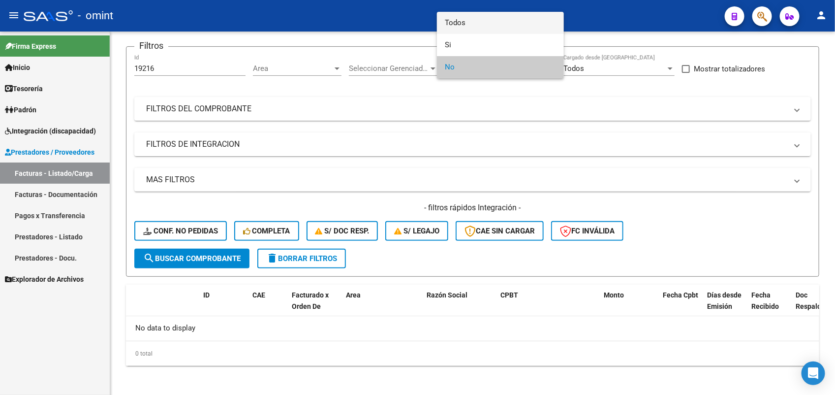
click at [449, 21] on span "Todos" at bounding box center [500, 23] width 111 height 22
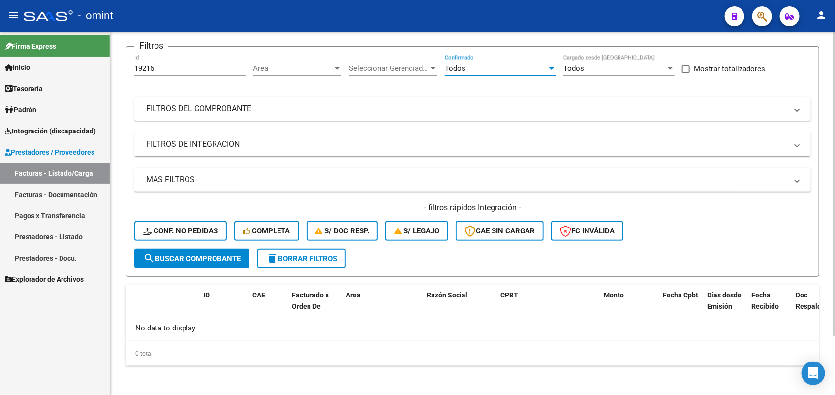
click at [203, 254] on span "search Buscar Comprobante" at bounding box center [191, 258] width 97 height 9
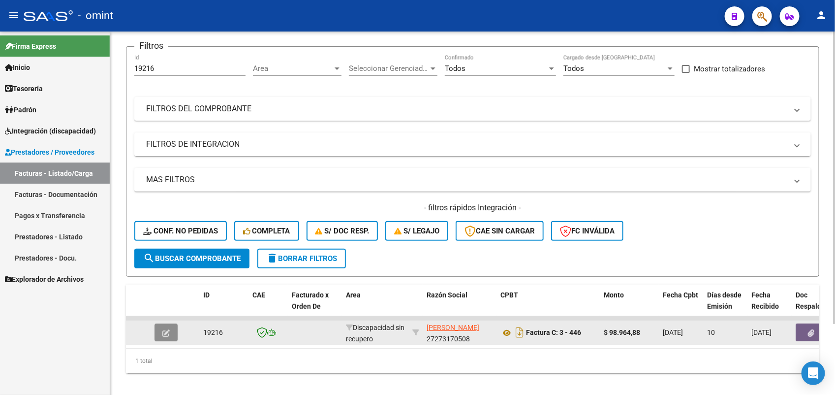
click at [165, 330] on icon "button" at bounding box center [165, 332] width 7 height 7
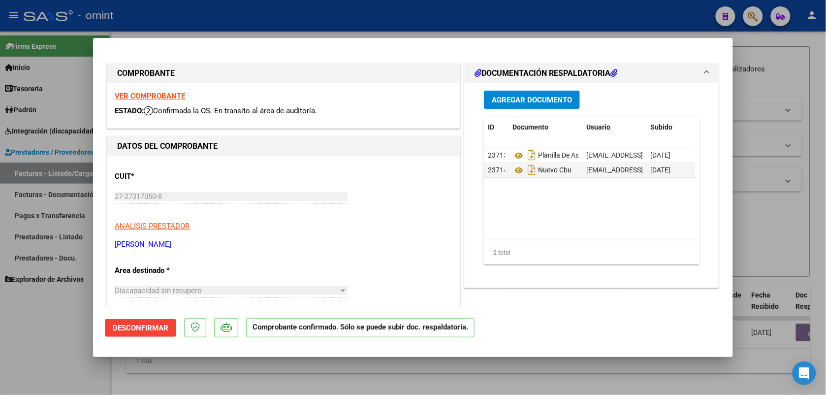
click at [171, 96] on strong "VER COMPROBANTE" at bounding box center [150, 96] width 70 height 9
click at [577, 28] on div at bounding box center [413, 197] width 826 height 395
type input "$ 0,00"
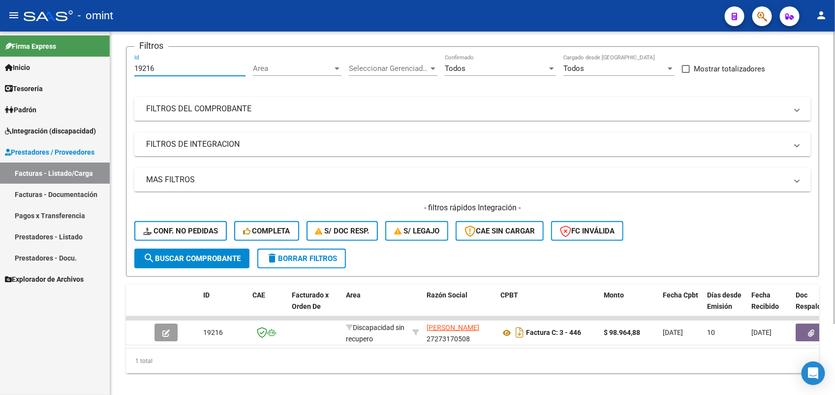
drag, startPoint x: 158, startPoint y: 70, endPoint x: 123, endPoint y: 69, distance: 35.4
click at [117, 70] on div "Video tutorial PRESTADORES -> Listado de CPBTs Emitidos por Prestadores / Prove…" at bounding box center [472, 182] width 725 height 443
paste input "092"
type input "19092"
click at [186, 256] on span "search Buscar Comprobante" at bounding box center [191, 258] width 97 height 9
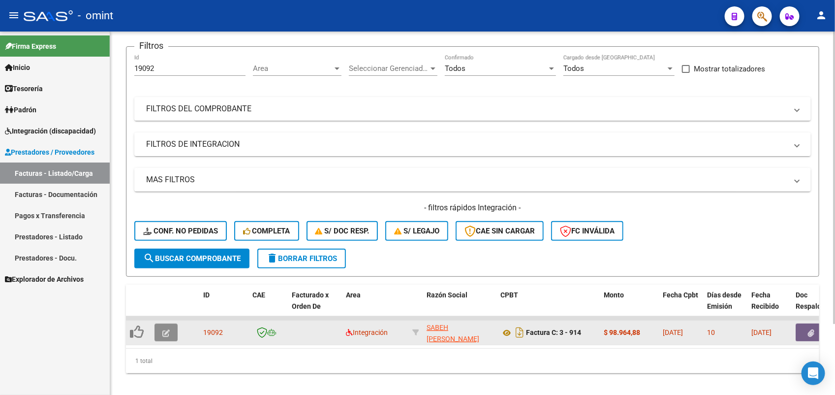
click at [165, 331] on icon "button" at bounding box center [165, 332] width 7 height 7
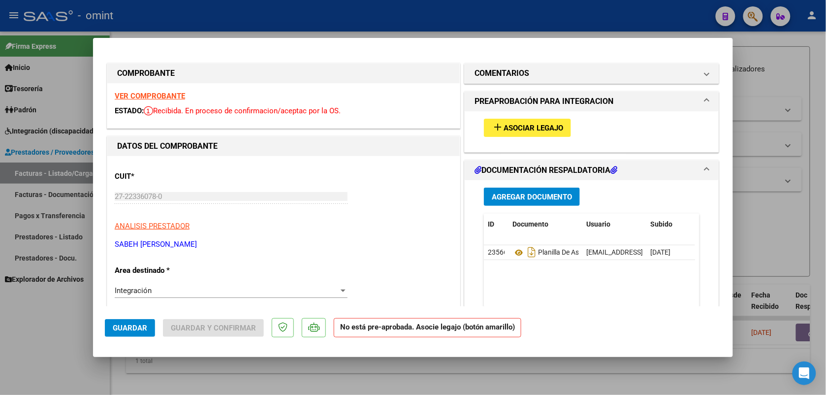
click at [156, 96] on strong "VER COMPROBANTE" at bounding box center [150, 96] width 70 height 9
click at [459, 14] on div at bounding box center [413, 197] width 826 height 395
type input "$ 0,00"
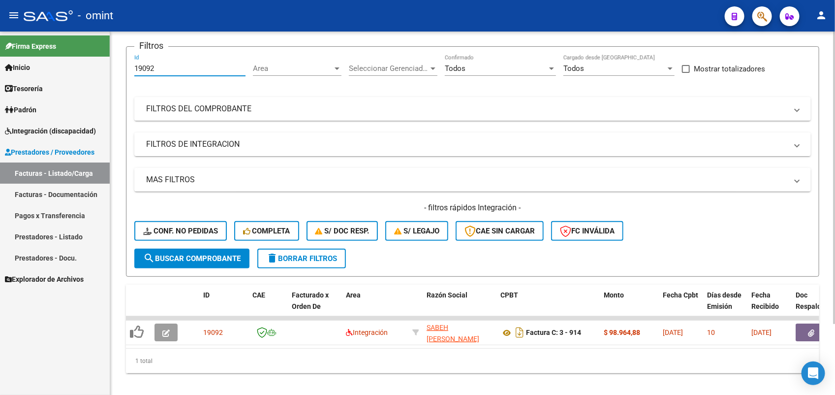
drag, startPoint x: 161, startPoint y: 67, endPoint x: 117, endPoint y: 69, distance: 43.8
click at [119, 69] on div "Video tutorial PRESTADORES -> Listado de CPBTs Emitidos por Prestadores / Prove…" at bounding box center [472, 182] width 725 height 443
paste input "8997"
type input "18997"
click at [199, 259] on span "search Buscar Comprobante" at bounding box center [191, 258] width 97 height 9
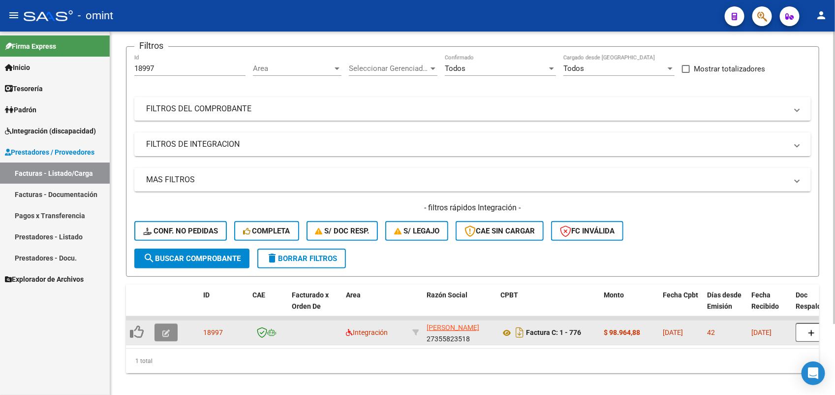
click at [163, 329] on icon "button" at bounding box center [165, 332] width 7 height 7
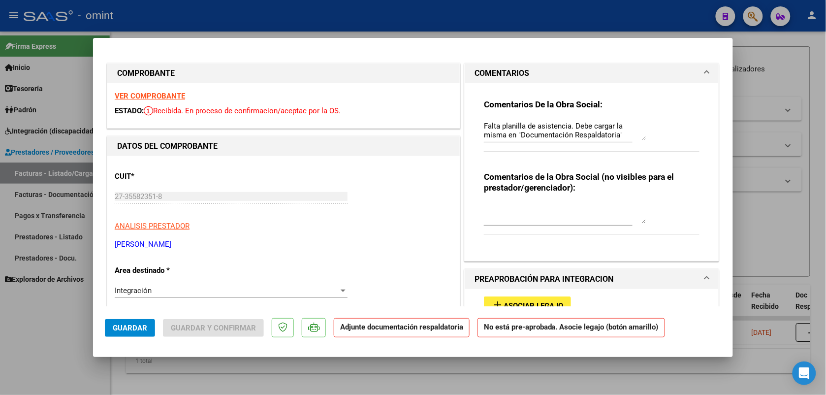
click at [149, 97] on strong "VER COMPROBANTE" at bounding box center [150, 96] width 70 height 9
drag, startPoint x: 372, startPoint y: 19, endPoint x: 259, endPoint y: 35, distance: 113.9
click at [373, 19] on div at bounding box center [413, 197] width 826 height 395
type input "$ 0,00"
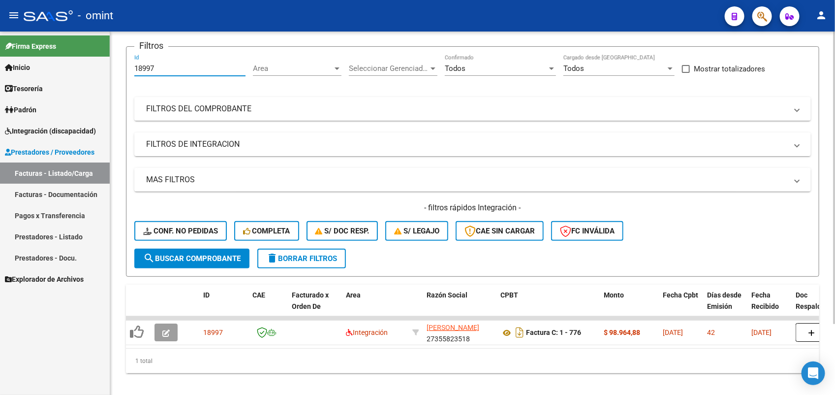
drag, startPoint x: 163, startPoint y: 66, endPoint x: 126, endPoint y: 65, distance: 36.9
click at [126, 65] on form "Filtros 18997 Id Area Area Seleccionar Gerenciador Seleccionar Gerenciador Todo…" at bounding box center [472, 161] width 693 height 230
paste input "20482"
type input "20482"
click at [186, 256] on span "search Buscar Comprobante" at bounding box center [191, 258] width 97 height 9
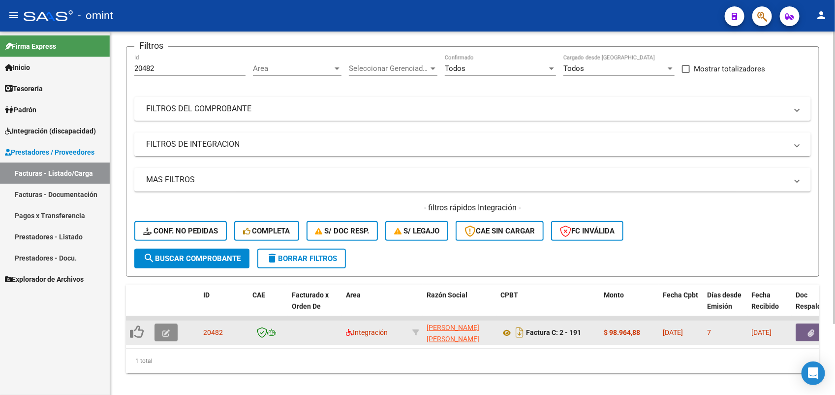
click at [167, 331] on icon "button" at bounding box center [165, 332] width 7 height 7
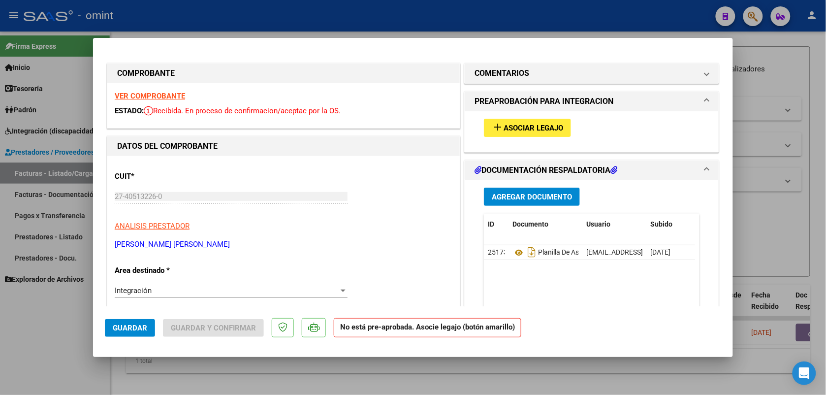
click at [170, 94] on strong "VER COMPROBANTE" at bounding box center [150, 96] width 70 height 9
click at [668, 14] on div at bounding box center [413, 197] width 826 height 395
type input "$ 0,00"
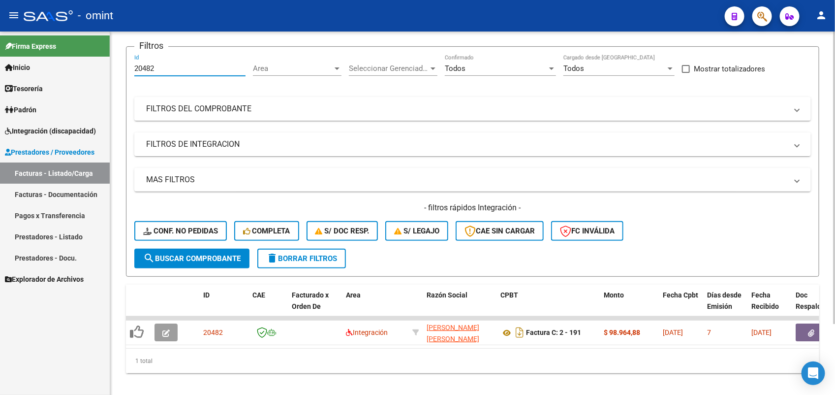
drag, startPoint x: 170, startPoint y: 65, endPoint x: 126, endPoint y: 73, distance: 44.4
click at [126, 73] on form "Filtros 20482 Id Area Area Seleccionar Gerenciador Seleccionar Gerenciador Todo…" at bounding box center [472, 161] width 693 height 230
paste input "19891"
type input "19891"
click at [219, 257] on span "search Buscar Comprobante" at bounding box center [191, 258] width 97 height 9
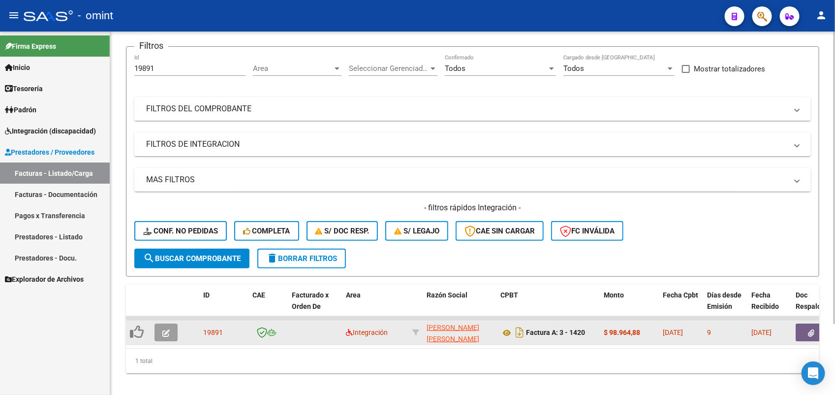
click at [174, 333] on button "button" at bounding box center [166, 332] width 23 height 18
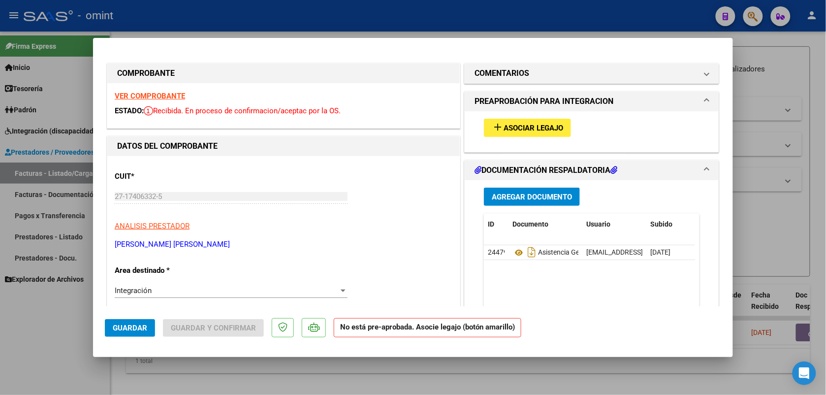
click at [166, 97] on strong "VER COMPROBANTE" at bounding box center [150, 96] width 70 height 9
click at [461, 11] on div at bounding box center [413, 197] width 826 height 395
type input "$ 0,00"
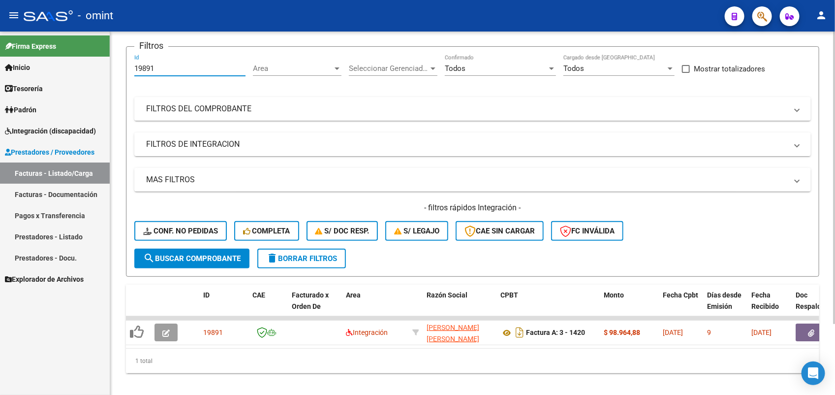
drag, startPoint x: 162, startPoint y: 67, endPoint x: 113, endPoint y: 66, distance: 49.2
click at [113, 66] on div "Video tutorial PRESTADORES -> Listado de CPBTs Emitidos por Prestadores / Prove…" at bounding box center [472, 182] width 725 height 443
paste input "21485"
type input "21485"
click at [183, 254] on span "search Buscar Comprobante" at bounding box center [191, 258] width 97 height 9
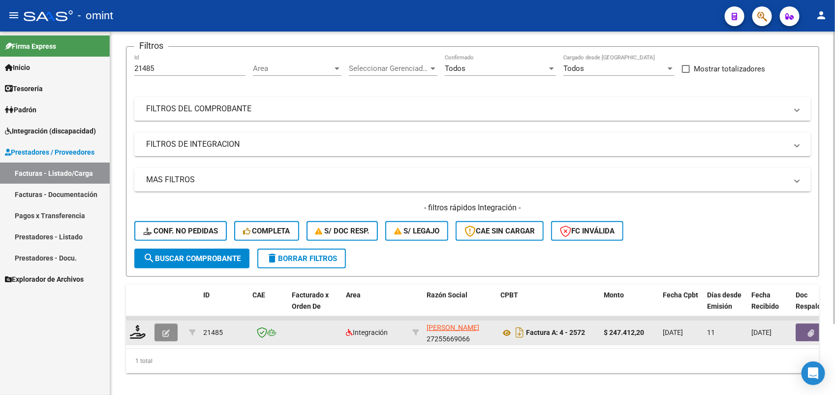
click at [169, 331] on icon "button" at bounding box center [165, 332] width 7 height 7
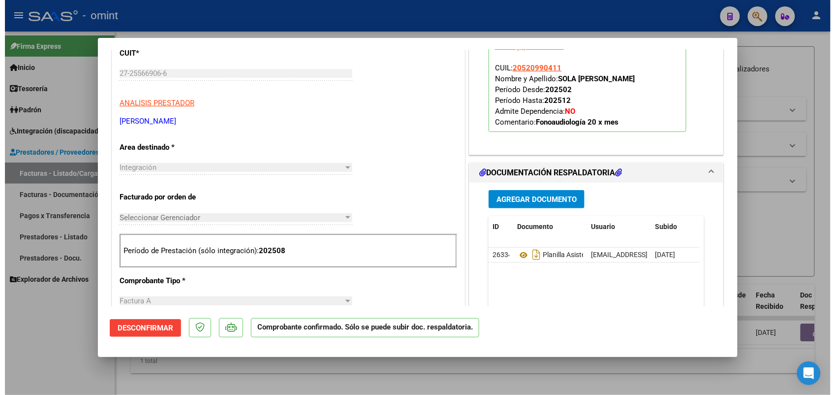
scroll to position [0, 0]
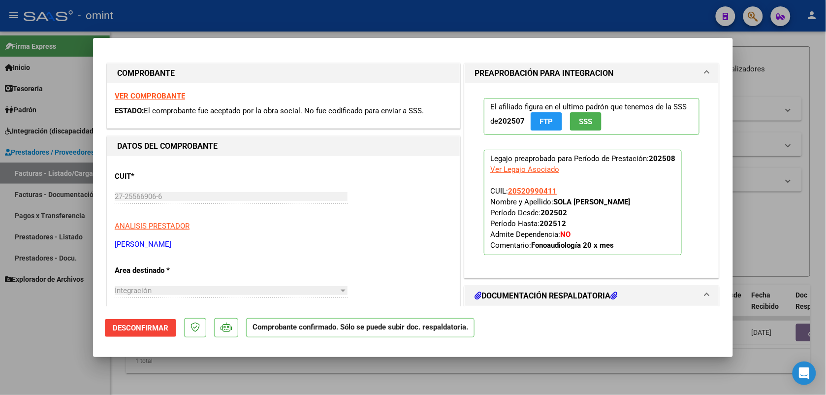
click at [249, 11] on div at bounding box center [413, 197] width 826 height 395
type input "$ 0,00"
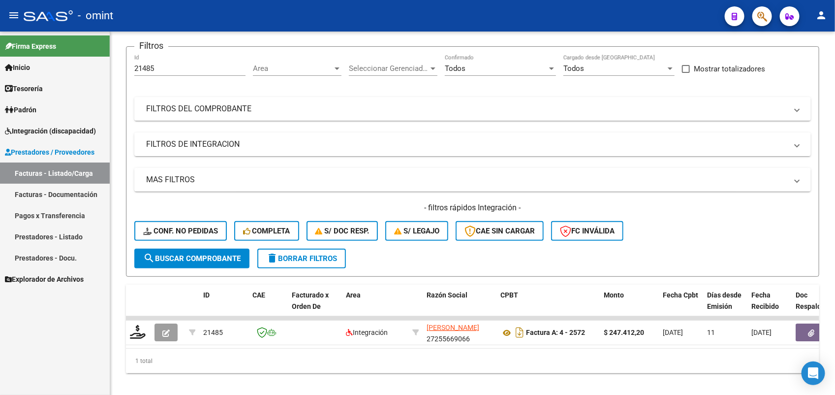
click at [249, 11] on div "- omint" at bounding box center [370, 16] width 693 height 22
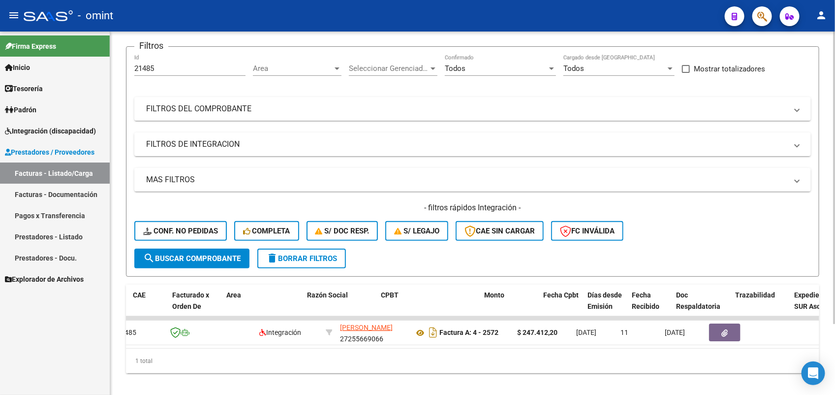
scroll to position [0, 70]
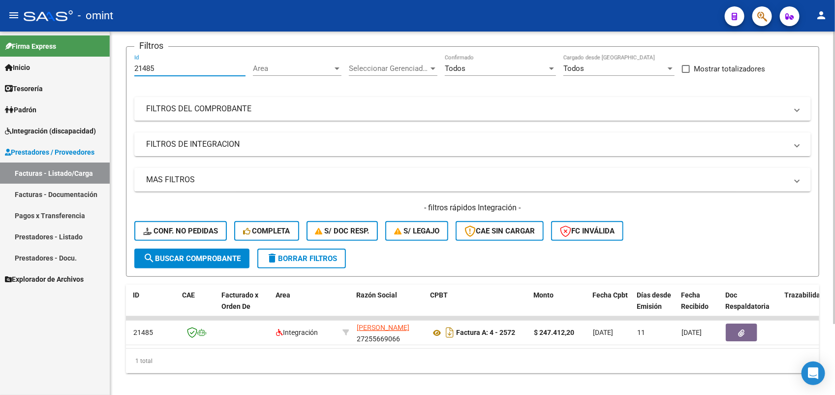
drag, startPoint x: 165, startPoint y: 67, endPoint x: 122, endPoint y: 74, distance: 43.3
click at [122, 74] on div "Video tutorial PRESTADORES -> Listado de CPBTs Emitidos por Prestadores / Prove…" at bounding box center [472, 182] width 725 height 443
paste input "386"
type input "21386"
click at [198, 254] on span "search Buscar Comprobante" at bounding box center [191, 258] width 97 height 9
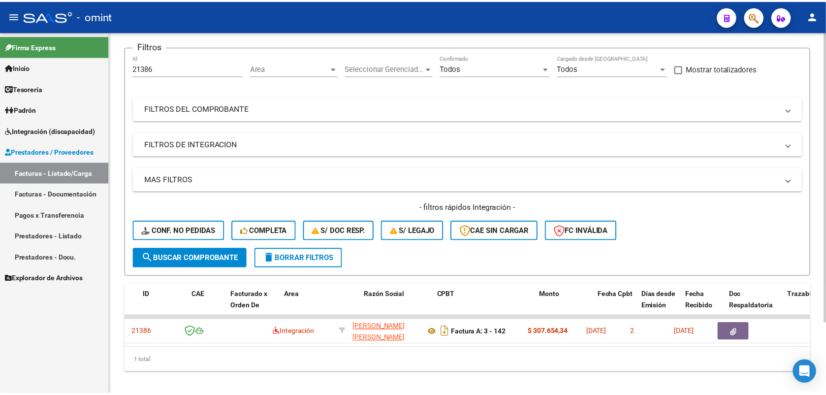
scroll to position [0, 0]
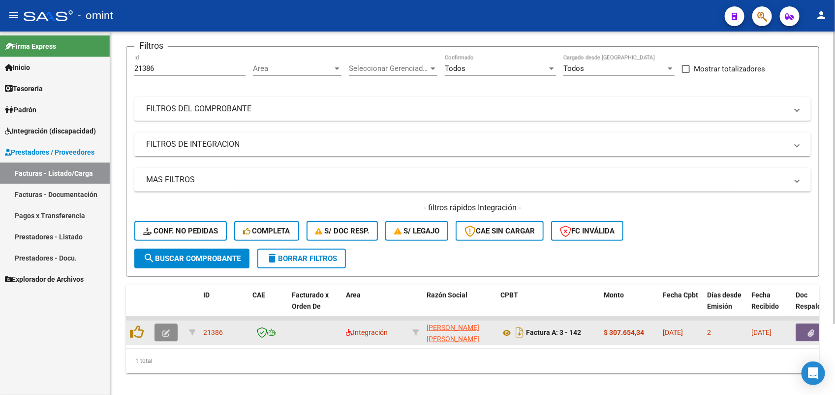
click at [165, 323] on button "button" at bounding box center [166, 332] width 23 height 18
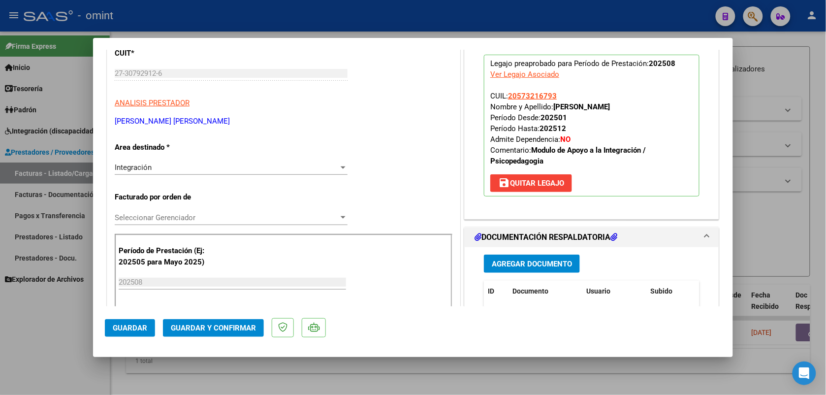
scroll to position [246, 0]
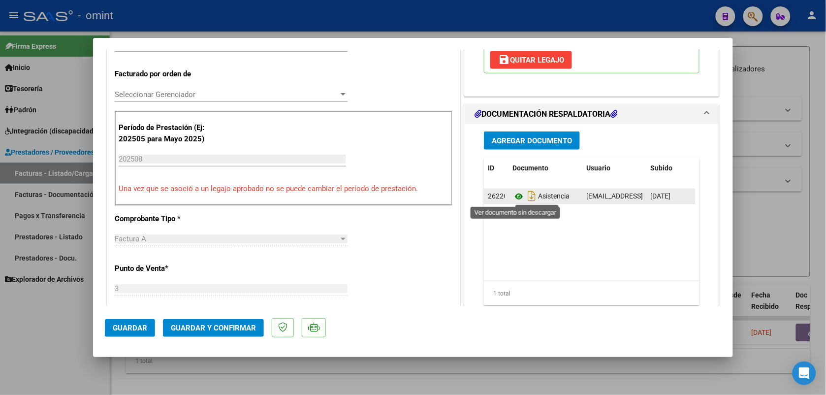
click at [515, 195] on icon at bounding box center [518, 196] width 13 height 12
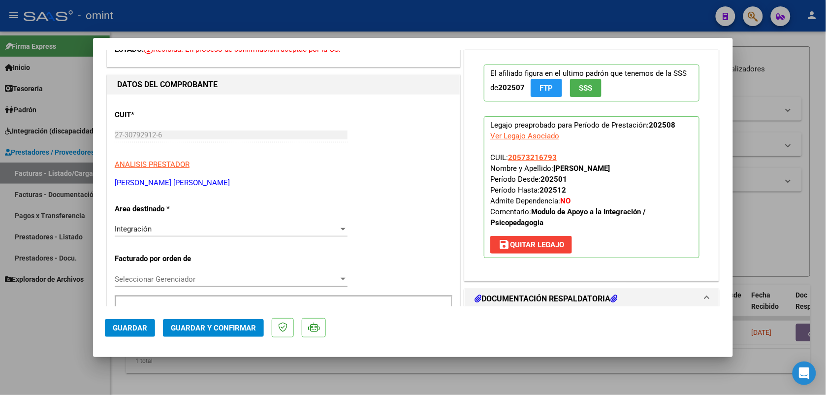
scroll to position [0, 0]
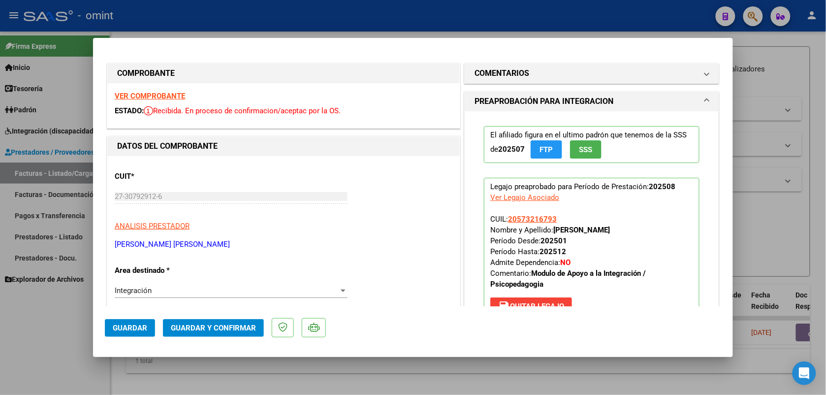
click at [141, 95] on strong "VER COMPROBANTE" at bounding box center [150, 96] width 70 height 9
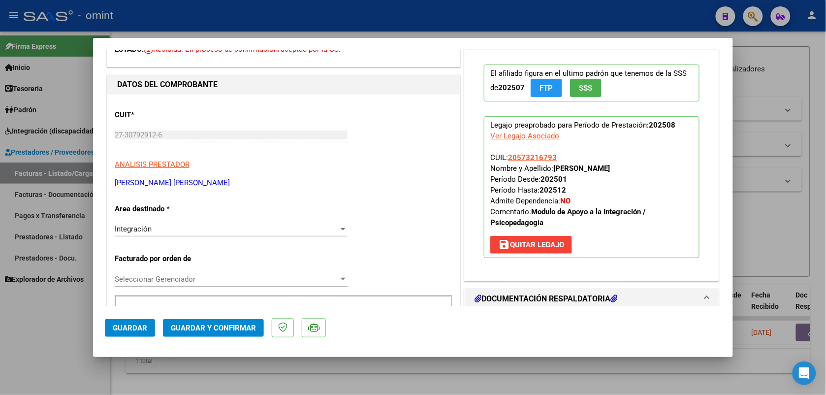
click at [229, 329] on span "Guardar y Confirmar" at bounding box center [213, 327] width 85 height 9
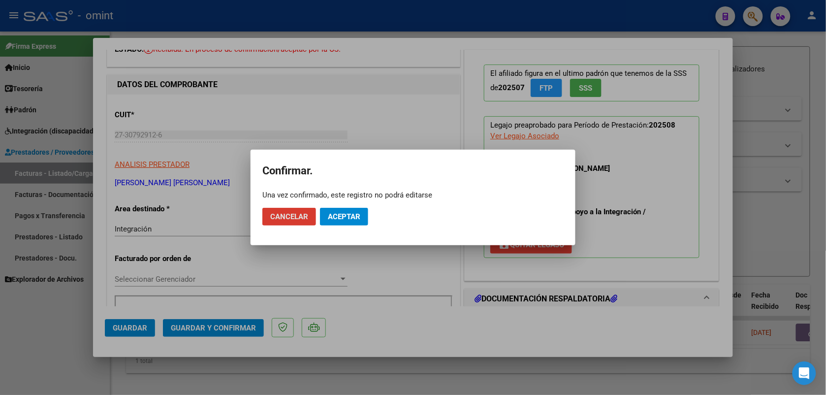
click at [343, 219] on span "Aceptar" at bounding box center [344, 216] width 32 height 9
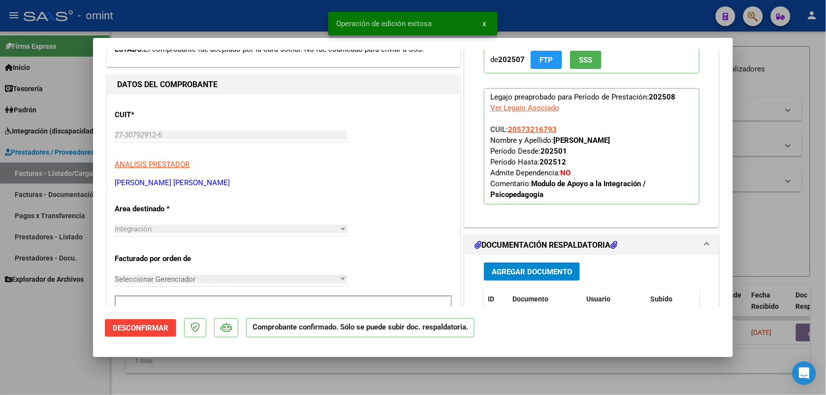
click at [251, 19] on div at bounding box center [413, 197] width 826 height 395
type input "$ 0,00"
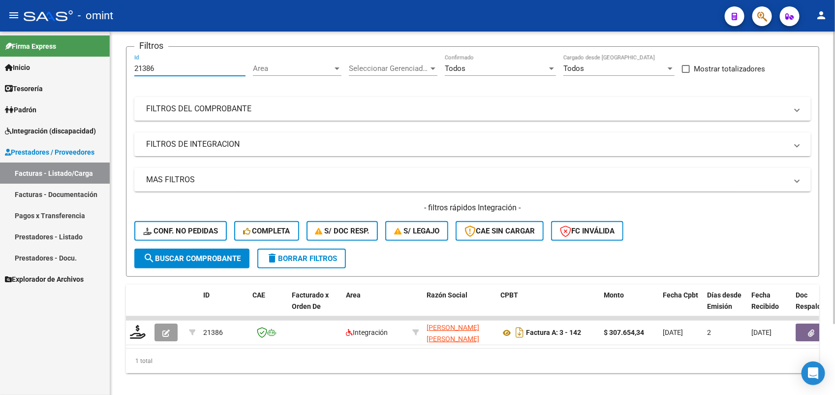
drag, startPoint x: 166, startPoint y: 67, endPoint x: 118, endPoint y: 76, distance: 48.6
click at [118, 76] on div "Video tutorial PRESTADORES -> Listado de CPBTs Emitidos por Prestadores / Prove…" at bounding box center [472, 182] width 725 height 443
paste input "4"
type input "21384"
click at [154, 254] on span "search Buscar Comprobante" at bounding box center [191, 258] width 97 height 9
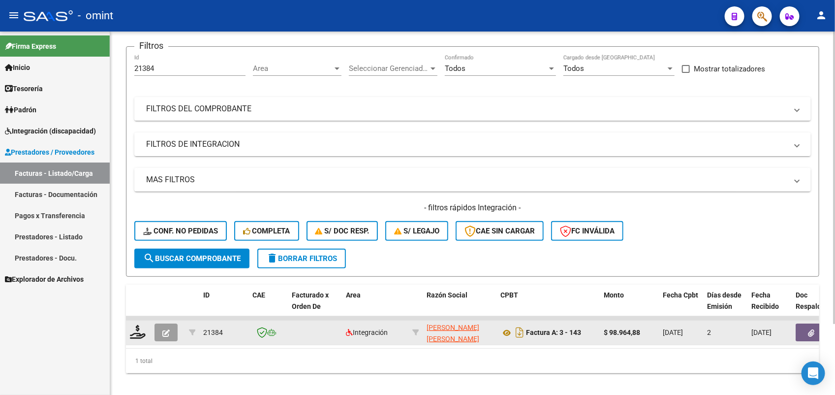
click at [169, 329] on icon "button" at bounding box center [165, 332] width 7 height 7
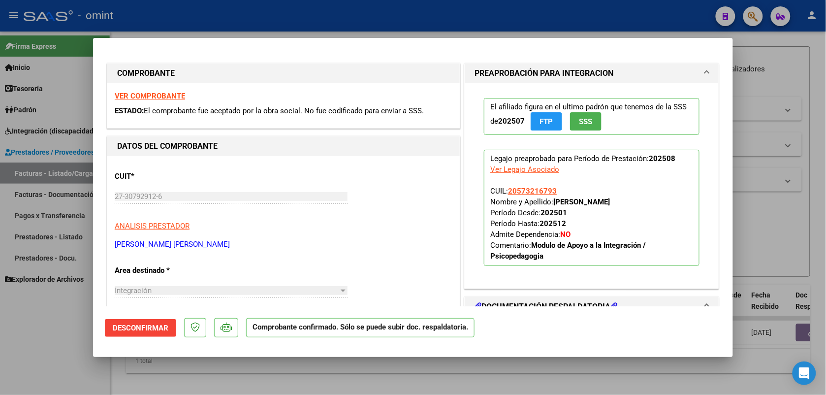
scroll to position [123, 0]
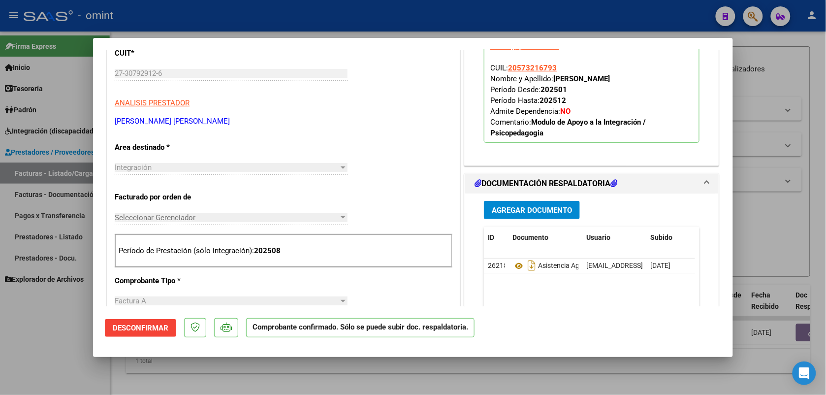
click at [352, 20] on div at bounding box center [413, 197] width 826 height 395
type input "$ 0,00"
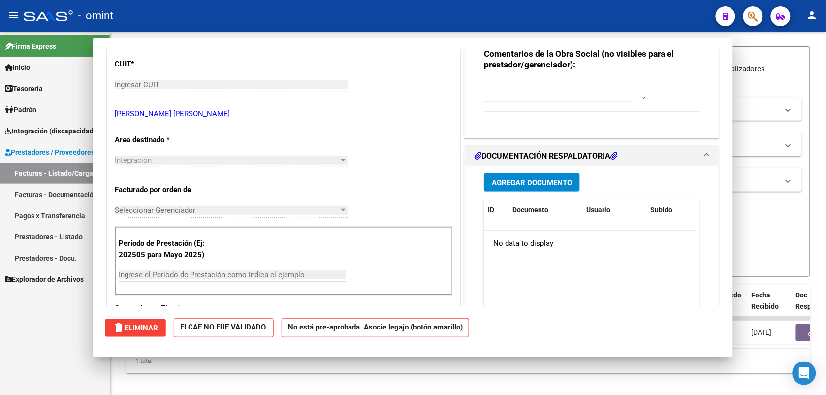
scroll to position [0, 0]
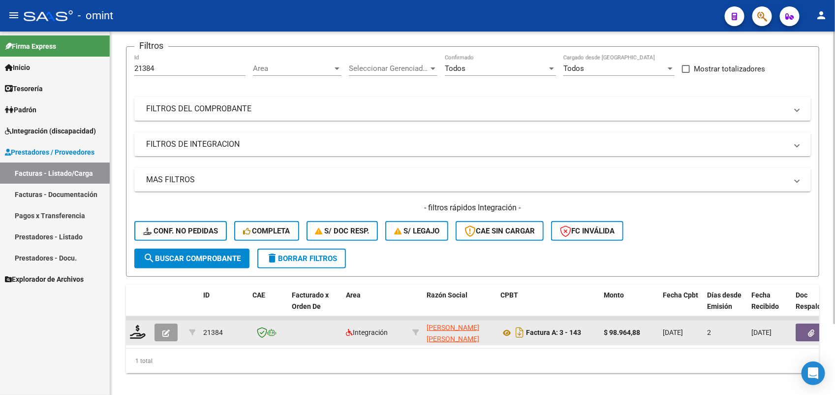
drag, startPoint x: 231, startPoint y: 330, endPoint x: 202, endPoint y: 330, distance: 29.0
click at [202, 330] on datatable-body-cell "21384" at bounding box center [223, 332] width 49 height 24
drag, startPoint x: 202, startPoint y: 330, endPoint x: 210, endPoint y: 333, distance: 8.4
copy span "21384"
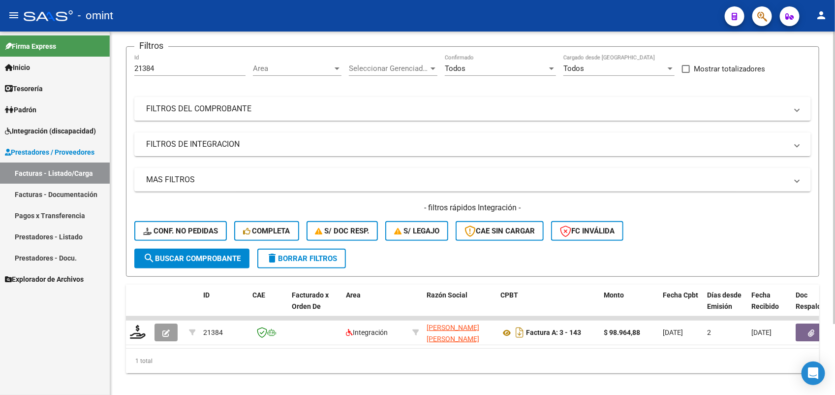
click at [264, 373] on div "1 total" at bounding box center [472, 360] width 693 height 25
drag, startPoint x: 171, startPoint y: 62, endPoint x: 124, endPoint y: 77, distance: 50.1
click at [124, 77] on div "Video tutorial PRESTADORES -> Listado de CPBTs Emitidos por Prestadores / Prove…" at bounding box center [472, 182] width 725 height 443
drag, startPoint x: 156, startPoint y: 69, endPoint x: 127, endPoint y: 70, distance: 29.1
click at [127, 70] on form "Filtros 21384 Id Area Area Seleccionar Gerenciador Seleccionar Gerenciador Todo…" at bounding box center [472, 161] width 693 height 230
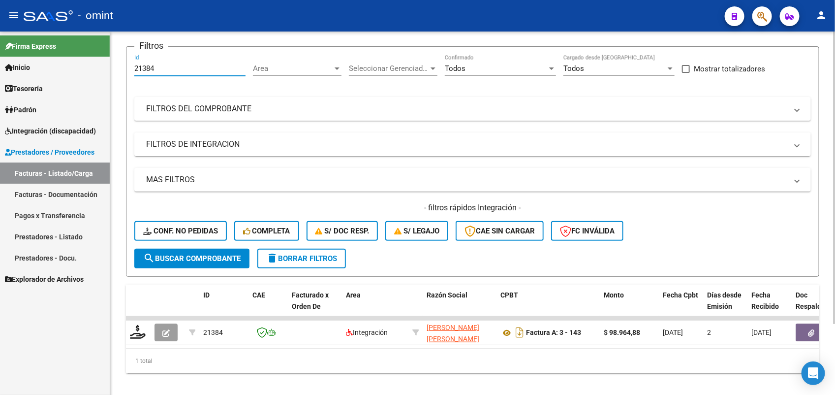
paste input "6"
type input "21386"
click at [189, 258] on span "search Buscar Comprobante" at bounding box center [191, 258] width 97 height 9
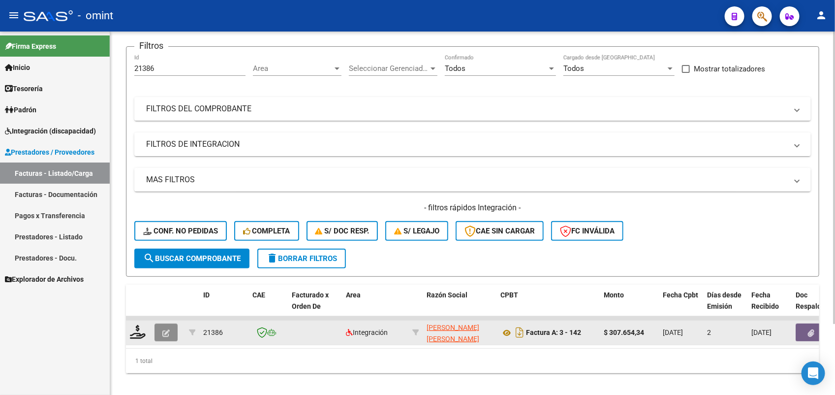
click at [164, 329] on icon "button" at bounding box center [165, 332] width 7 height 7
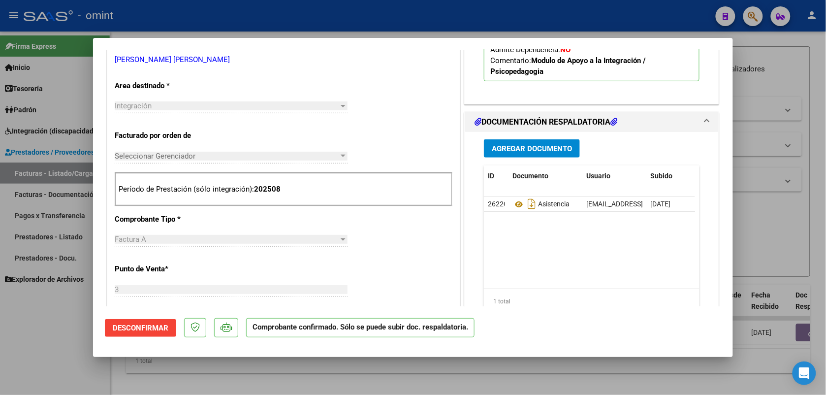
scroll to position [246, 0]
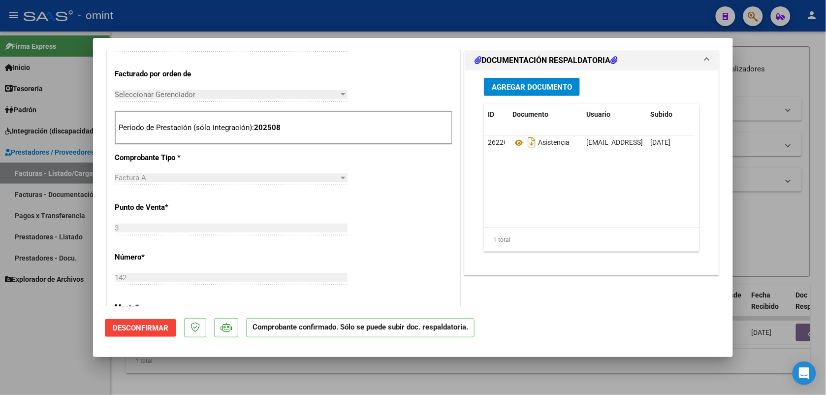
click at [343, 14] on div at bounding box center [413, 197] width 826 height 395
type input "$ 0,00"
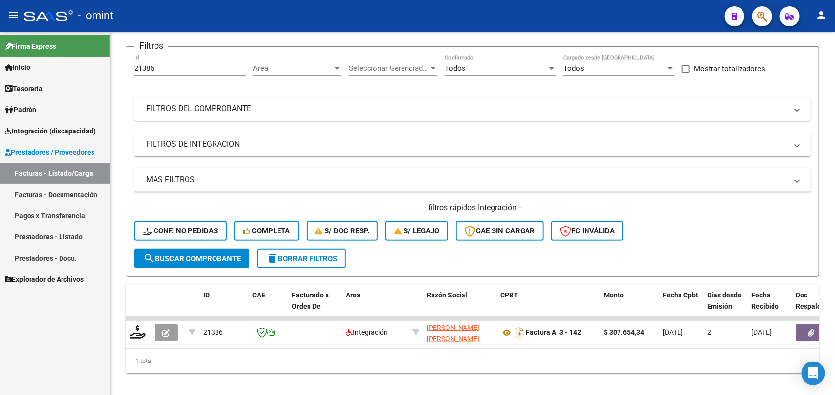
click at [343, 14] on div "- omint" at bounding box center [370, 16] width 693 height 22
drag, startPoint x: 167, startPoint y: 67, endPoint x: 124, endPoint y: 68, distance: 43.8
click at [124, 68] on div "Video tutorial PRESTADORES -> Listado de CPBTs Emitidos por Prestadores / Prove…" at bounding box center [472, 182] width 725 height 443
paste input "4"
type input "21384"
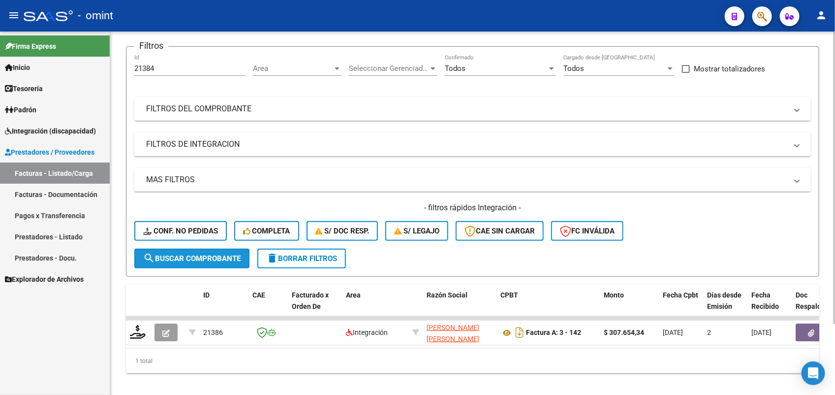
click at [207, 261] on button "search Buscar Comprobante" at bounding box center [191, 259] width 115 height 20
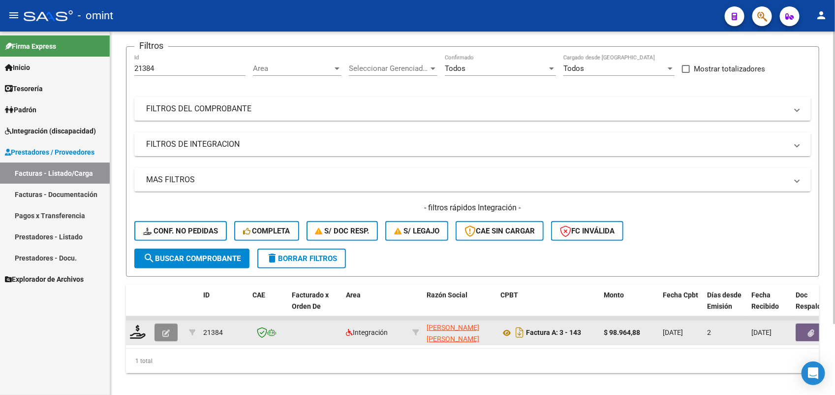
click at [166, 329] on icon "button" at bounding box center [165, 332] width 7 height 7
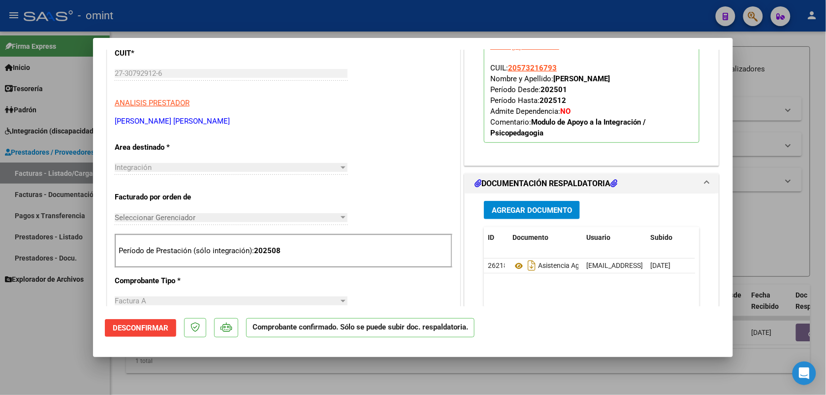
scroll to position [0, 0]
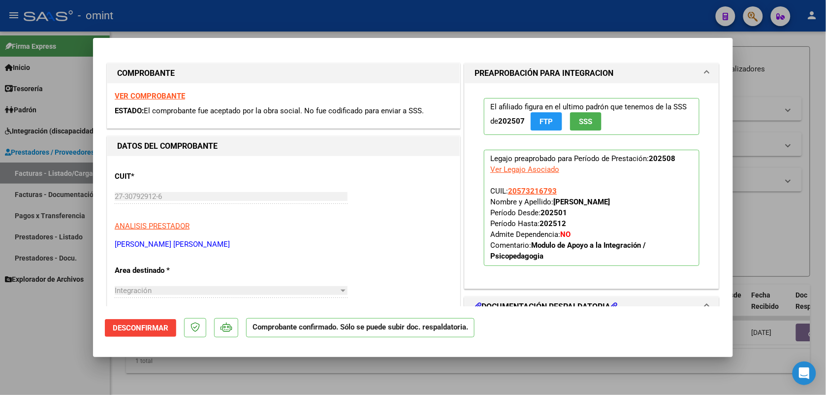
click at [222, 5] on div at bounding box center [413, 197] width 826 height 395
type input "$ 0,00"
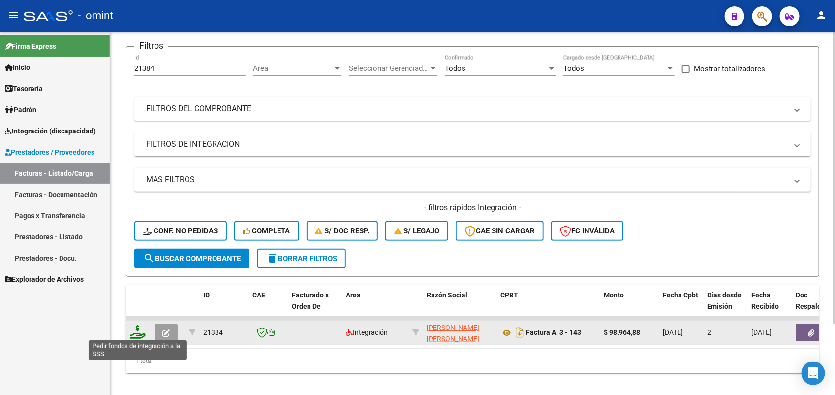
click at [138, 331] on icon at bounding box center [138, 332] width 16 height 14
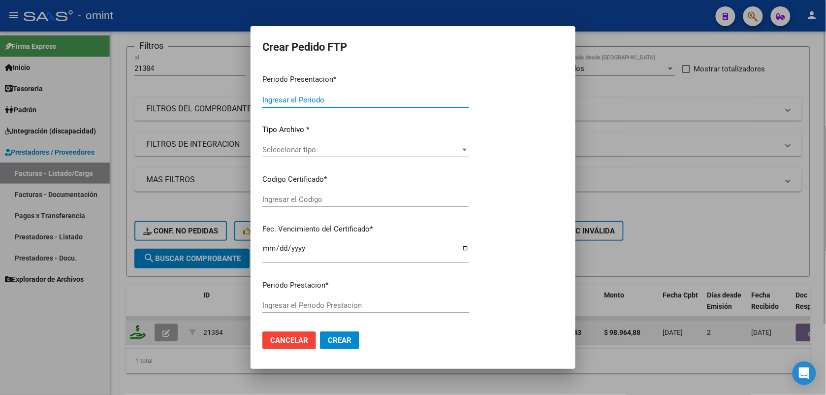
type input "202508"
type input "$ 98.964,88"
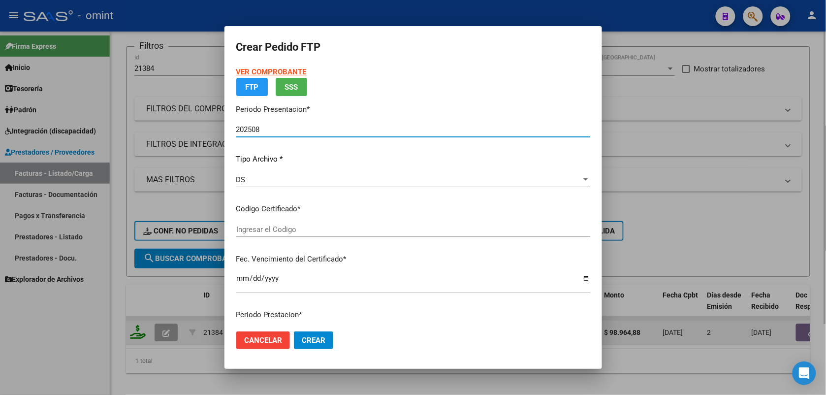
type input "8871941269"
type input "[DATE]"
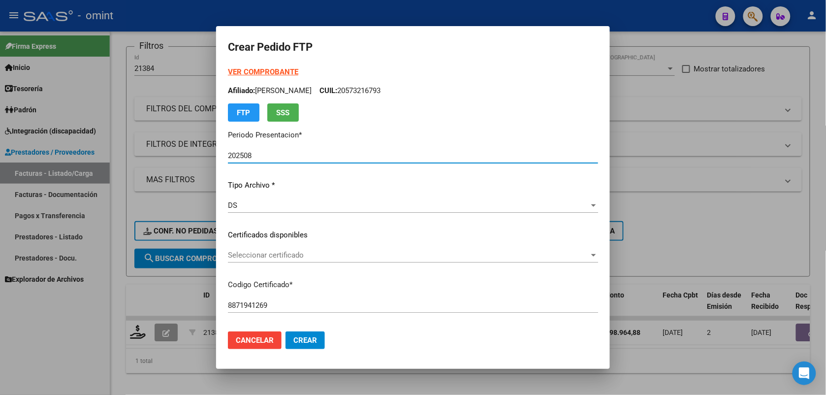
click at [286, 249] on div "Seleccionar certificado Seleccionar certificado" at bounding box center [413, 255] width 370 height 15
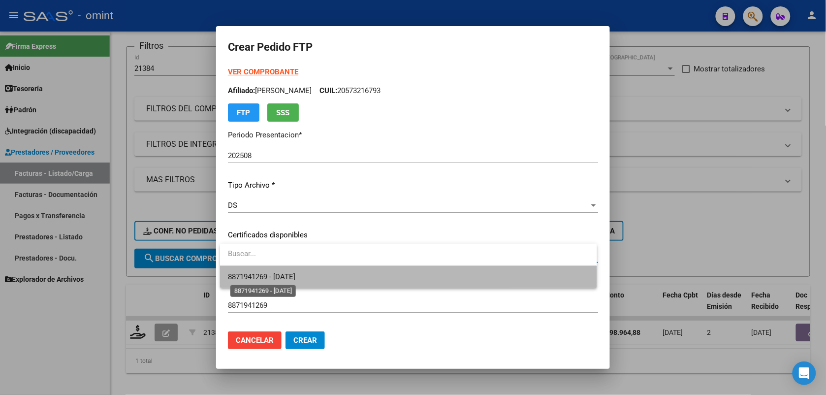
click at [295, 276] on span "8871941269 - [DATE]" at bounding box center [261, 276] width 67 height 9
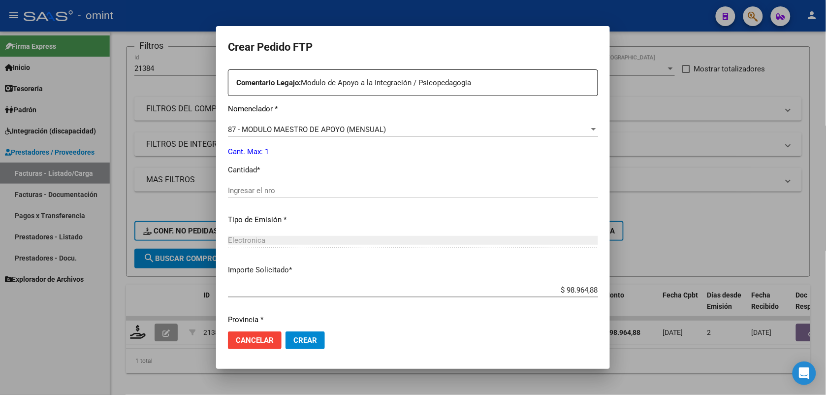
scroll to position [402, 0]
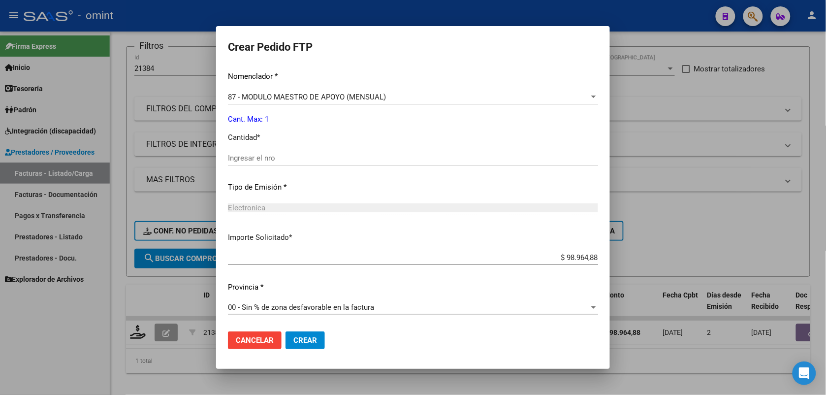
click at [276, 152] on div "Ingresar el nro" at bounding box center [413, 158] width 370 height 15
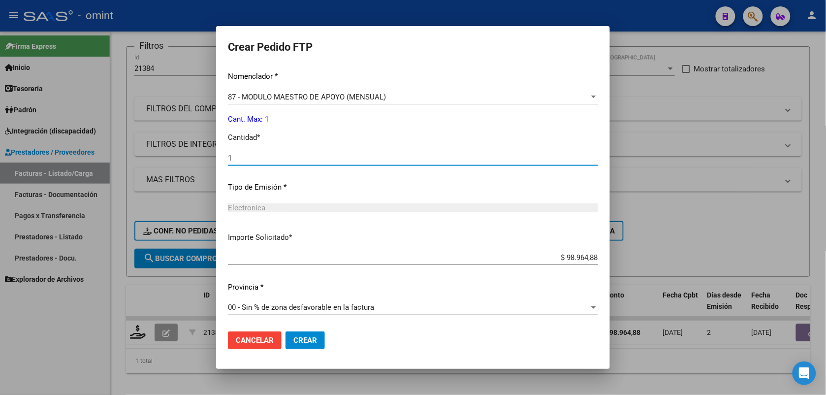
type input "1"
click at [298, 340] on span "Crear" at bounding box center [305, 340] width 24 height 9
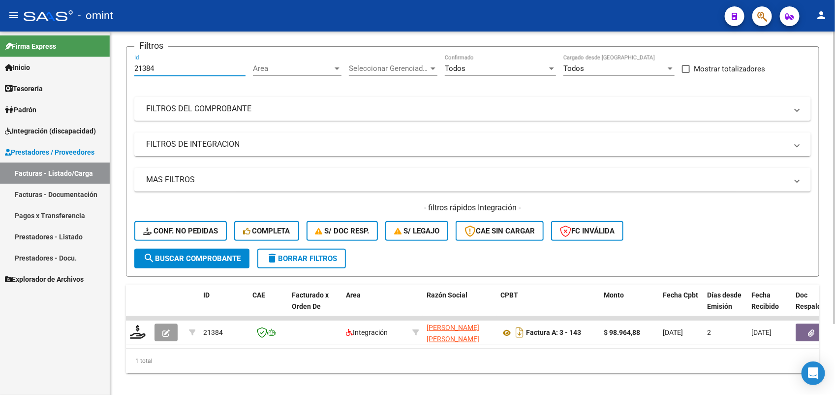
drag, startPoint x: 166, startPoint y: 67, endPoint x: 125, endPoint y: 67, distance: 40.8
click at [126, 67] on form "Filtros 21384 Id Area Area Seleccionar Gerenciador Seleccionar Gerenciador Todo…" at bounding box center [472, 161] width 693 height 230
paste input "6"
type input "21386"
click at [186, 259] on span "search Buscar Comprobante" at bounding box center [191, 258] width 97 height 9
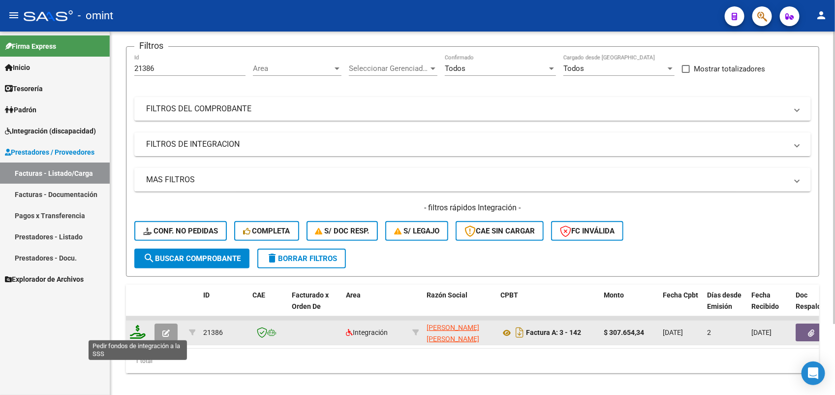
click at [134, 335] on icon at bounding box center [138, 332] width 16 height 14
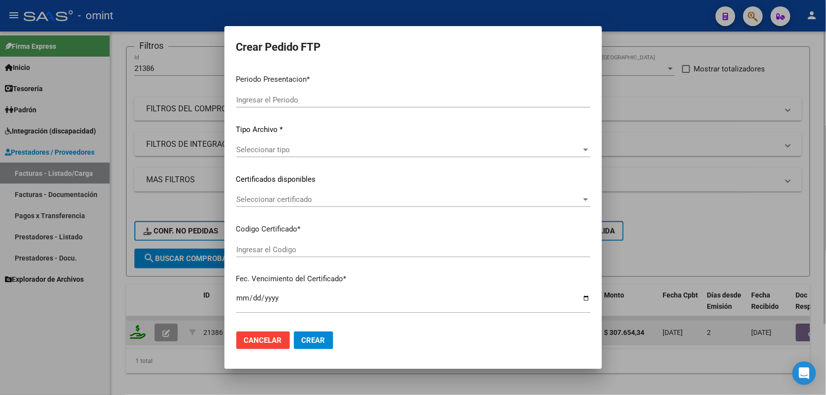
type input "202508"
type input "$ 307.654,34"
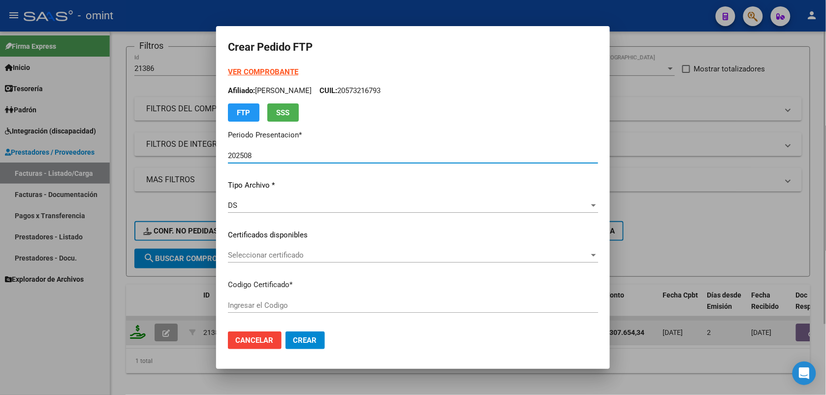
type input "8871941269"
type input "[DATE]"
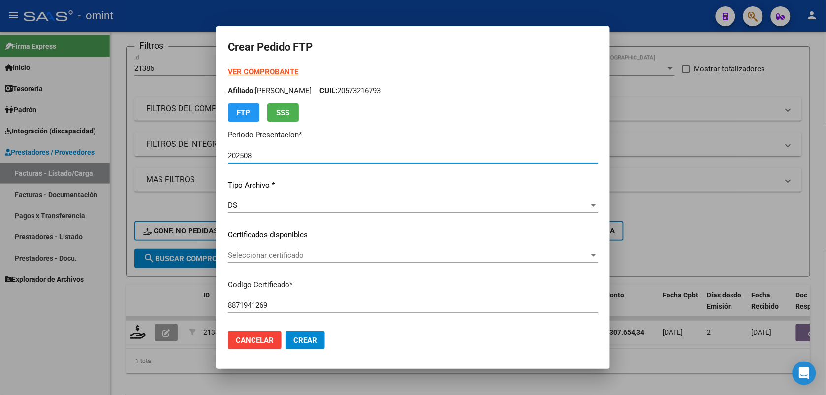
scroll to position [123, 0]
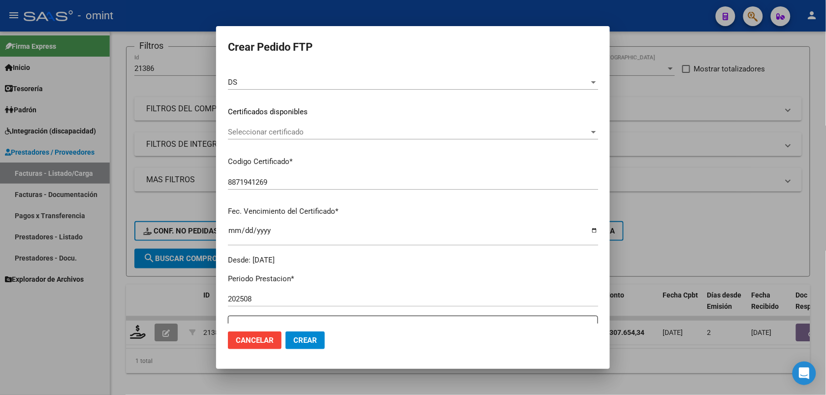
click at [267, 128] on span "Seleccionar certificado" at bounding box center [408, 131] width 361 height 9
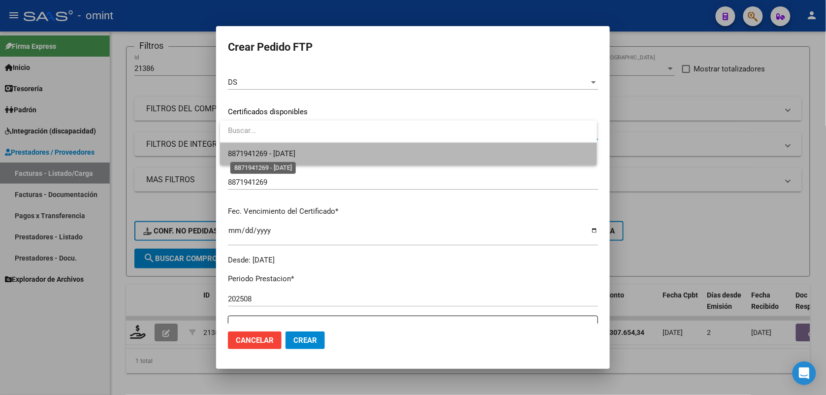
click at [269, 153] on span "8871941269 - [DATE]" at bounding box center [261, 153] width 67 height 9
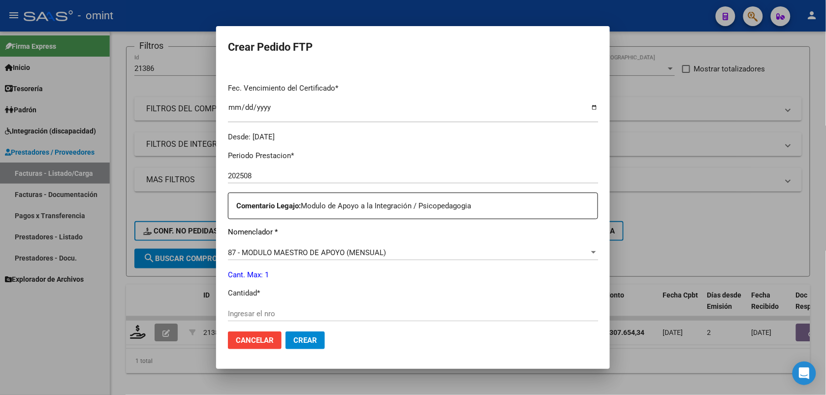
scroll to position [308, 0]
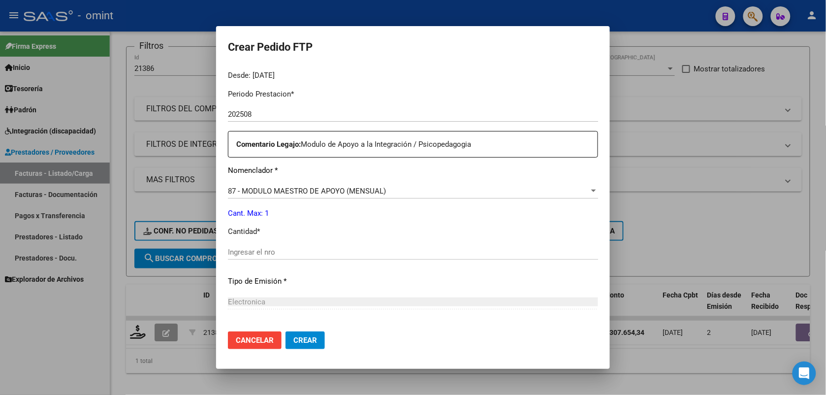
click at [262, 248] on input "Ingresar el nro" at bounding box center [413, 252] width 370 height 9
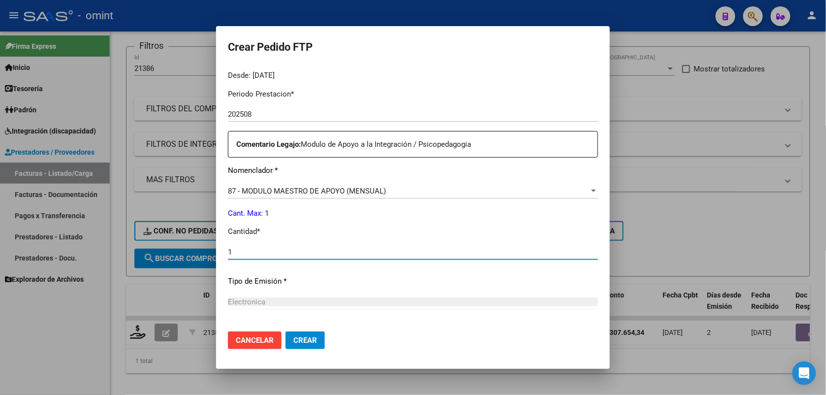
scroll to position [402, 0]
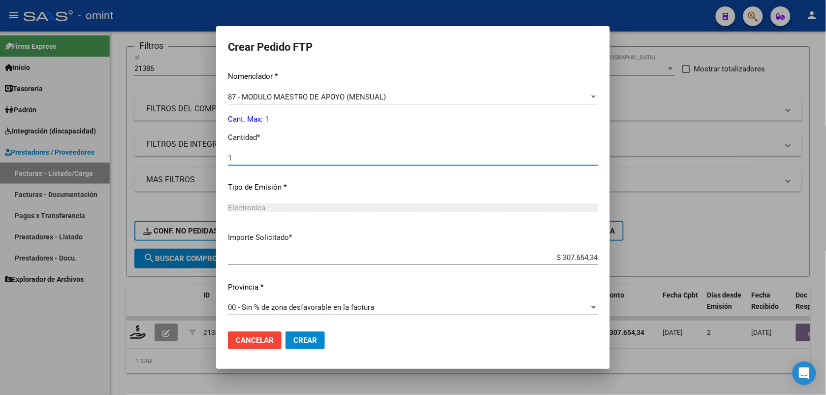
type input "1"
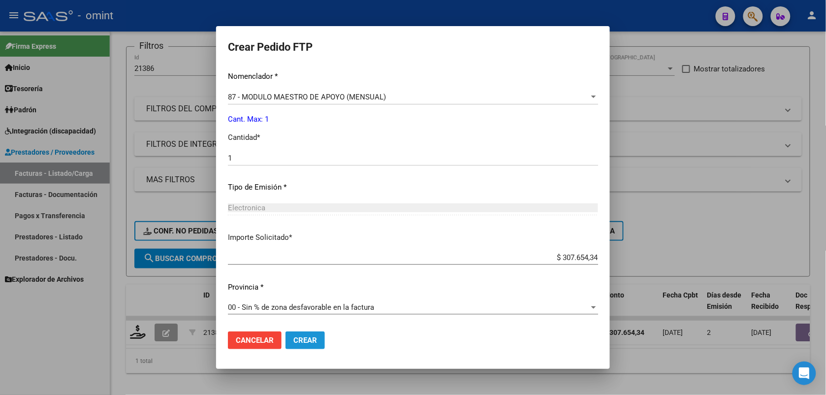
click at [309, 338] on span "Crear" at bounding box center [305, 340] width 24 height 9
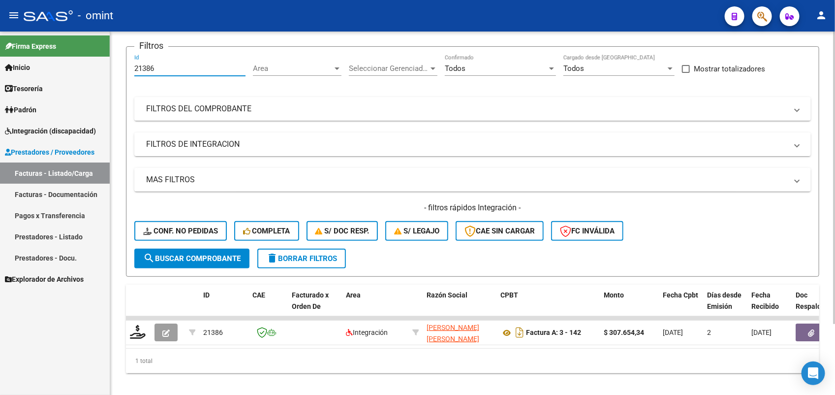
drag, startPoint x: 170, startPoint y: 65, endPoint x: 124, endPoint y: 70, distance: 47.0
click at [123, 70] on div "Video tutorial PRESTADORES -> Listado de CPBTs Emitidos por Prestadores / Prove…" at bounding box center [472, 182] width 725 height 443
paste input "4"
type input "21384"
click at [200, 246] on div "- filtros rápidos Integración - Conf. no pedidas Completa S/ Doc Resp. S/ legaj…" at bounding box center [472, 225] width 677 height 46
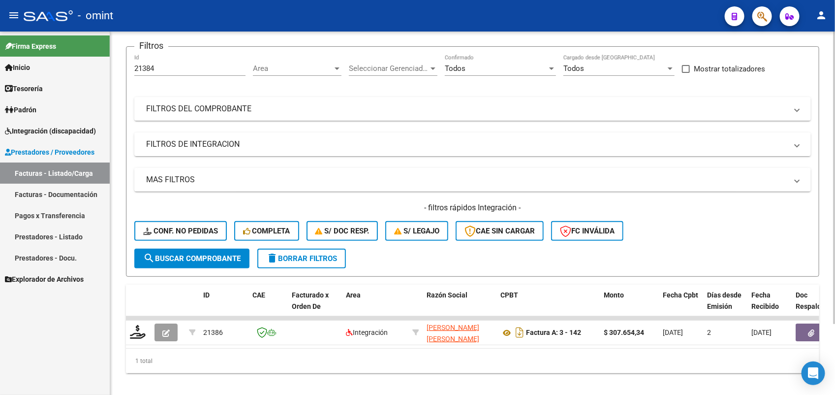
click at [203, 254] on span "search Buscar Comprobante" at bounding box center [191, 258] width 97 height 9
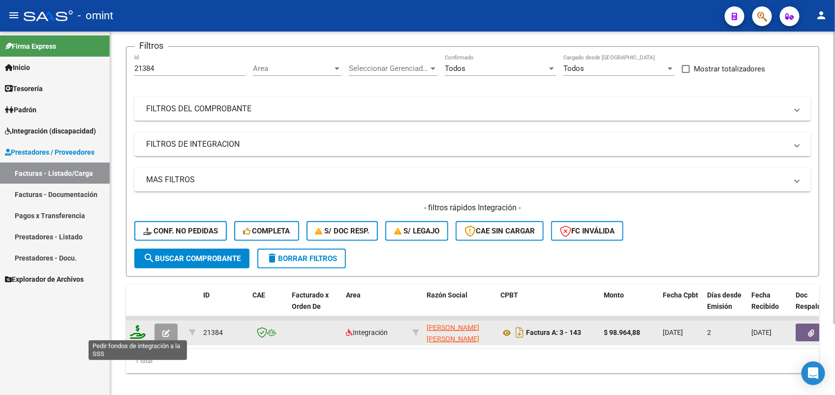
click at [134, 331] on icon at bounding box center [138, 332] width 16 height 14
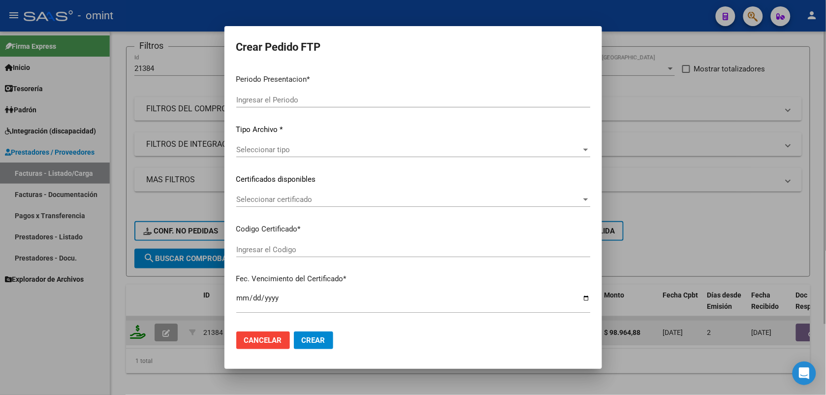
type input "202508"
type input "$ 98.964,88"
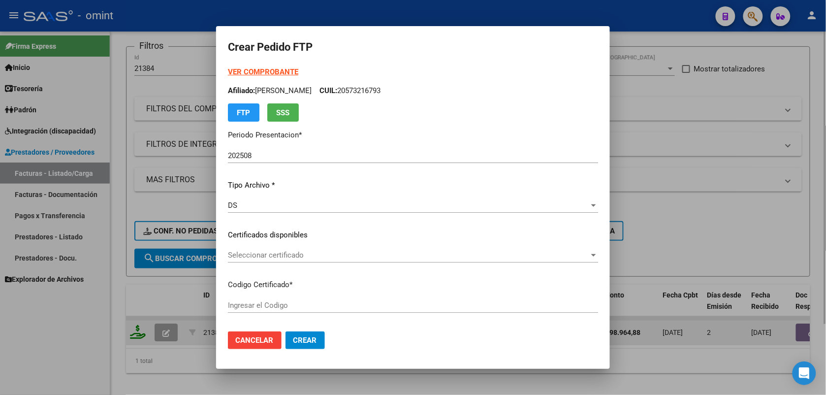
type input "8871941269"
type input "[DATE]"
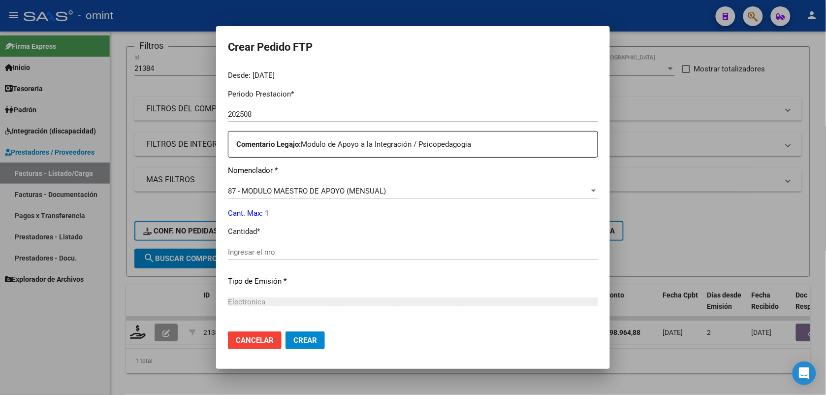
scroll to position [369, 0]
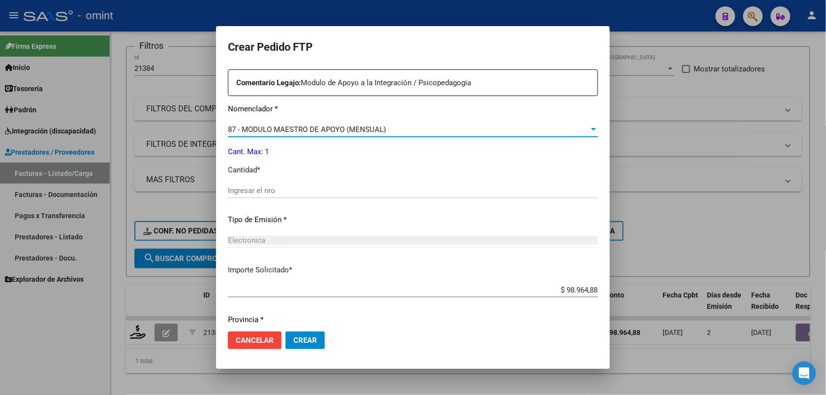
click at [269, 126] on span "87 - MODULO MAESTRO DE APOYO (MENSUAL)" at bounding box center [307, 129] width 158 height 9
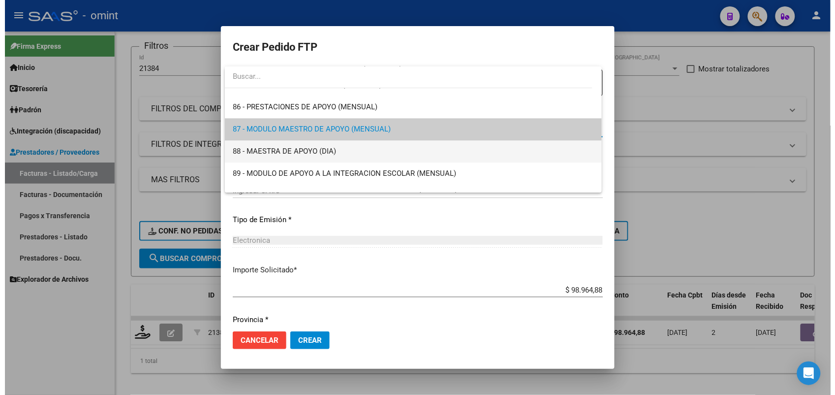
scroll to position [1937, 0]
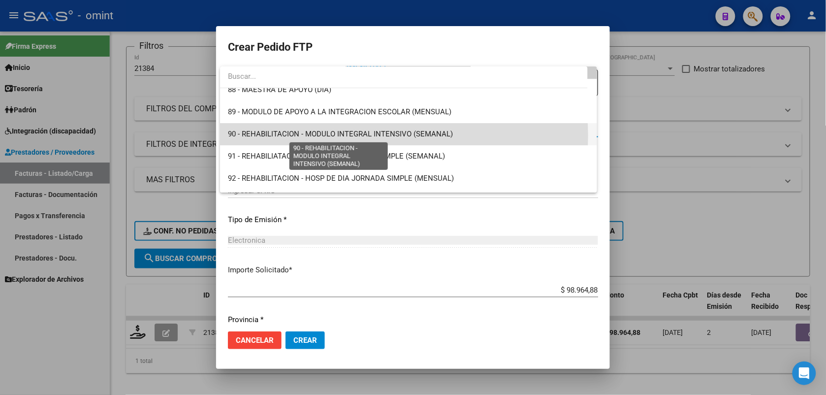
click at [367, 135] on span "90 - REHABILITACION - MODULO INTEGRAL INTENSIVO (SEMANAL)" at bounding box center [340, 133] width 225 height 9
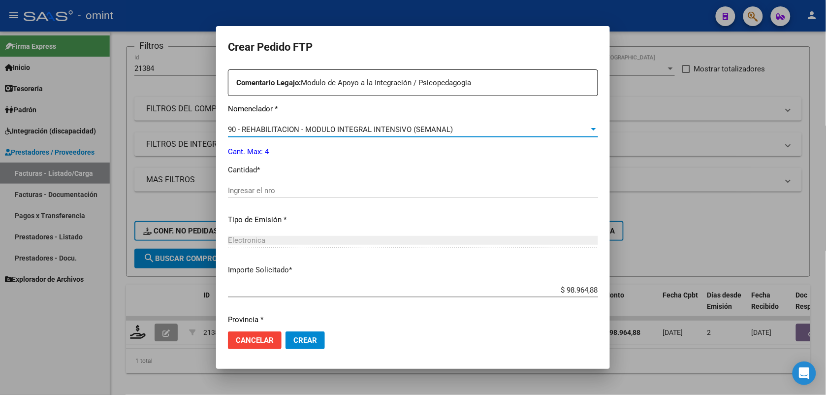
click at [276, 187] on input "Ingresar el nro" at bounding box center [413, 190] width 370 height 9
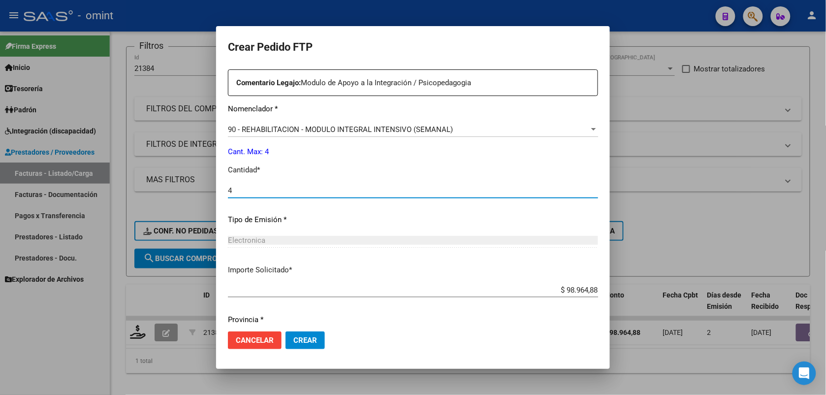
type input "4"
click at [299, 343] on span "Crear" at bounding box center [305, 340] width 24 height 9
